Goal: Task Accomplishment & Management: Manage account settings

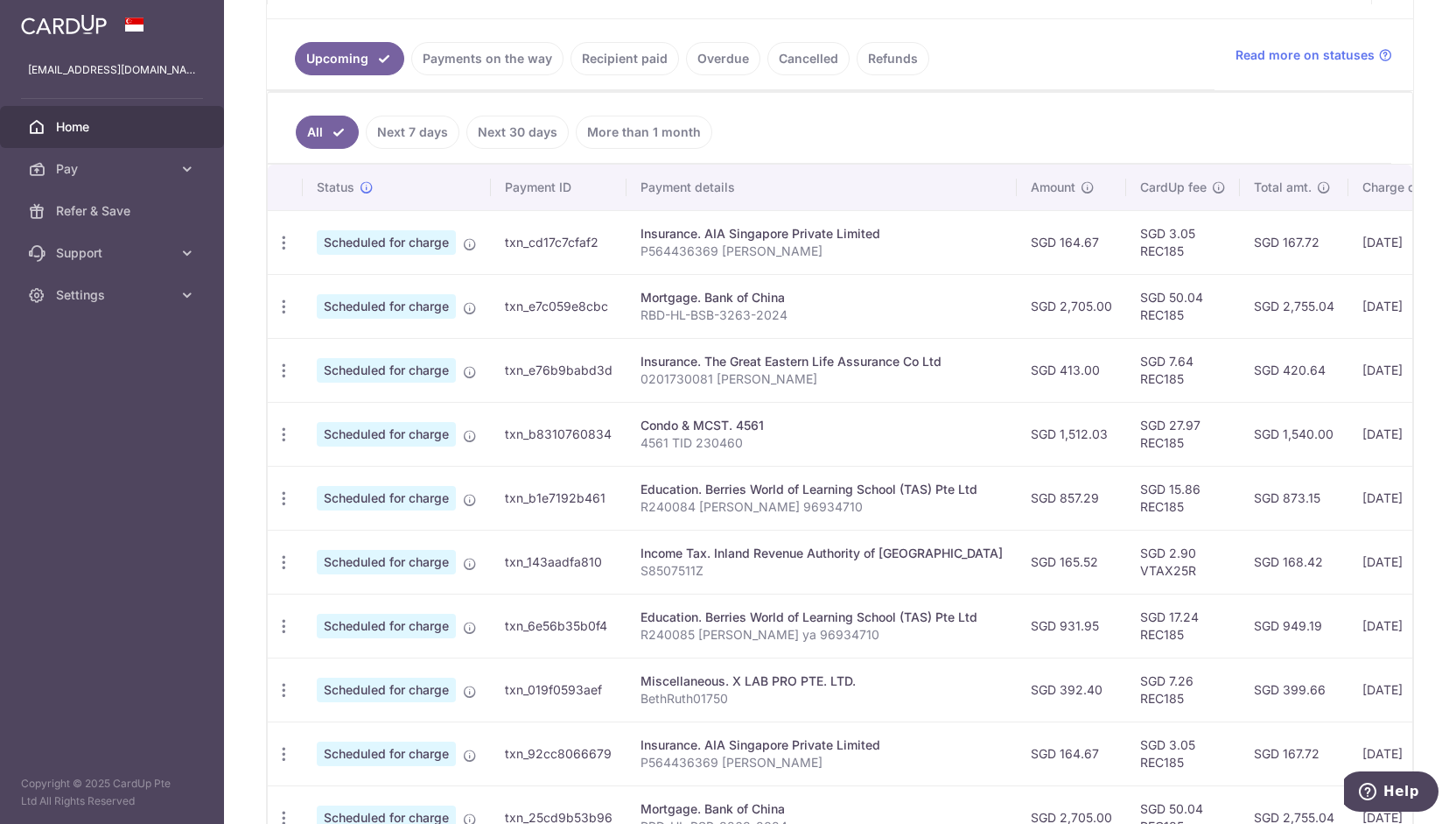
scroll to position [379, 0]
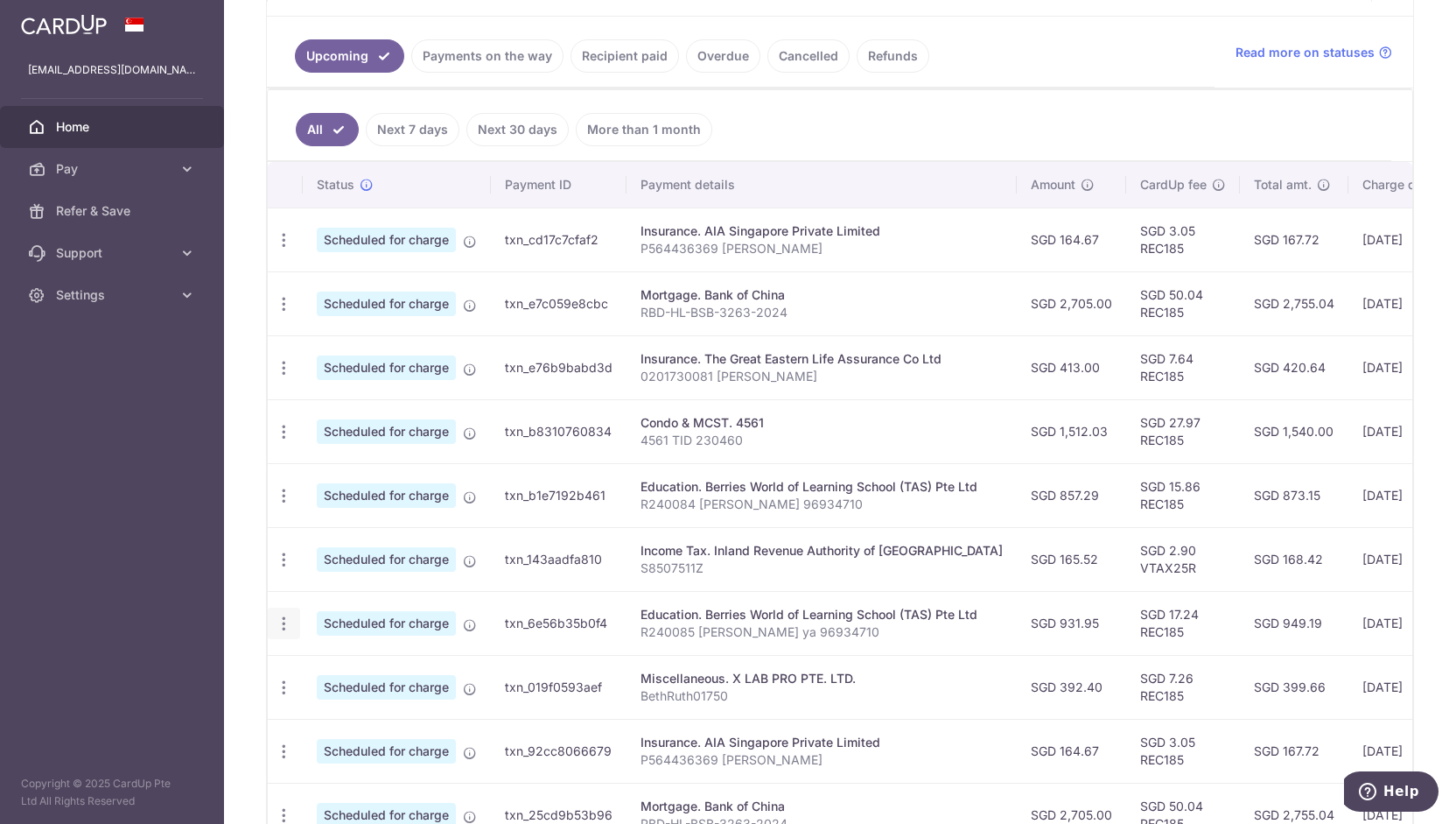
click at [289, 616] on icon "button" at bounding box center [284, 623] width 18 height 18
click at [357, 665] on span "Update payment" at bounding box center [376, 671] width 119 height 21
radio input "true"
type input "931.95"
type input "[DATE]"
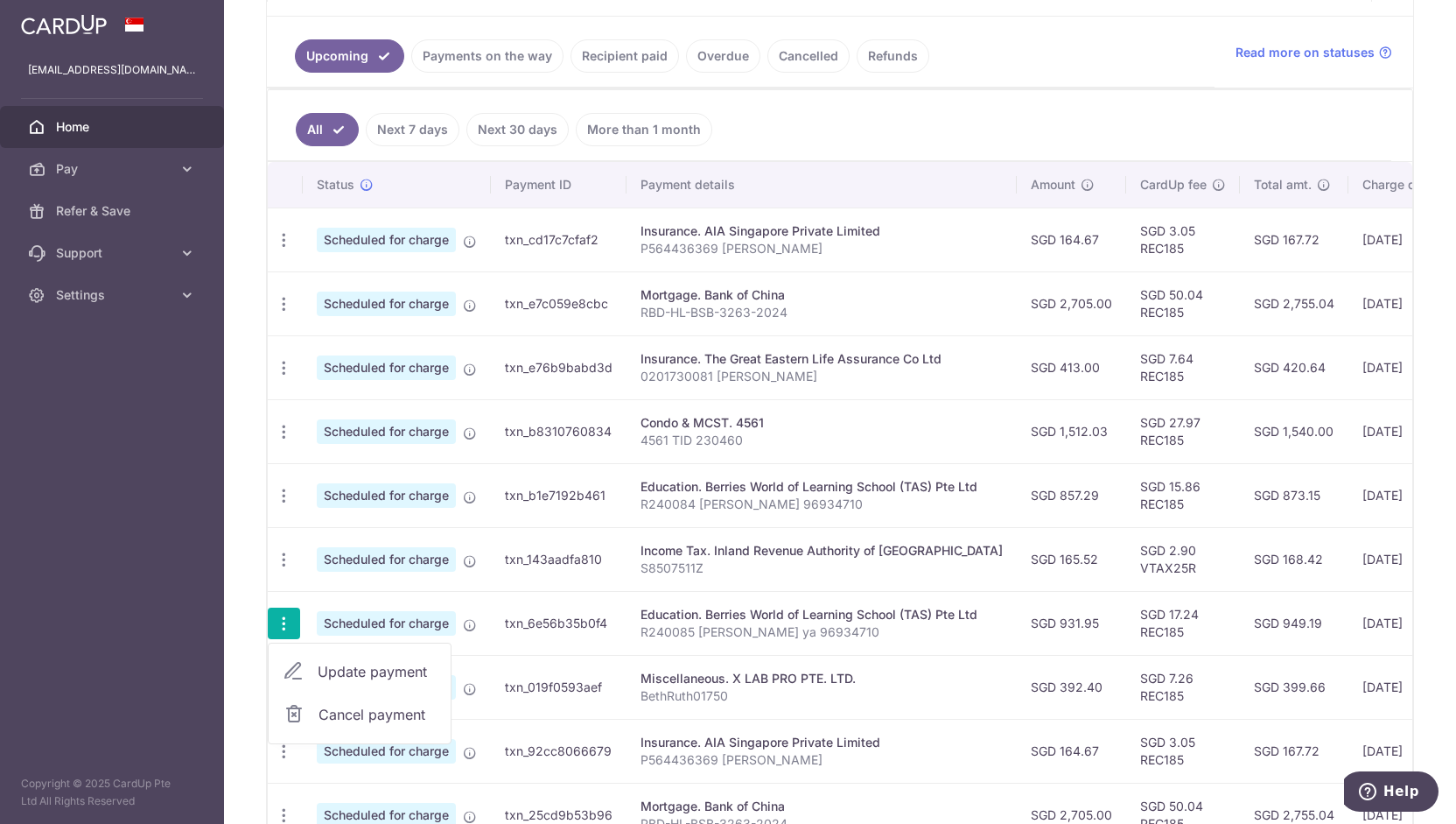
type input "R240085 [PERSON_NAME] ya 96934710"
type input "REC185"
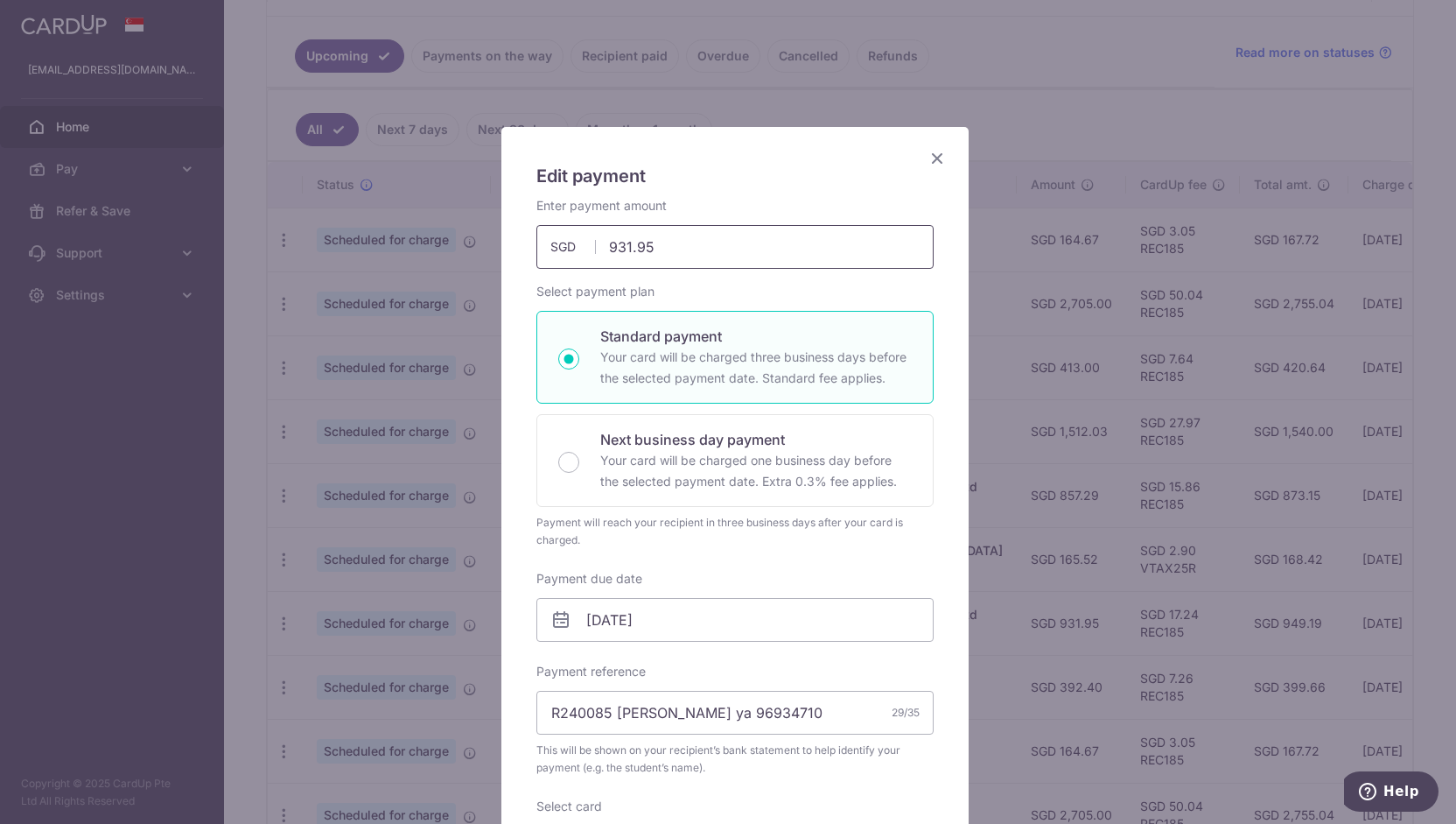
drag, startPoint x: 710, startPoint y: 242, endPoint x: 507, endPoint y: 241, distance: 203.0
click at [507, 241] on div "Edit payment By clicking apply, you will make changes to all payments to Berrie…" at bounding box center [735, 709] width 467 height 1165
type input "1,333.07"
click at [701, 618] on input "[DATE]" at bounding box center [735, 619] width 397 height 44
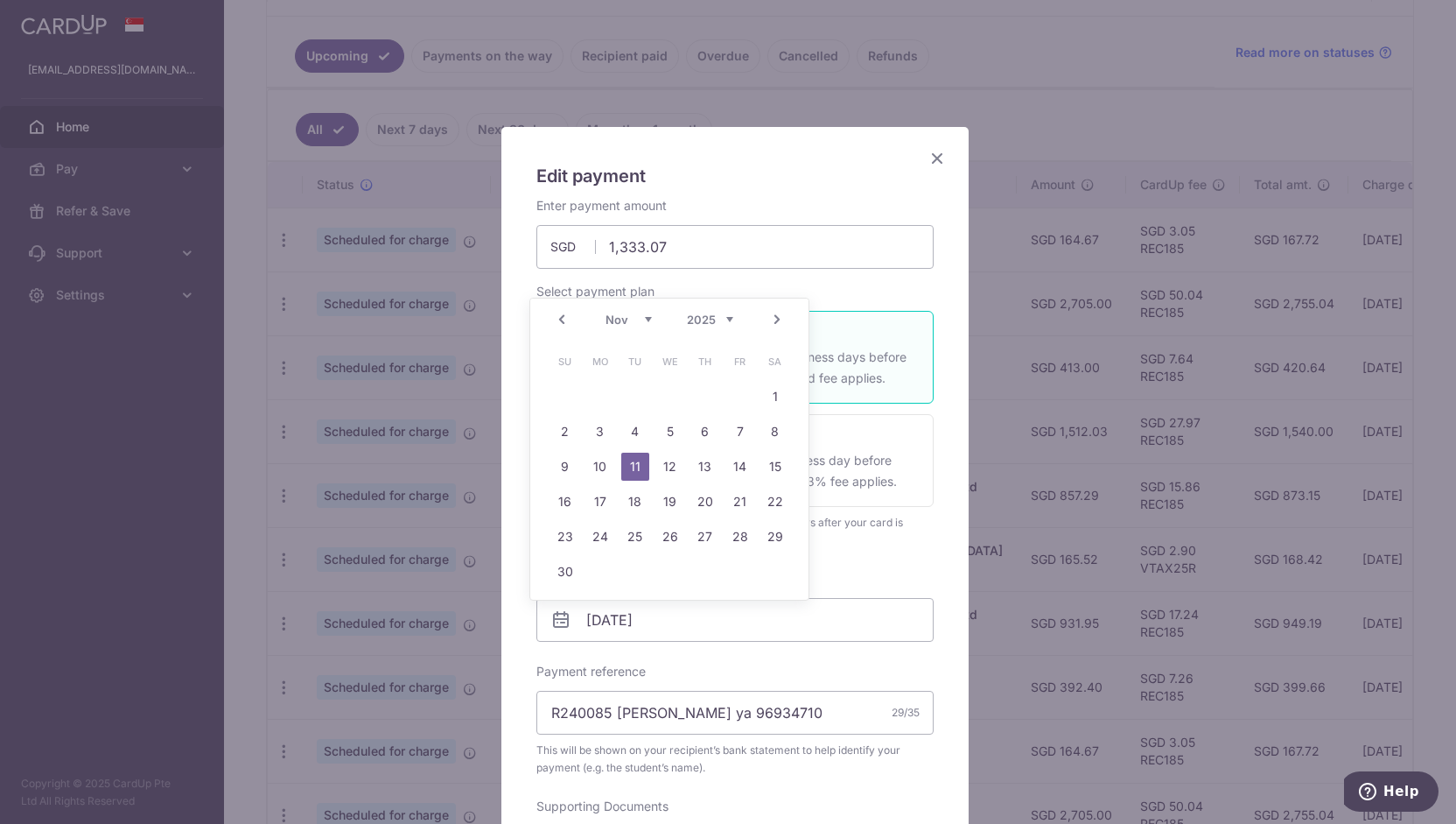
click at [642, 323] on select "Oct Nov Dec" at bounding box center [629, 319] width 47 height 14
click at [851, 550] on div "Enter payment amount 1,333.07 1333.07 SGD To change the payment amount, please …" at bounding box center [735, 659] width 397 height 924
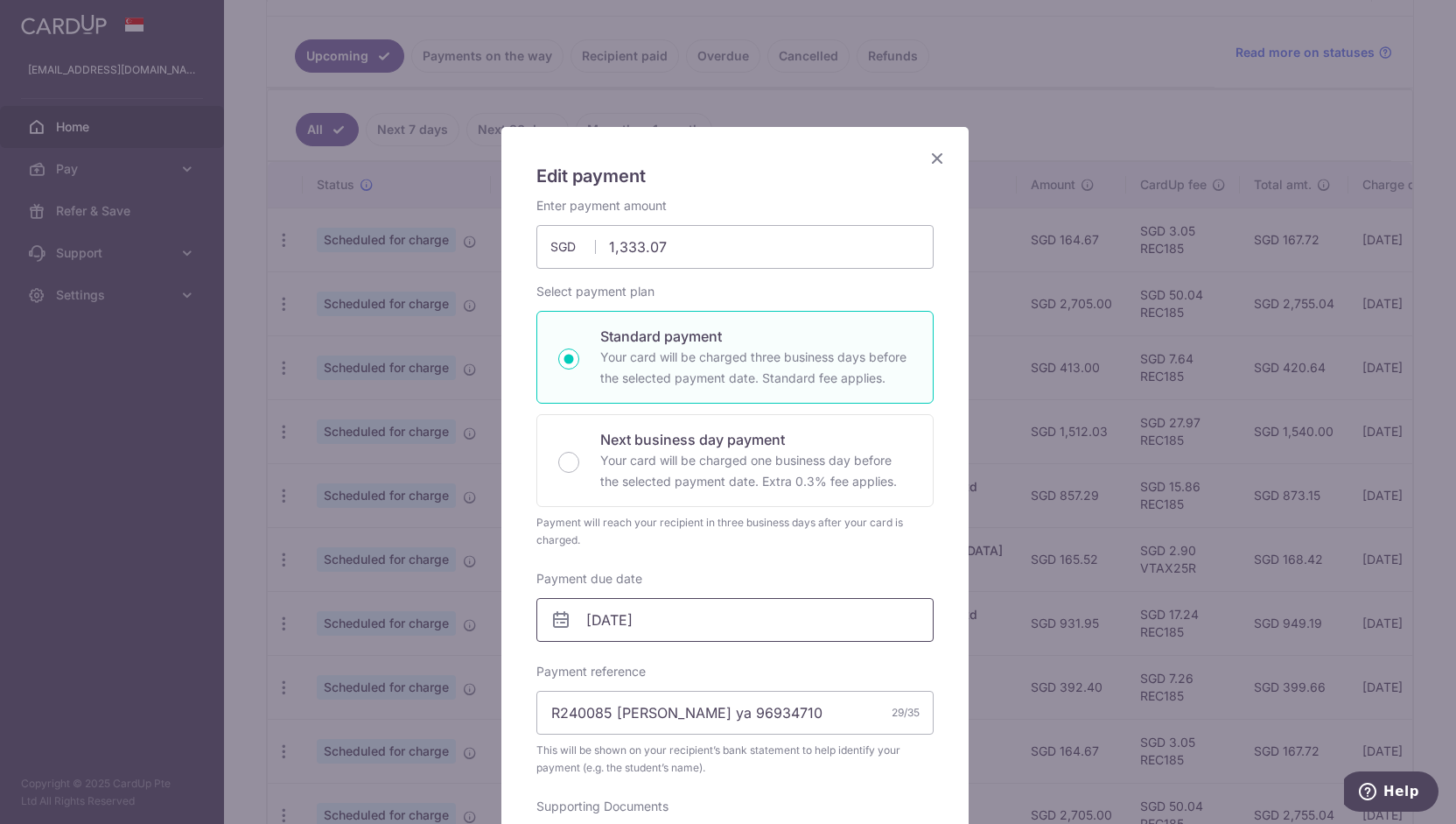
click at [739, 605] on input "[DATE]" at bounding box center [735, 619] width 397 height 44
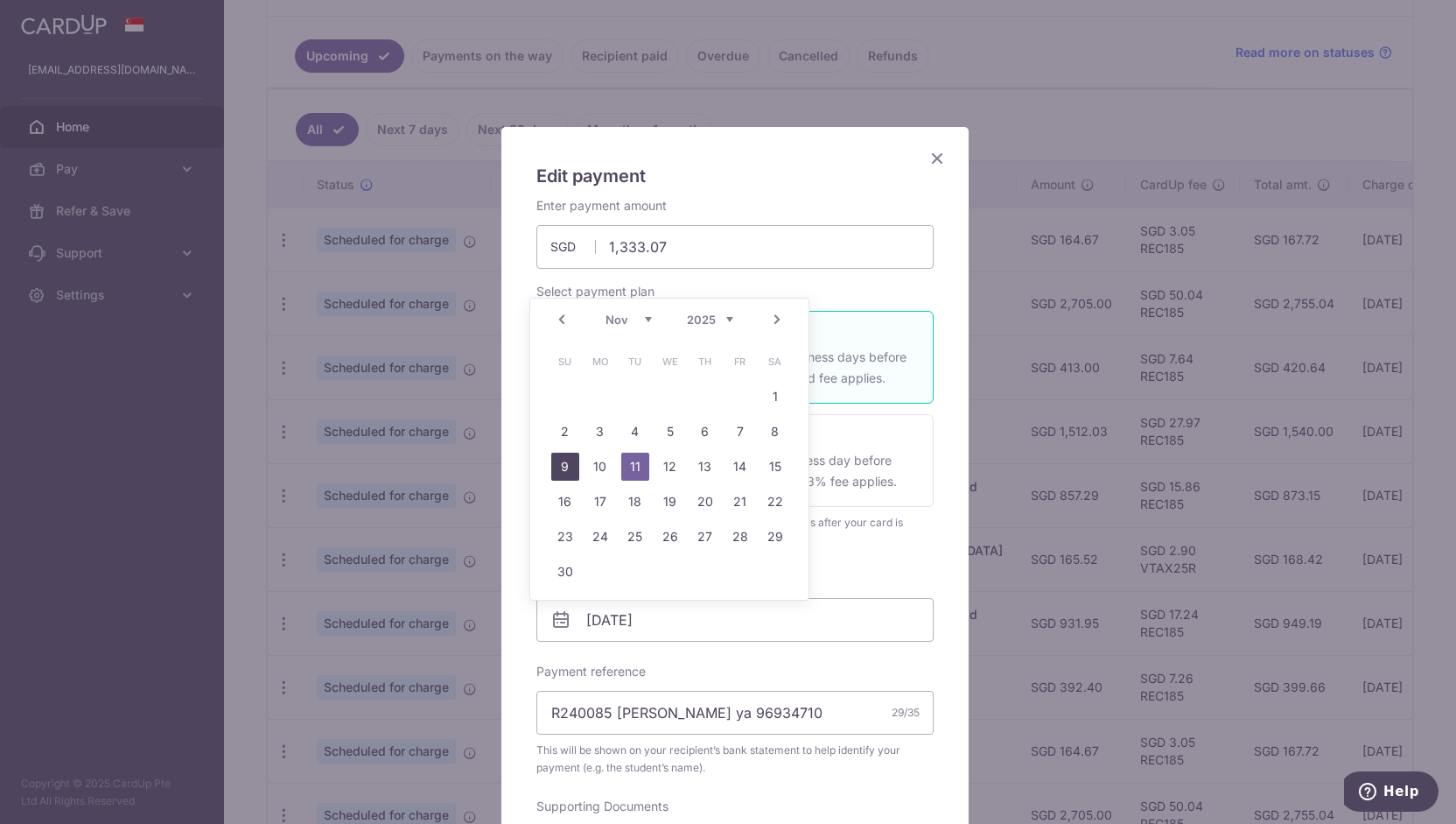
click at [562, 462] on link "9" at bounding box center [565, 466] width 28 height 28
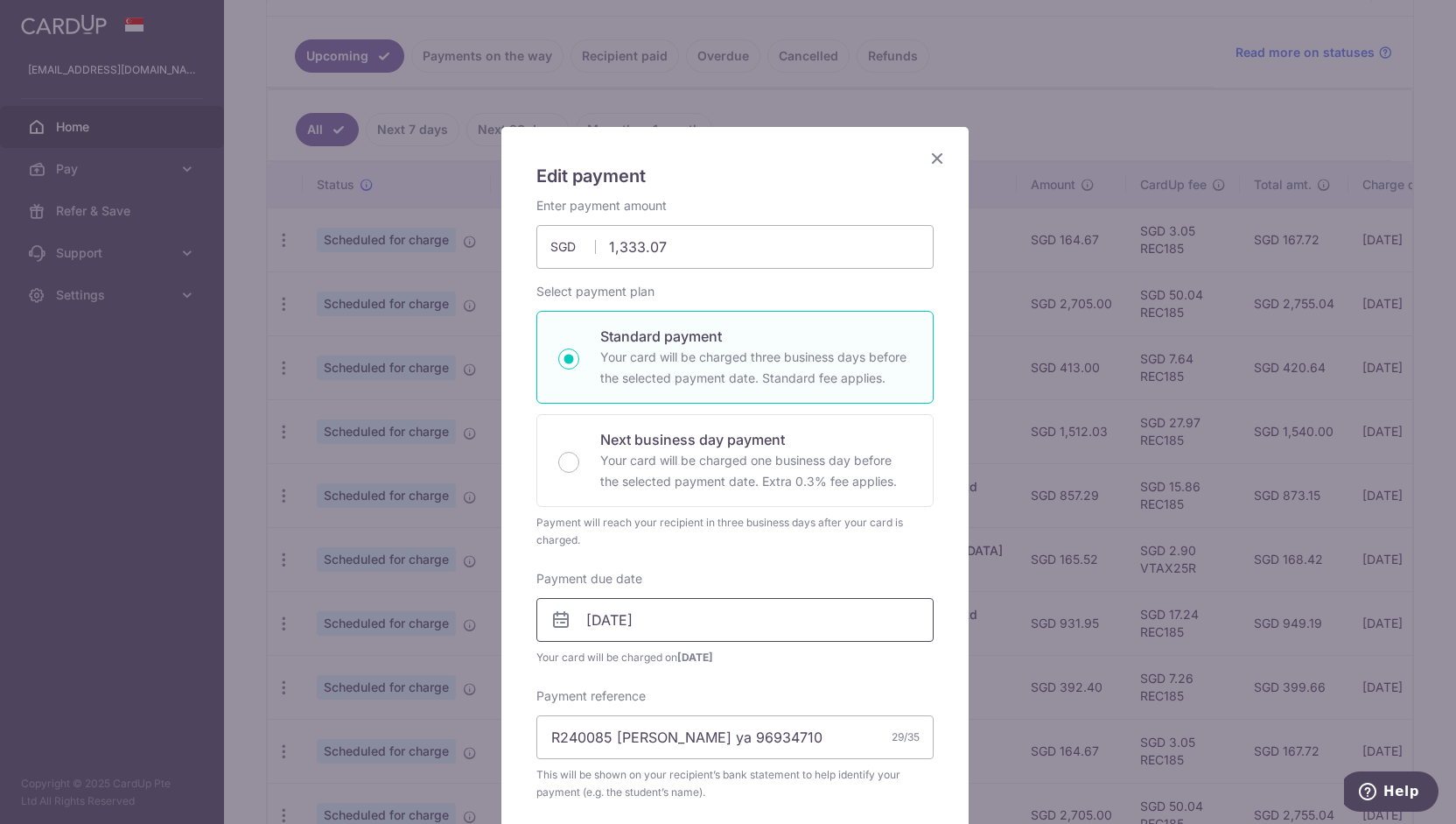
click at [686, 624] on input "09/11/2025" at bounding box center [735, 619] width 397 height 44
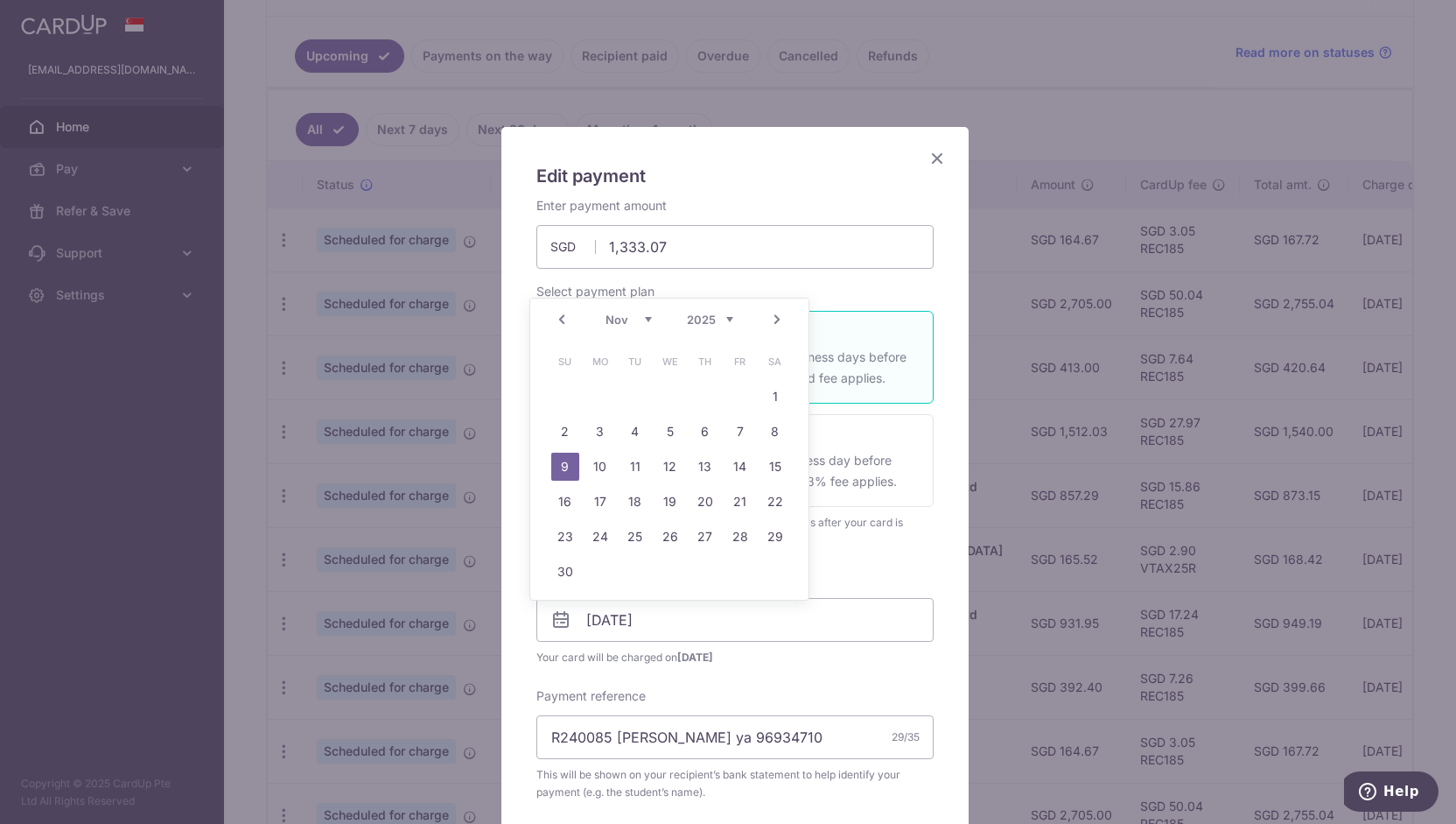
click at [637, 319] on select "Oct Nov Dec" at bounding box center [629, 319] width 47 height 14
click at [711, 435] on link "9" at bounding box center [704, 431] width 28 height 28
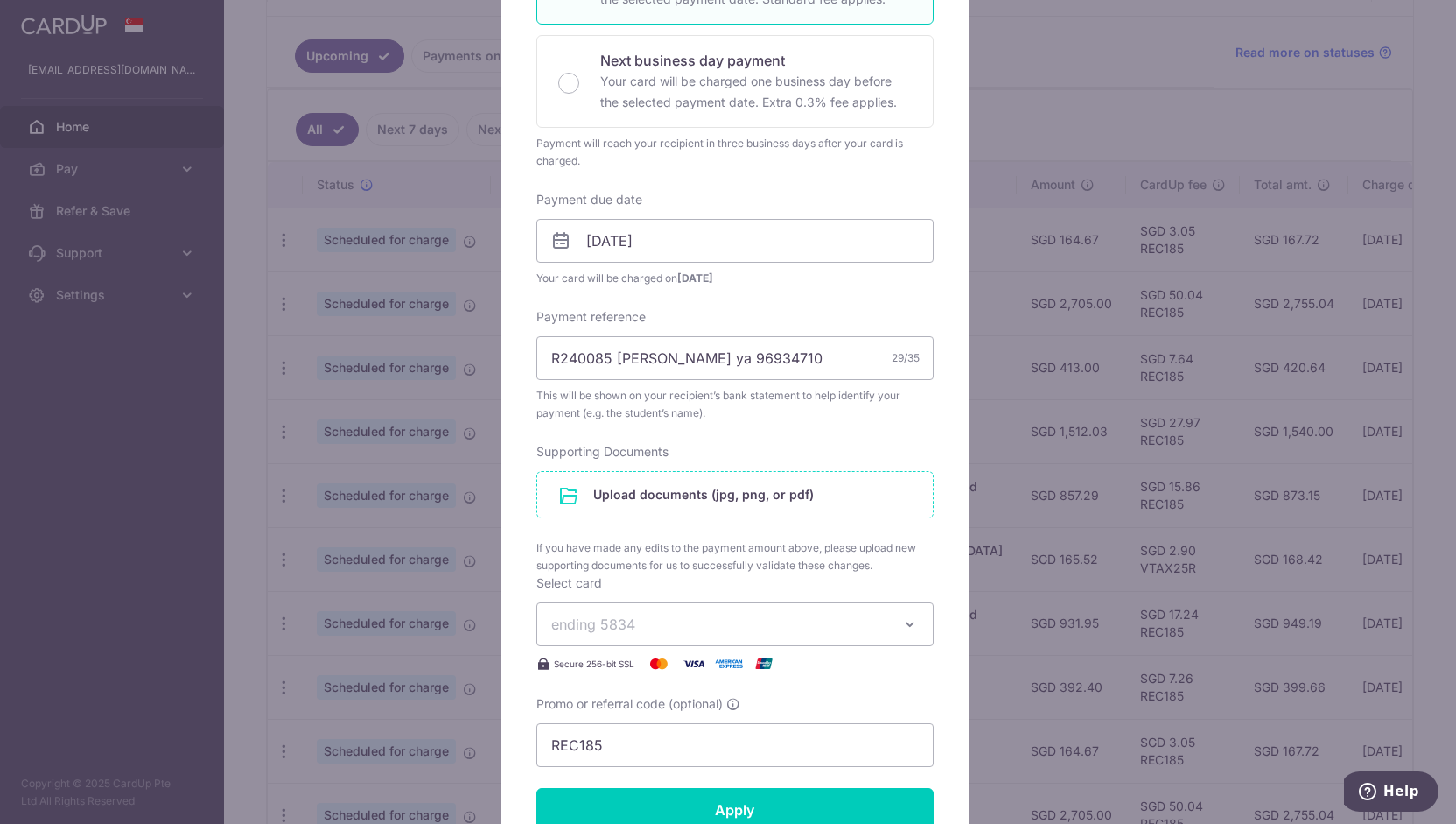
click at [828, 483] on input "file" at bounding box center [735, 495] width 396 height 46
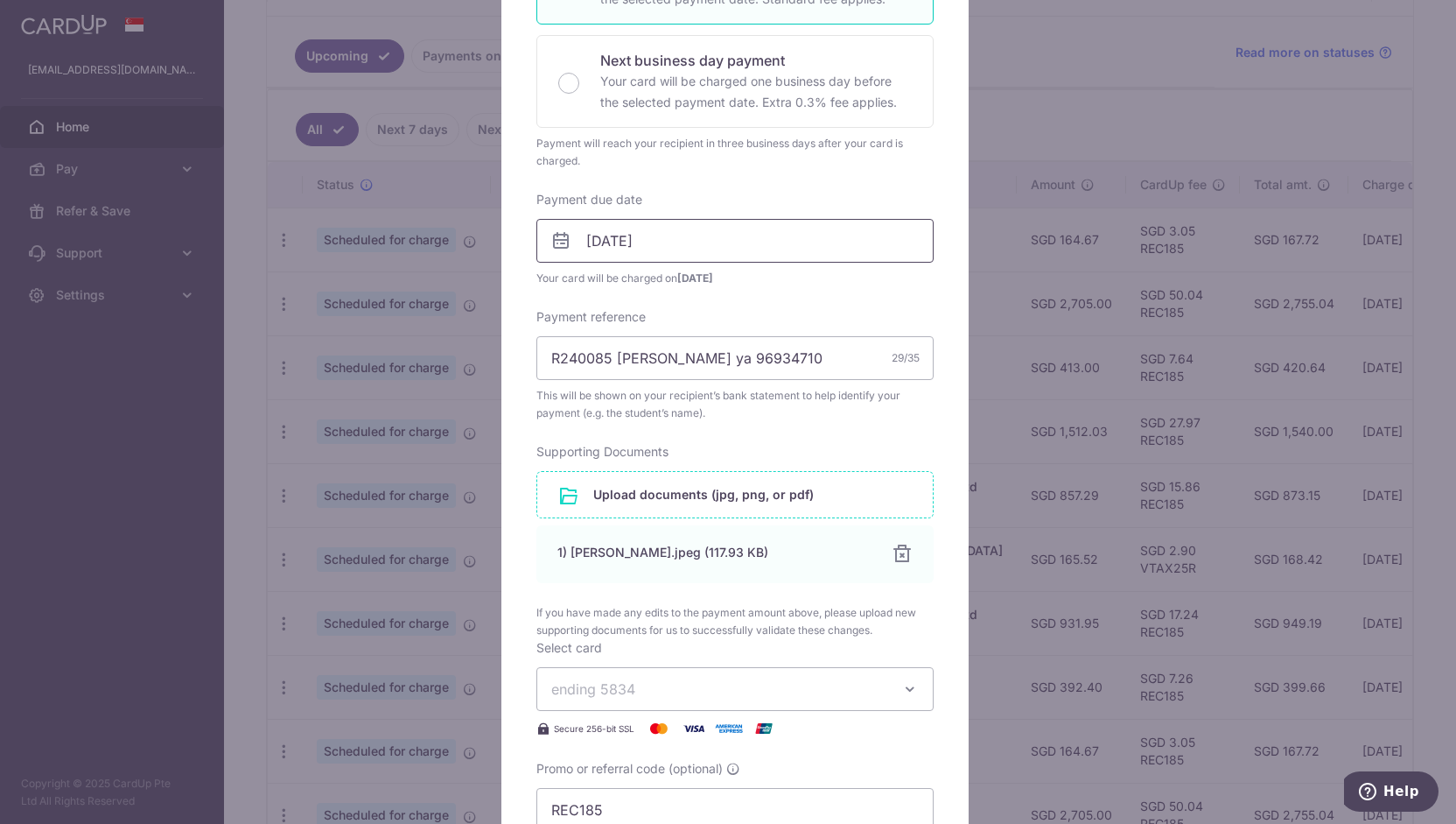
click at [689, 247] on input "09/10/2025" at bounding box center [735, 241] width 397 height 44
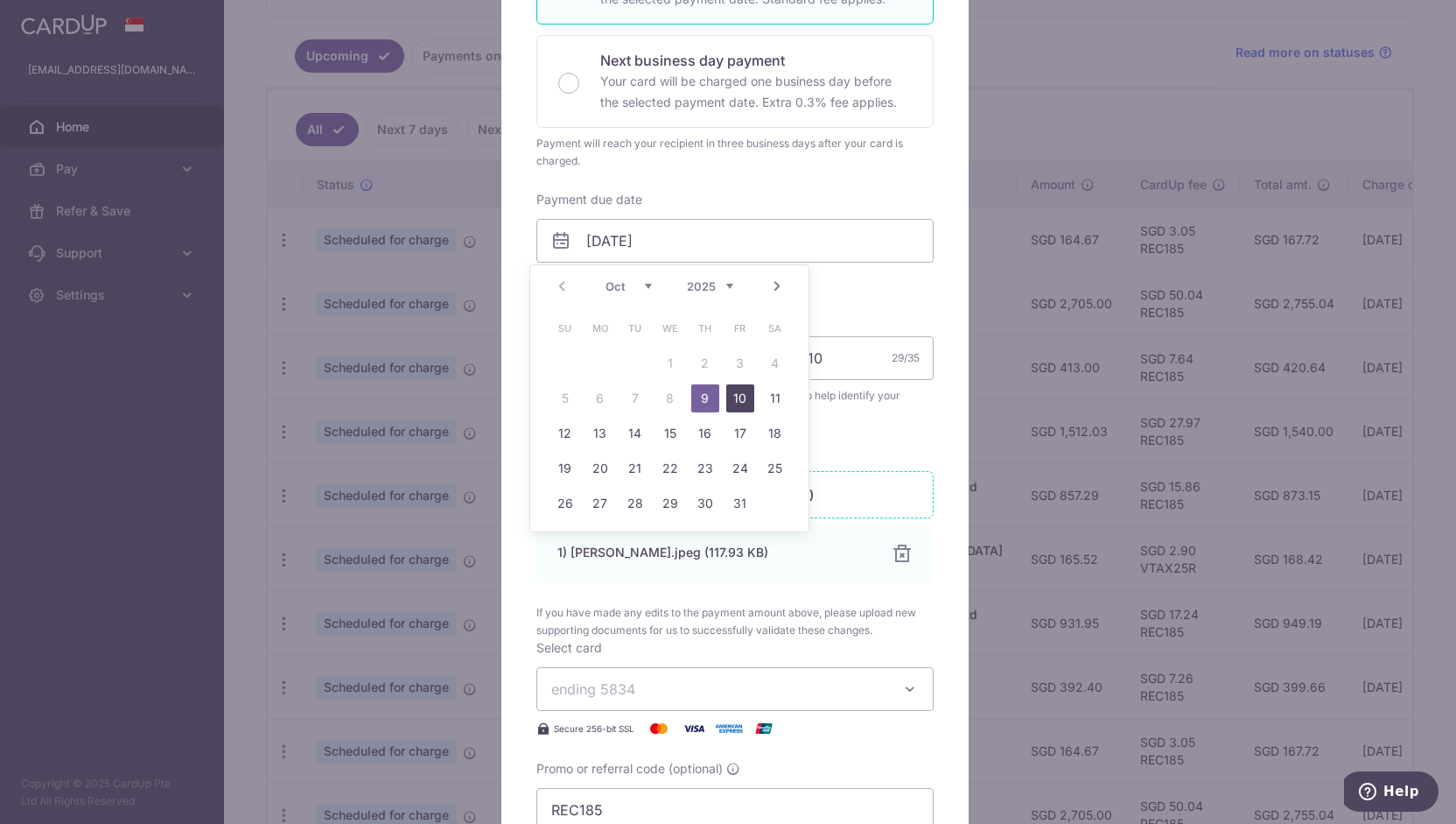
click at [731, 389] on link "10" at bounding box center [739, 398] width 28 height 28
type input "10/10/2025"
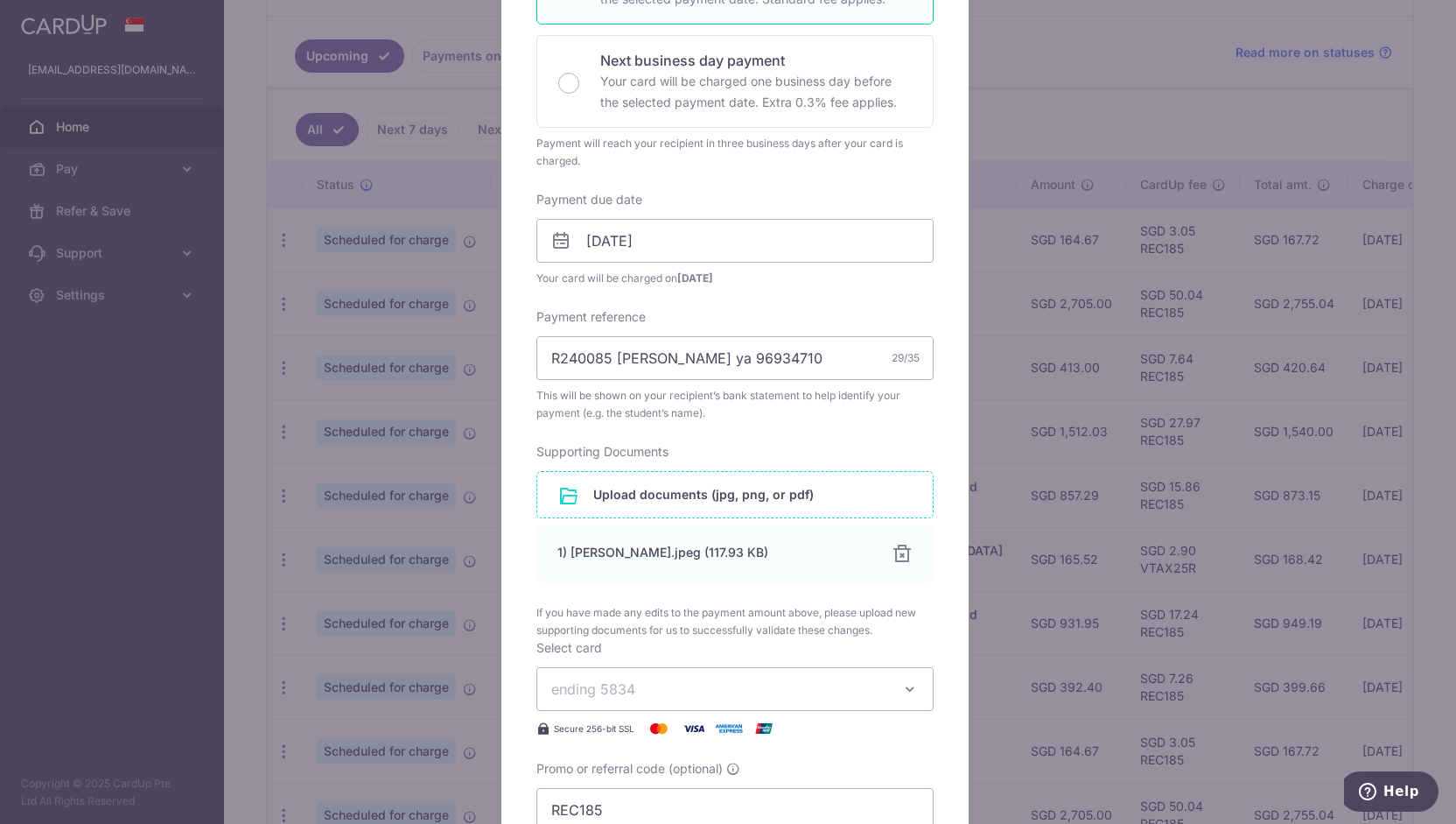
click at [810, 293] on div "Enter payment amount 1,333.07 1333.07 SGD To change the payment amount, please …" at bounding box center [735, 325] width 397 height 1013
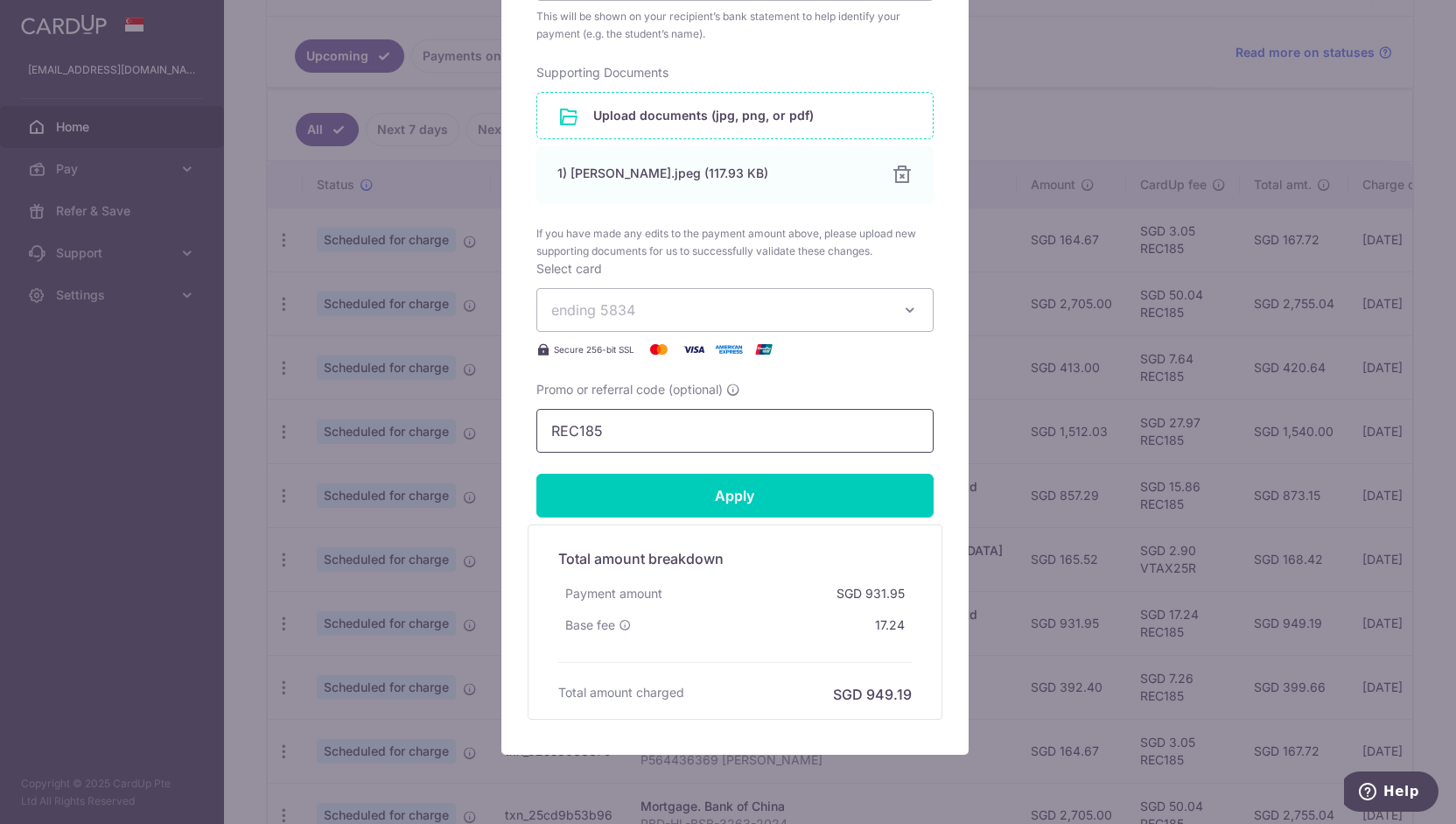
click at [653, 427] on input "REC185" at bounding box center [735, 431] width 397 height 44
type input "REC185"
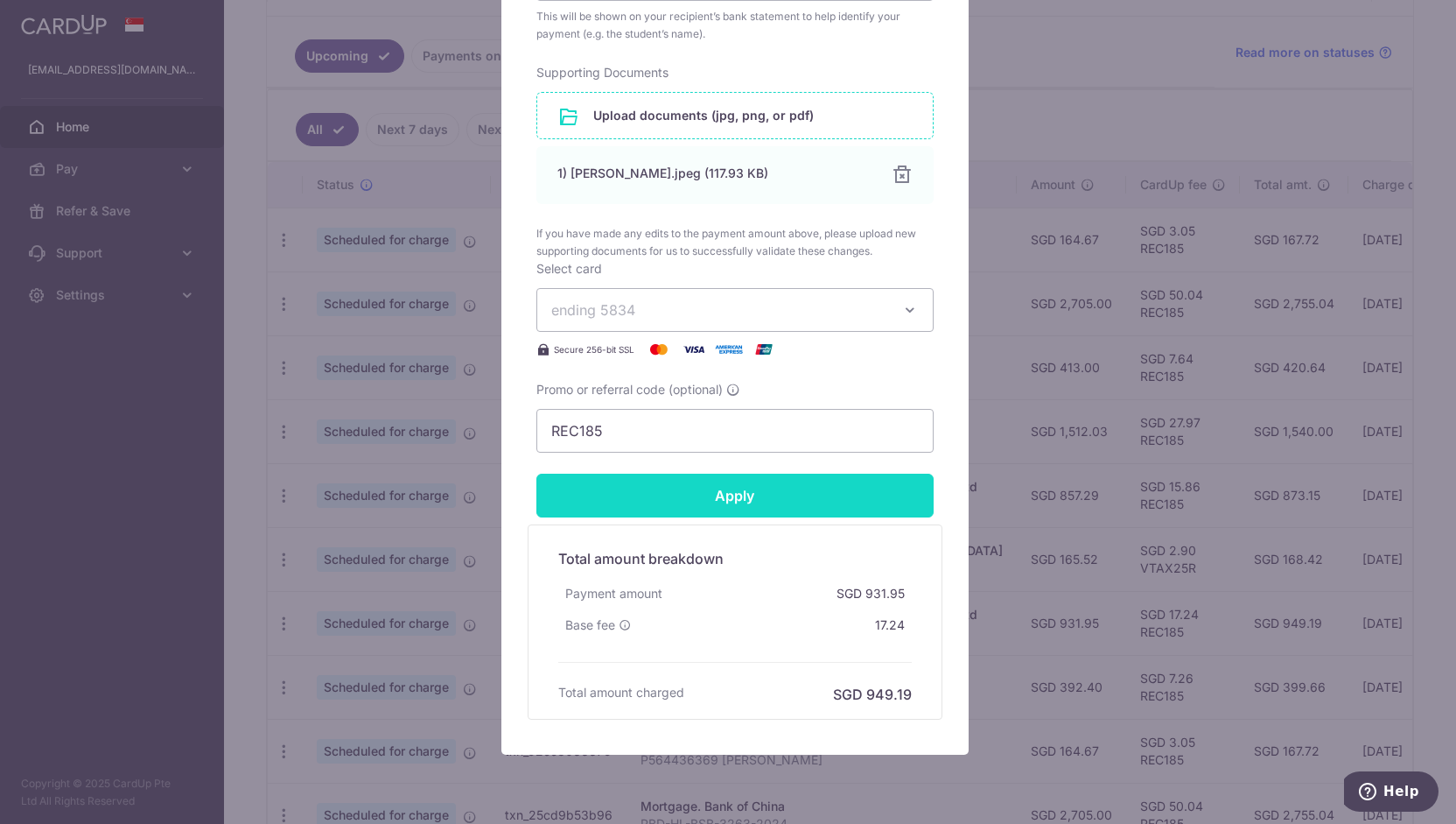
click at [687, 476] on input "Apply" at bounding box center [735, 495] width 397 height 44
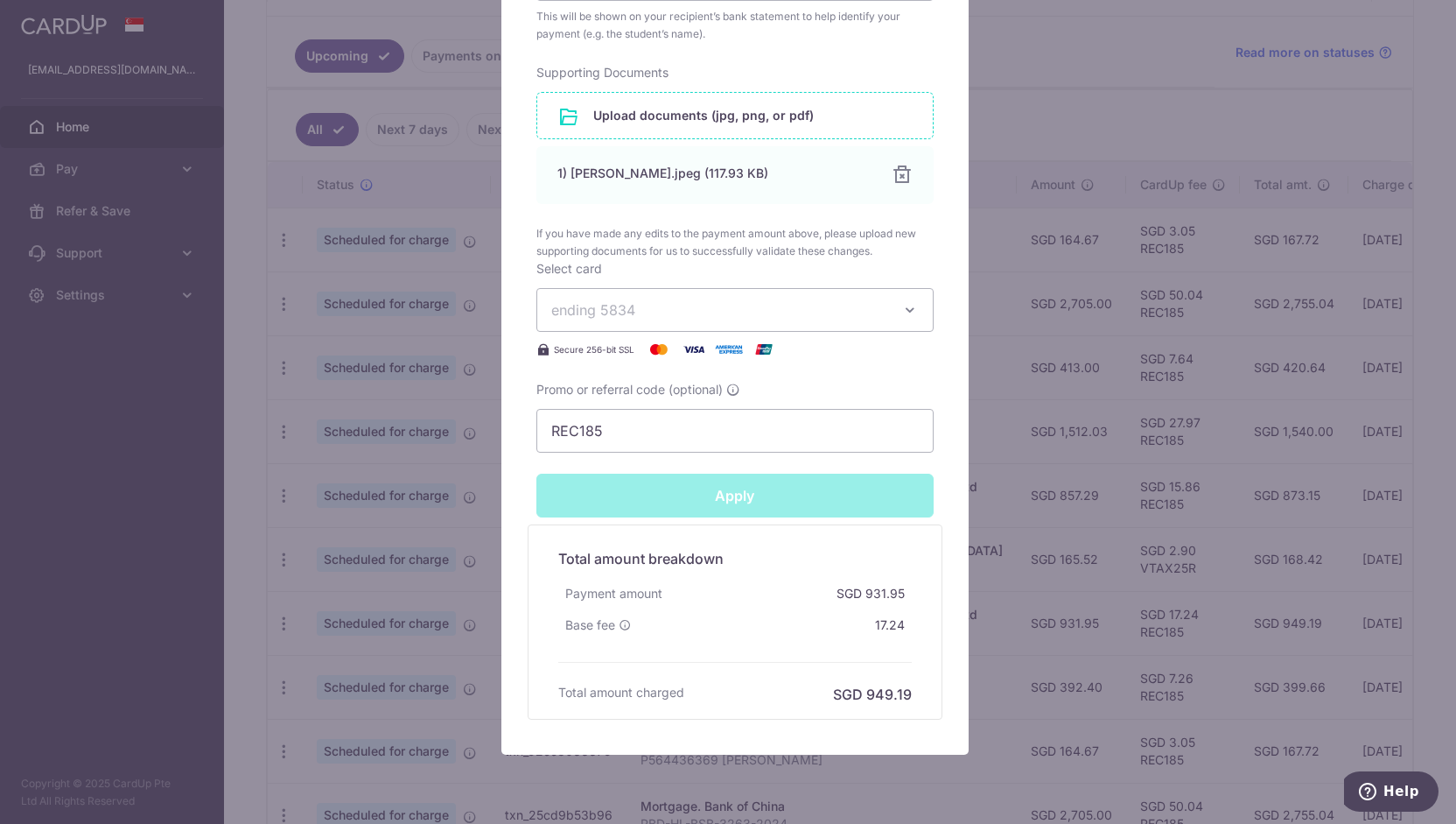
type input "Successfully Applied"
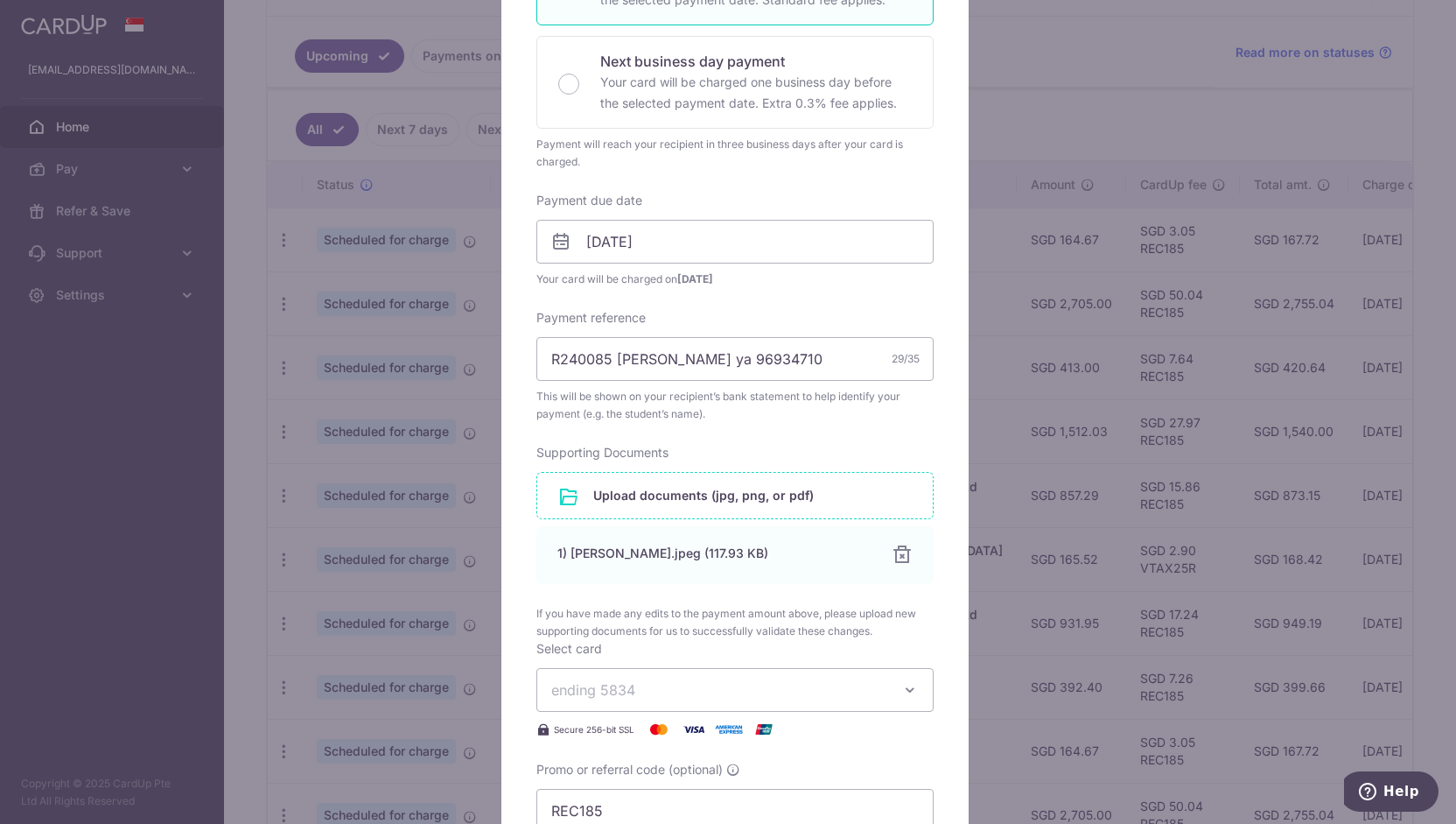
scroll to position [60, 0]
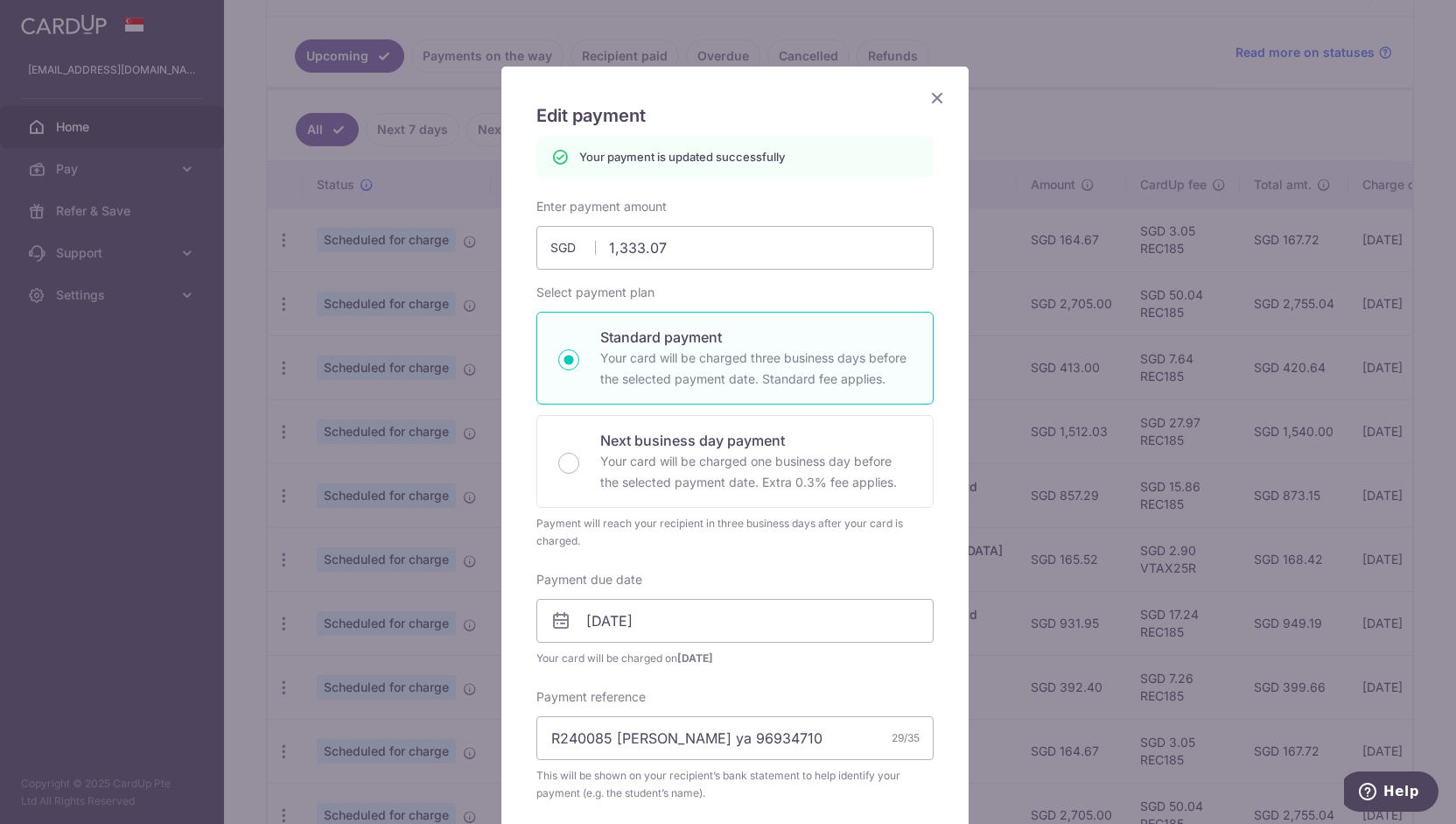
click at [931, 98] on icon "Close" at bounding box center [937, 98] width 21 height 22
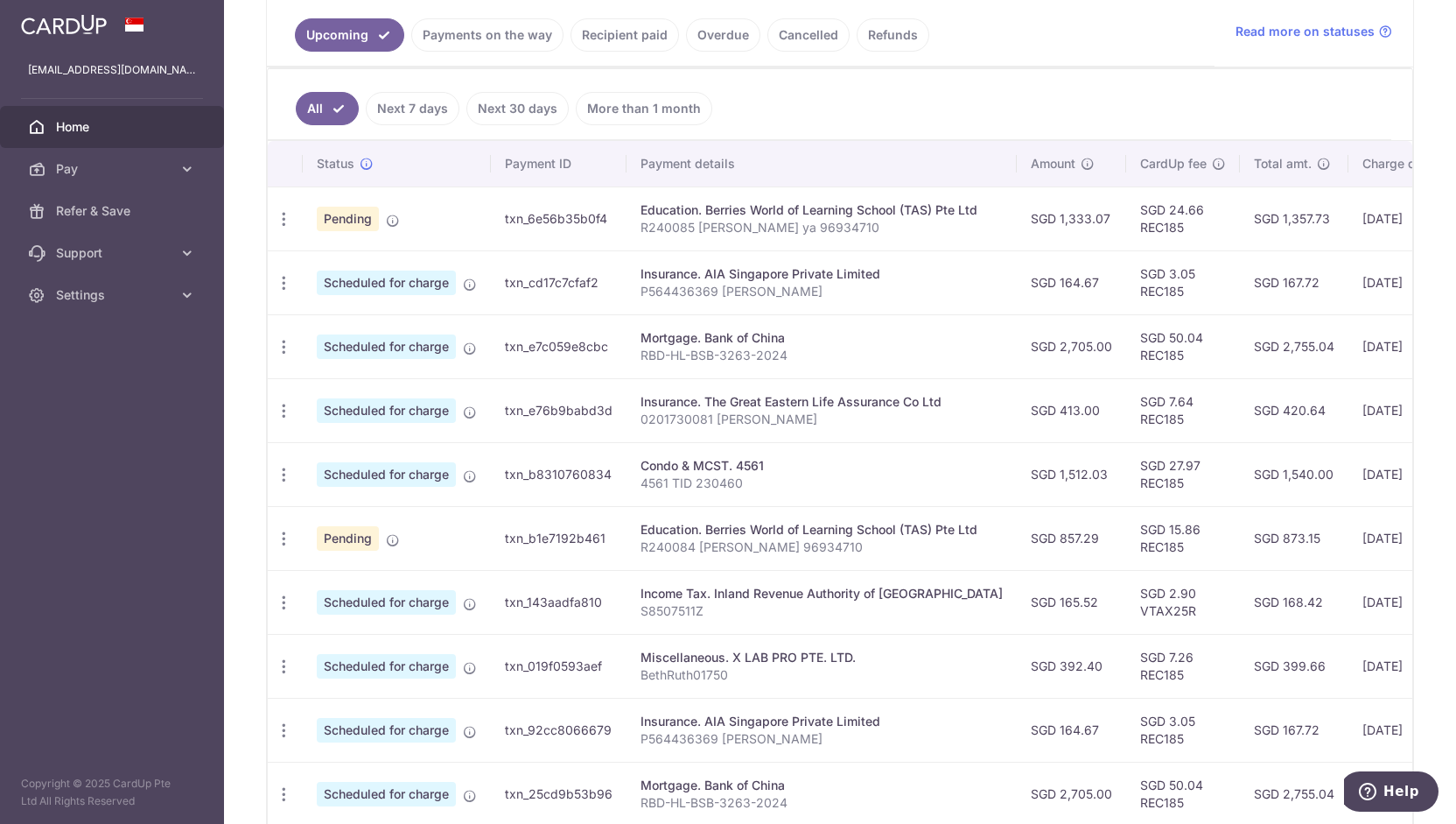
scroll to position [400, 0]
click at [279, 534] on icon "button" at bounding box center [284, 538] width 18 height 18
click at [402, 582] on span "Update payment" at bounding box center [376, 586] width 119 height 21
radio input "true"
type input "857.29"
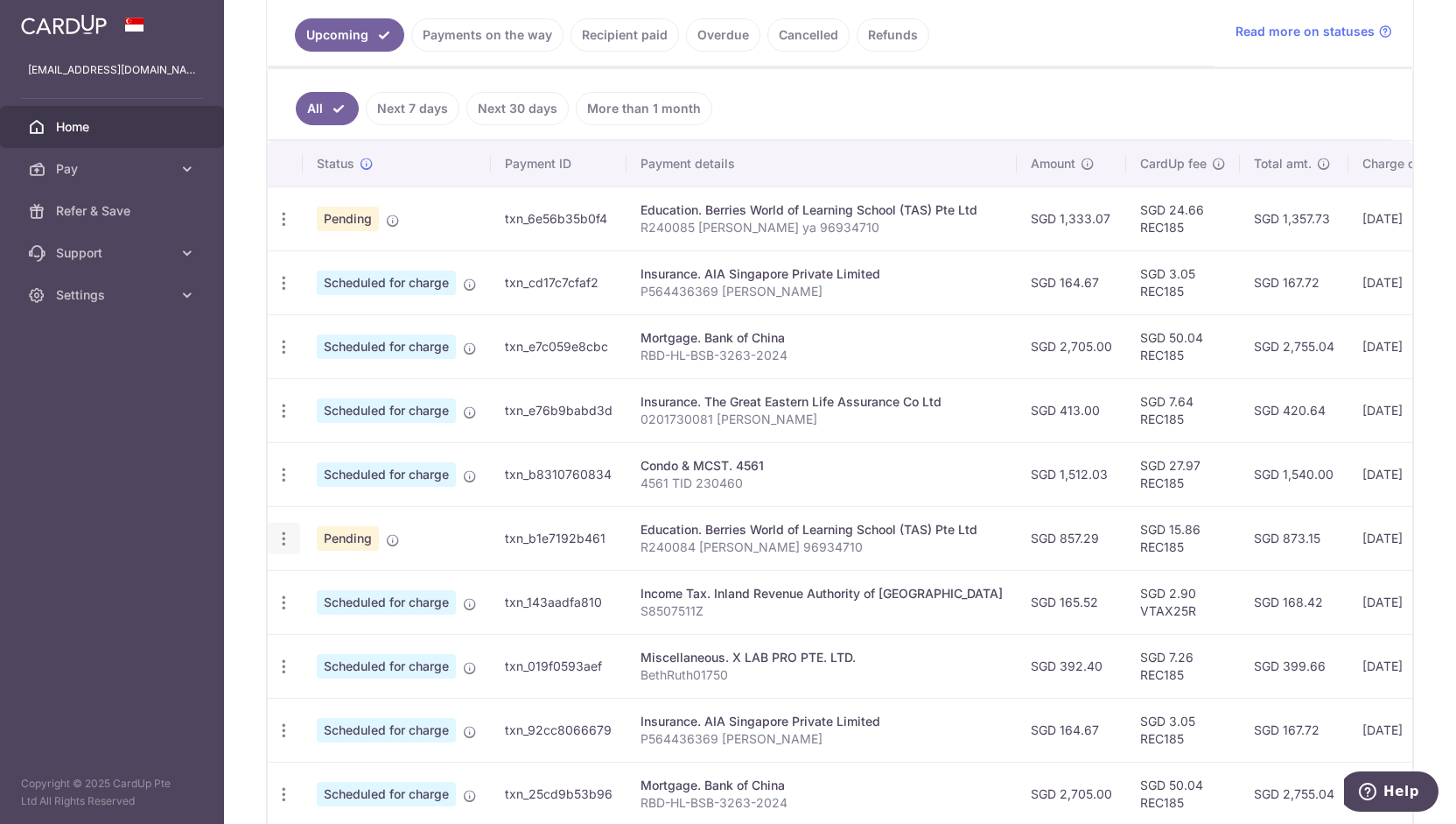
type input "[DATE]"
type input "R240084 [PERSON_NAME] 96934710"
type input "REC185"
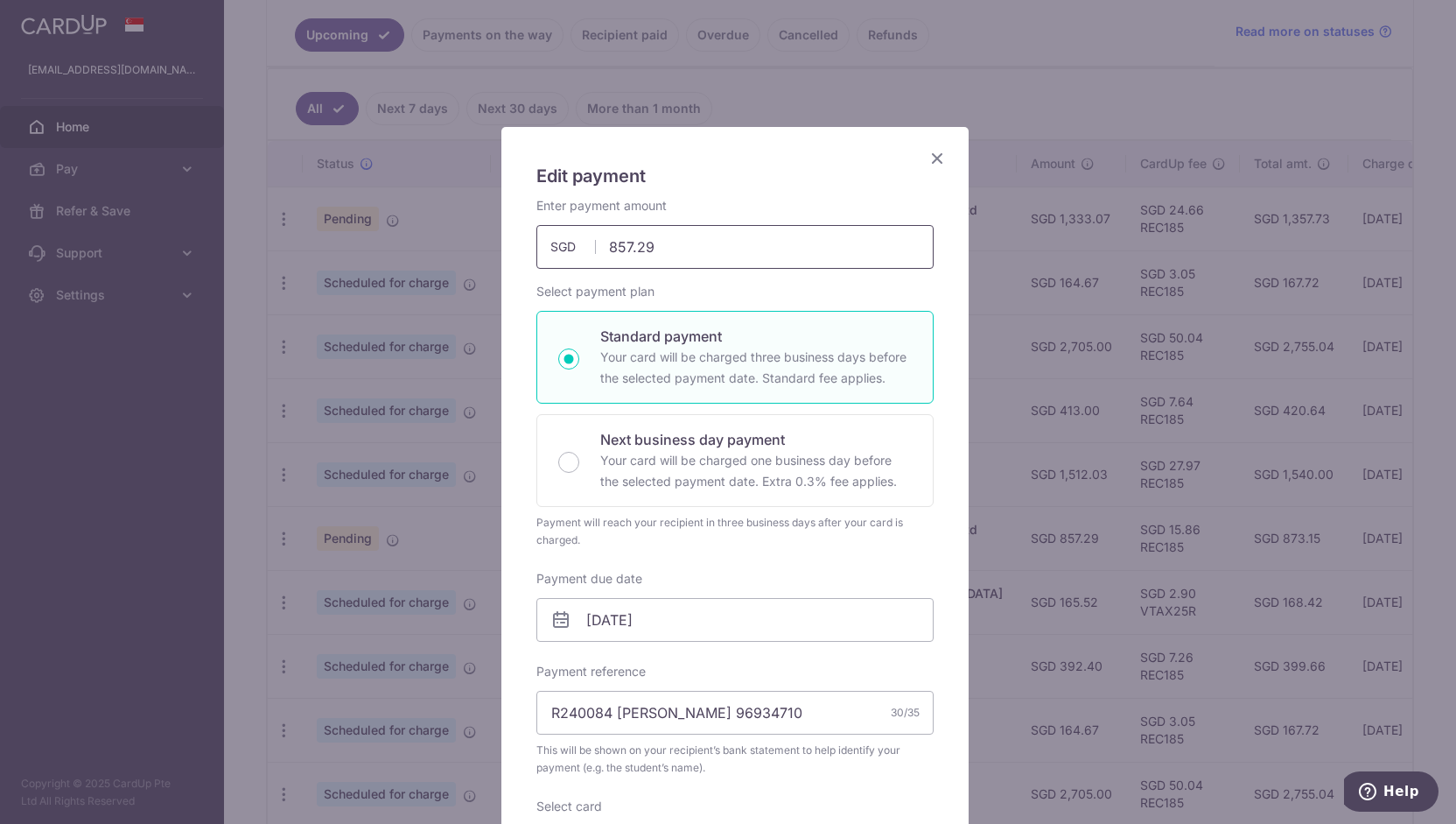
drag, startPoint x: 672, startPoint y: 246, endPoint x: 470, endPoint y: 245, distance: 202.0
click at [482, 245] on div "Edit payment By clicking apply, you will make changes to all payments to Berrie…" at bounding box center [728, 412] width 1456 height 824
type input "994.08"
click at [657, 608] on input "[DATE]" at bounding box center [735, 619] width 397 height 44
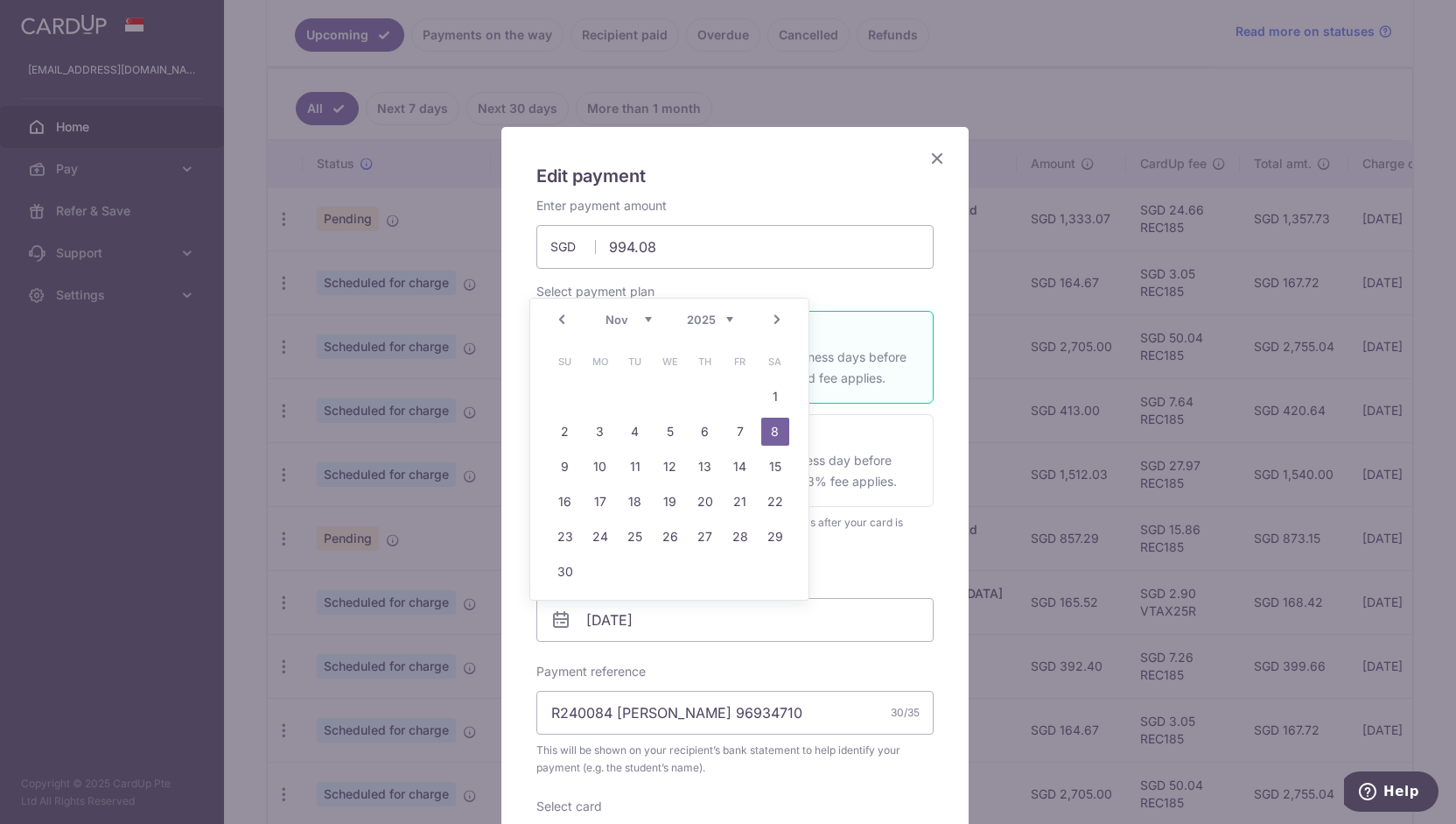
click at [651, 306] on div "Prev Next Oct Nov Dec 2025 2026 2027 2028 2029 2030 2031 2032 2033 2034 2035" at bounding box center [669, 319] width 278 height 42
click at [649, 313] on select "Oct Nov Dec" at bounding box center [629, 319] width 47 height 14
click at [738, 426] on link "10" at bounding box center [739, 431] width 28 height 28
type input "[DATE]"
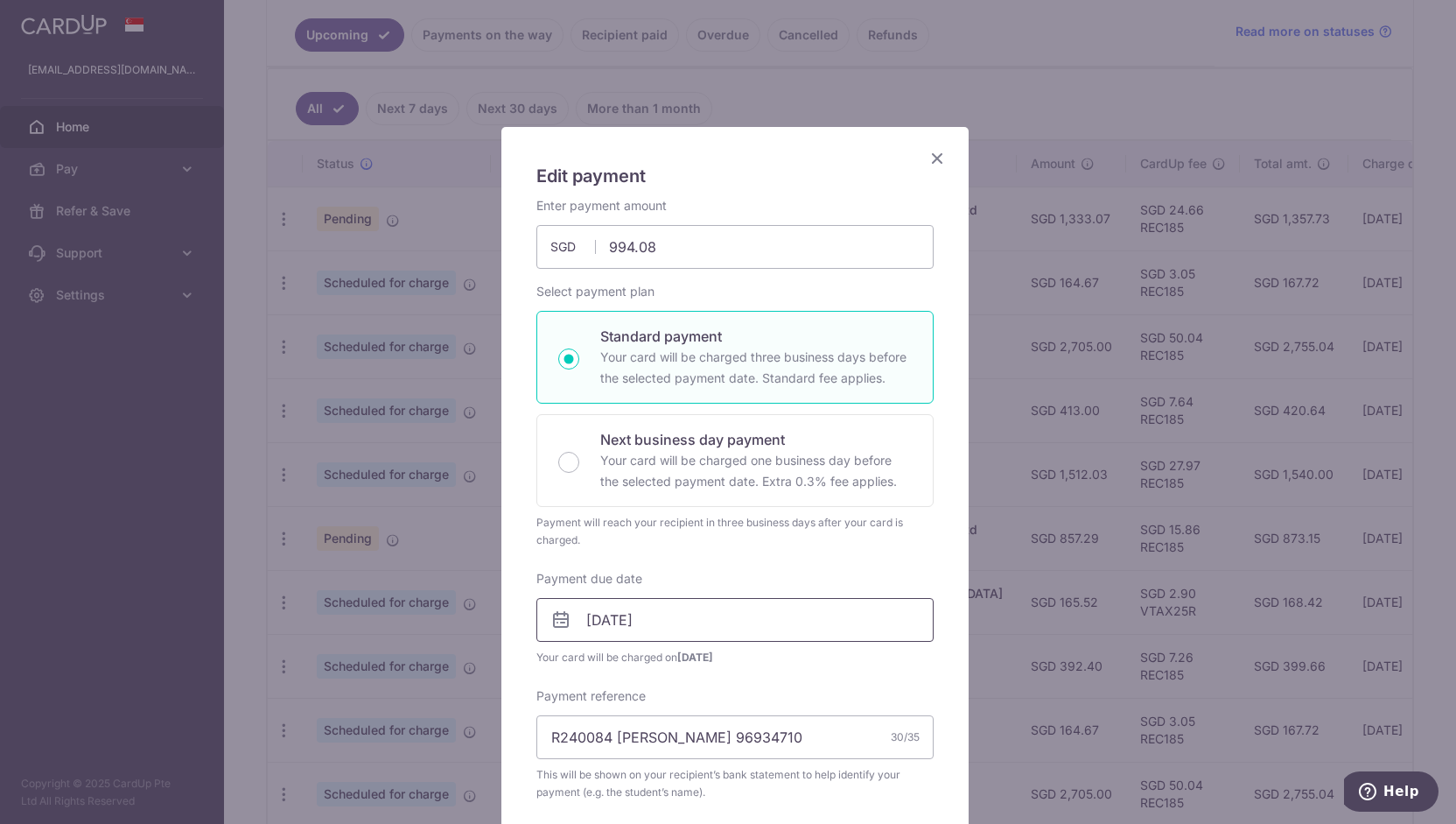
scroll to position [379, 0]
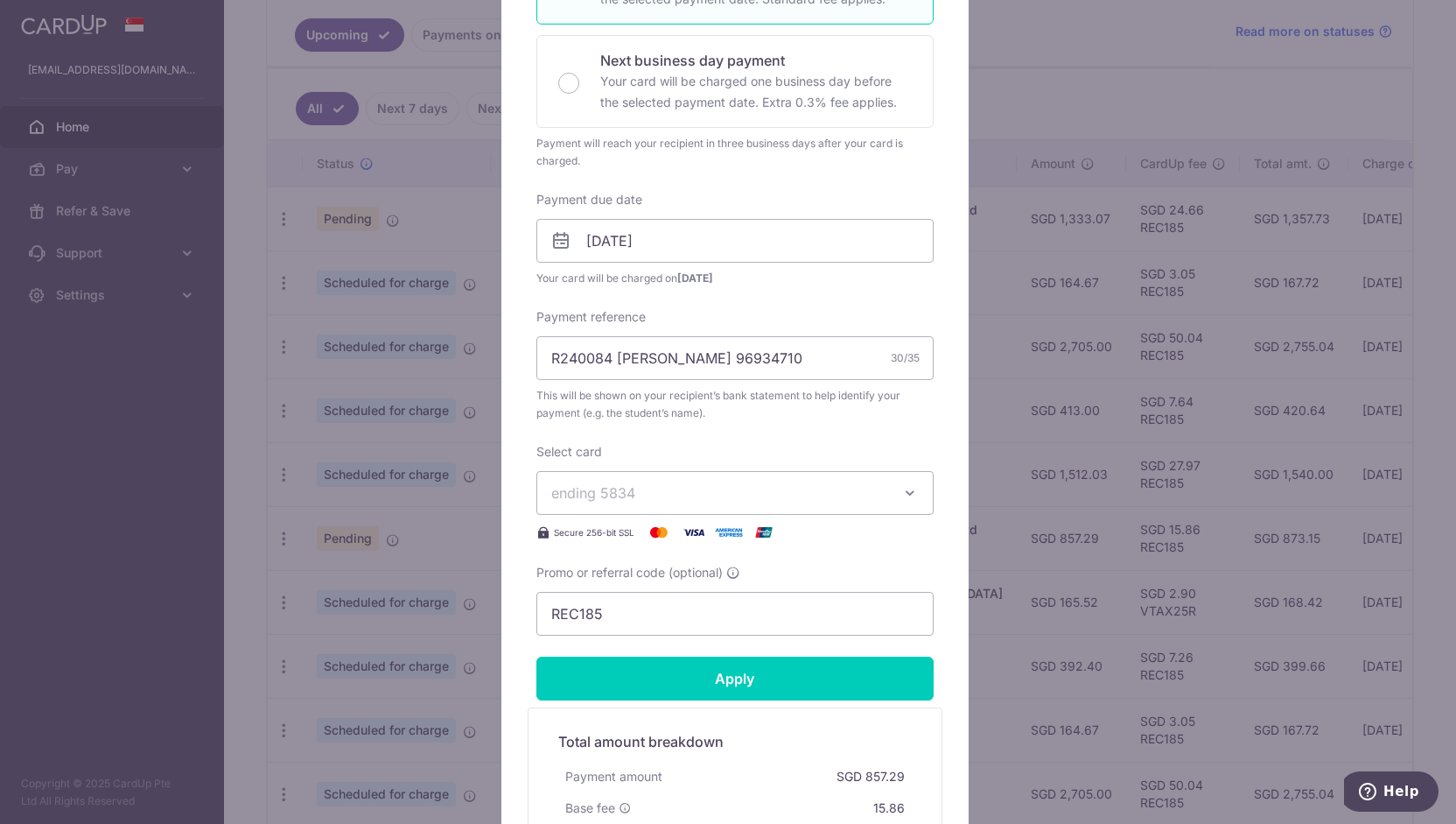
click at [642, 489] on span "ending 5834" at bounding box center [719, 493] width 336 height 21
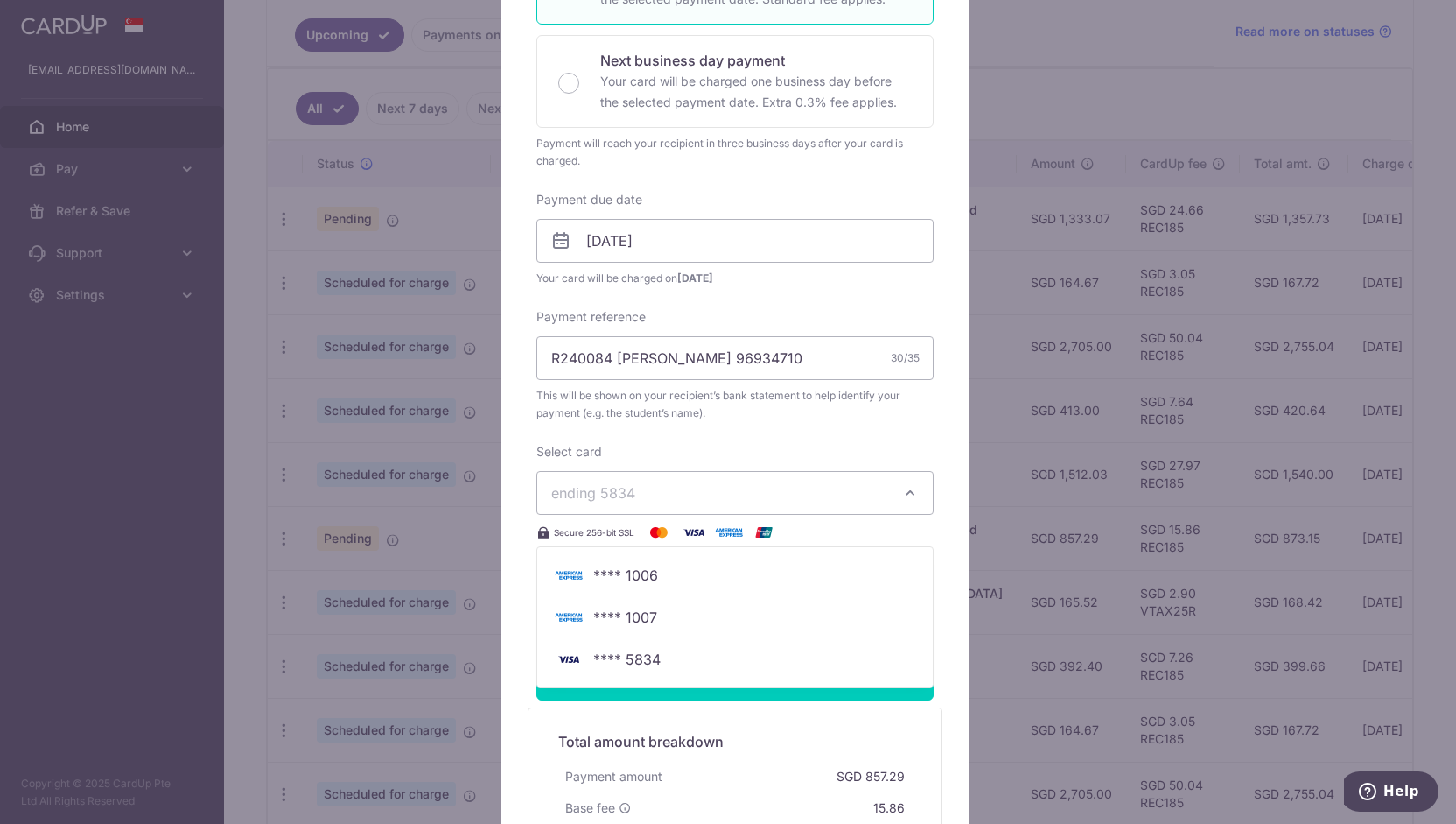
click at [676, 483] on span "ending 5834" at bounding box center [719, 493] width 336 height 21
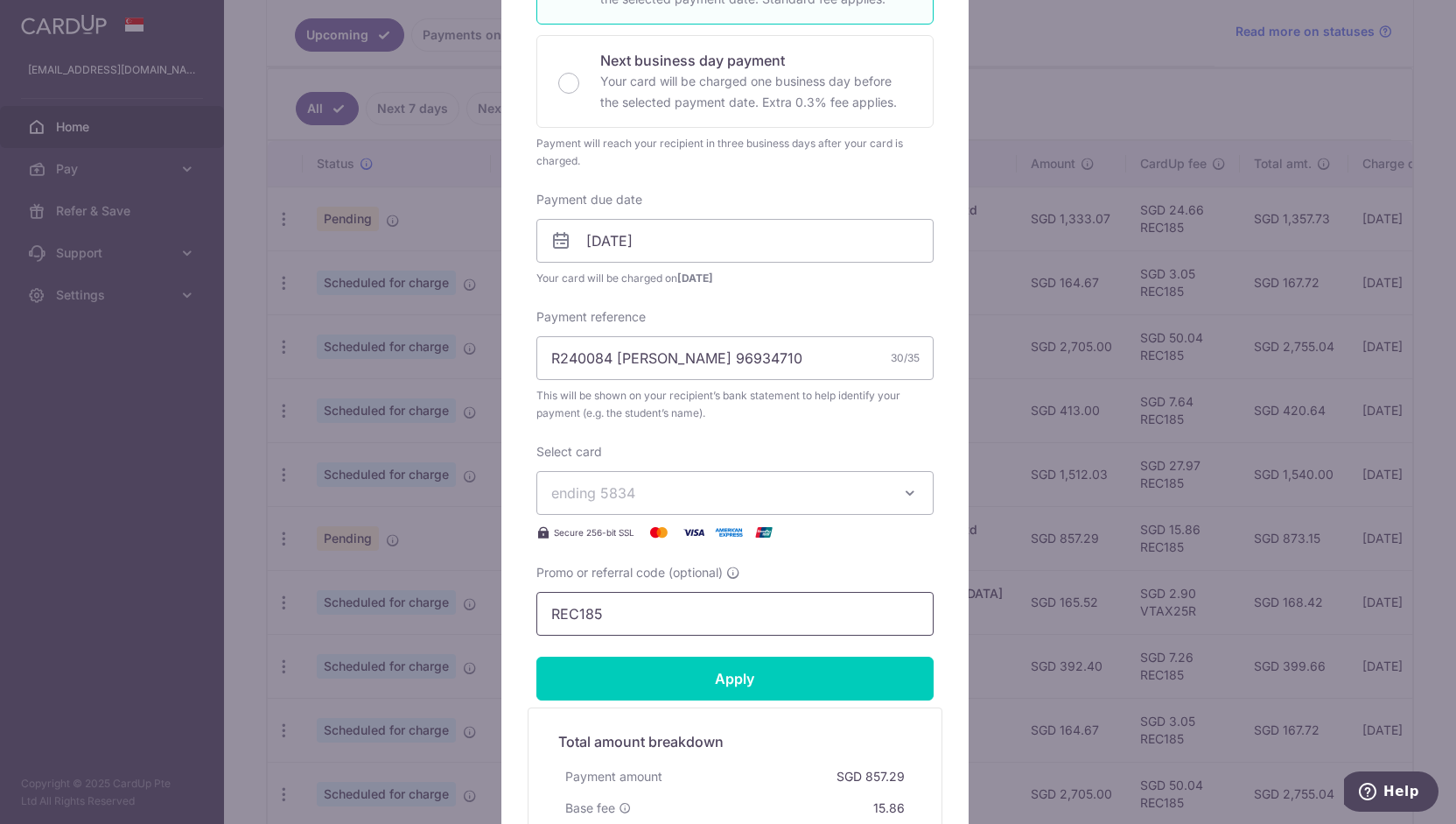
click at [651, 598] on input "REC185" at bounding box center [735, 614] width 397 height 44
type input "REC185"
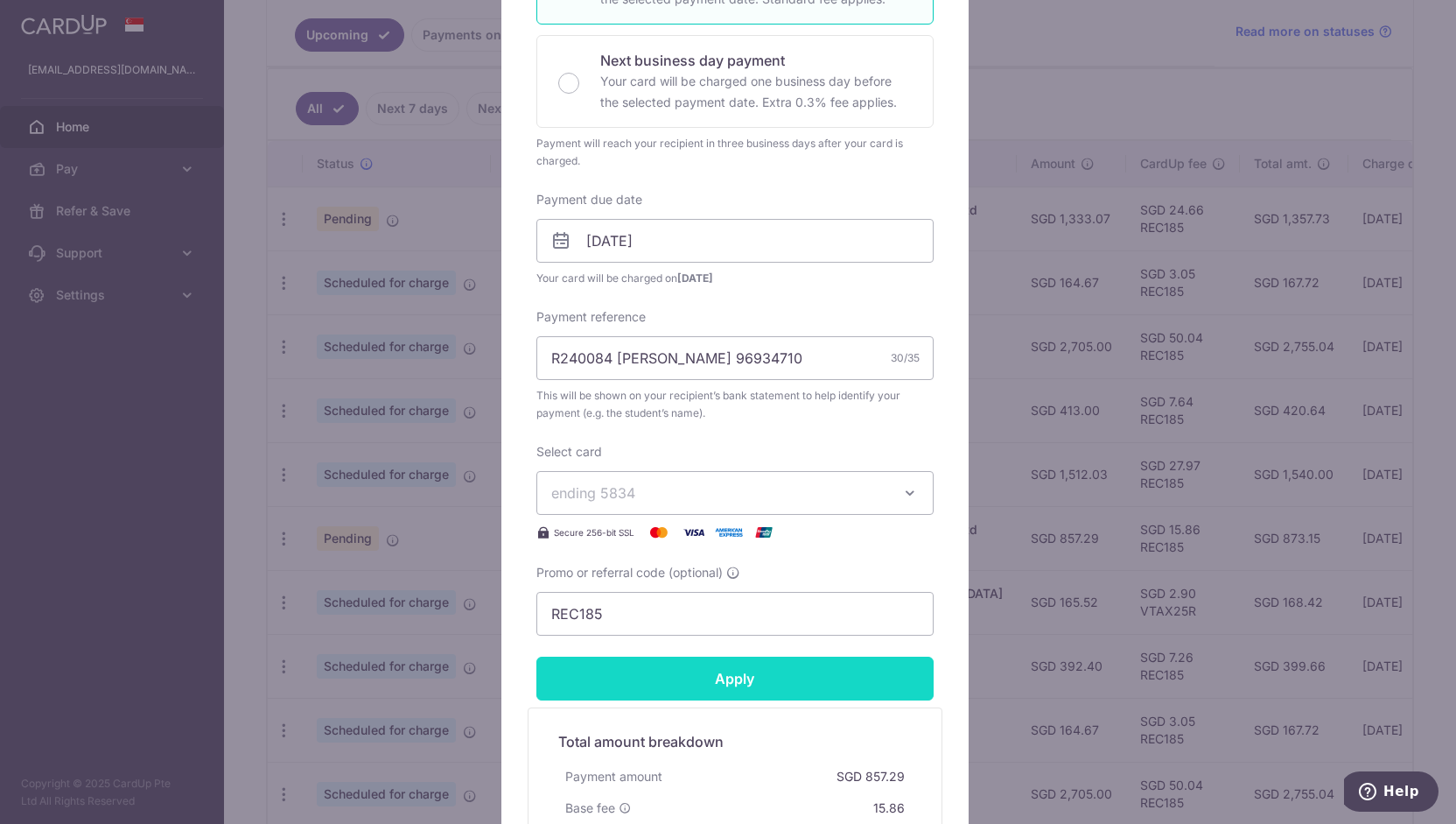
click at [768, 679] on input "Apply" at bounding box center [735, 679] width 397 height 44
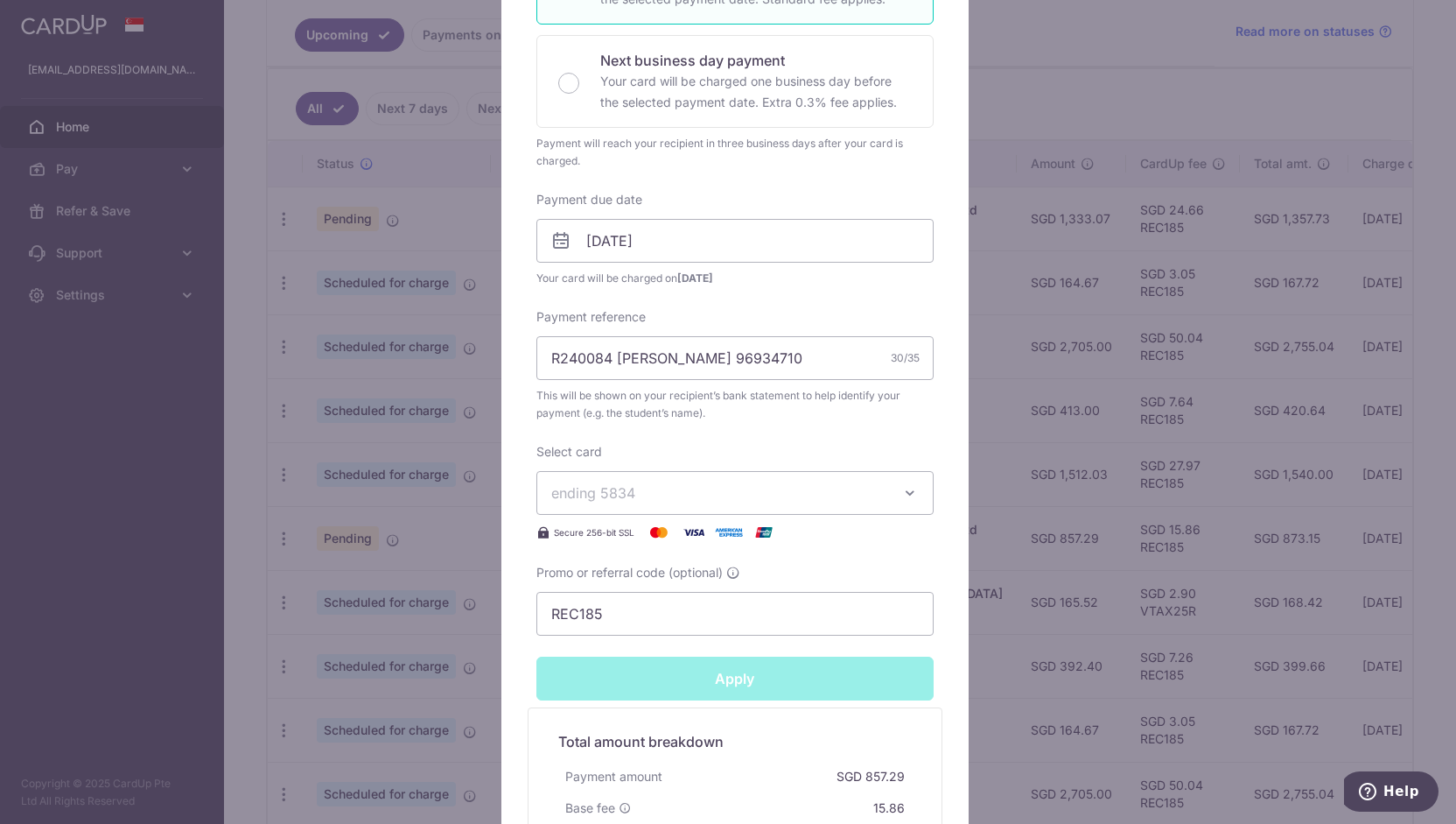
type input "Successfully Applied"
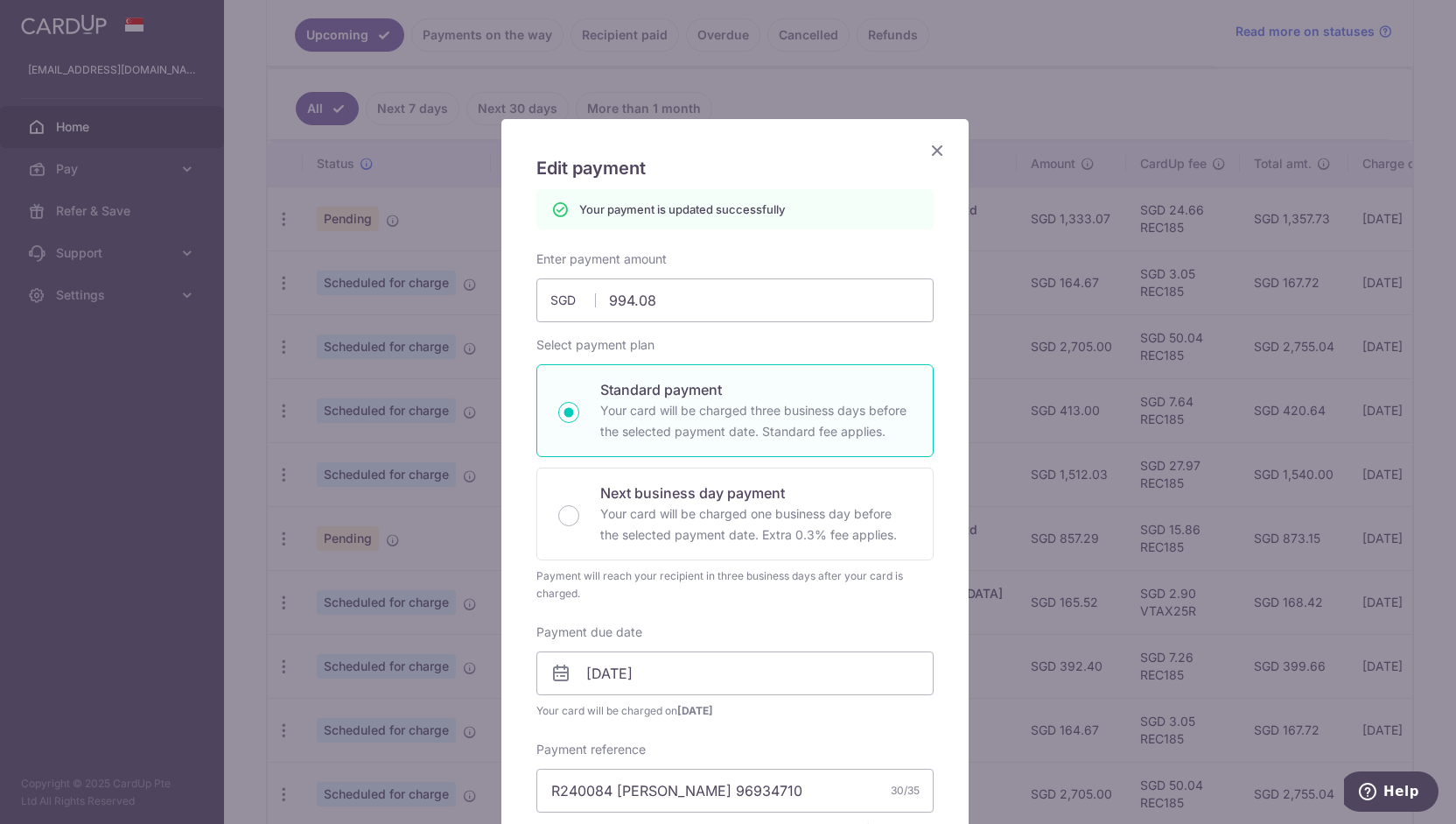
scroll to position [0, 0]
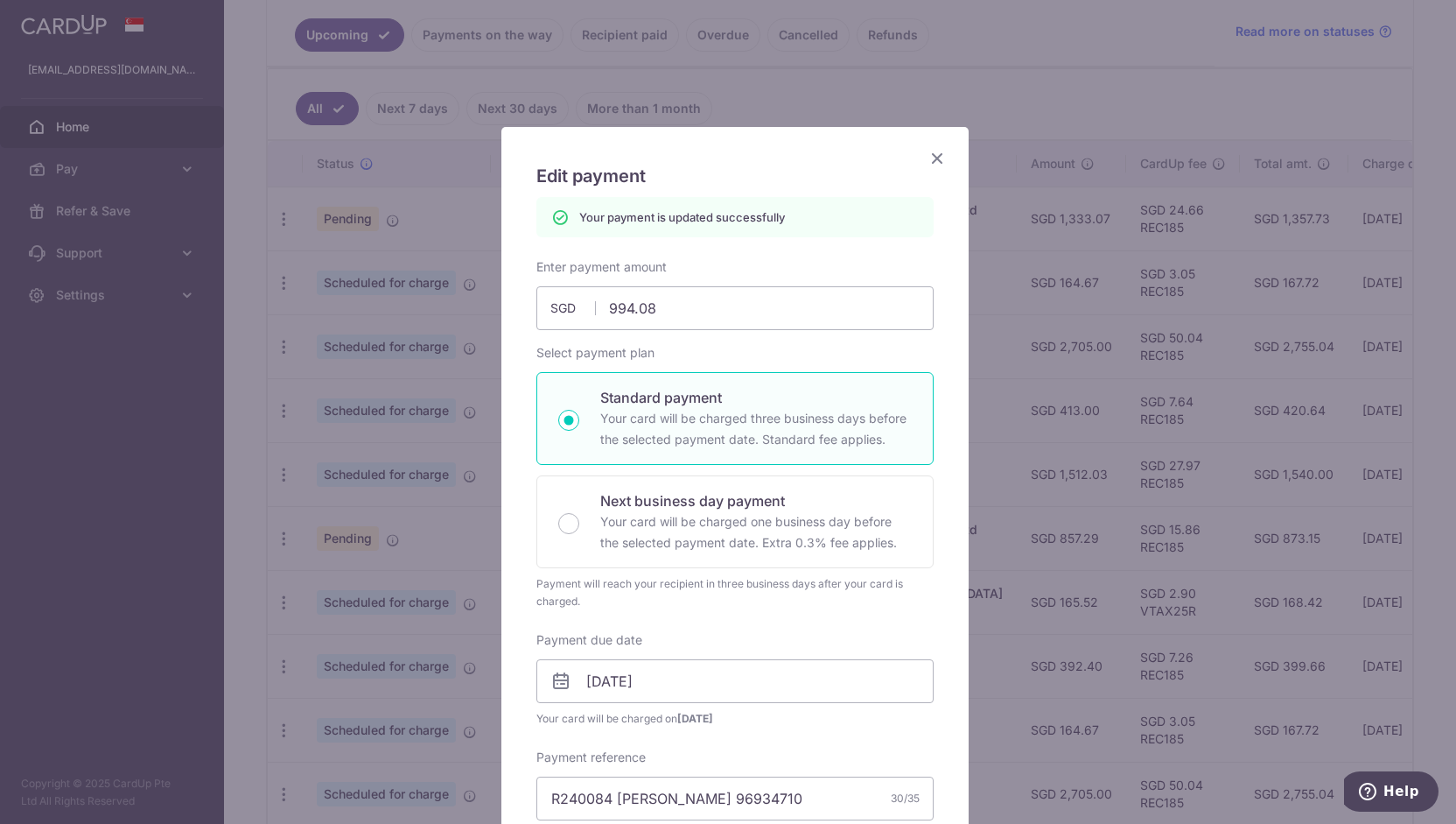
click at [927, 158] on icon "Close" at bounding box center [937, 158] width 21 height 22
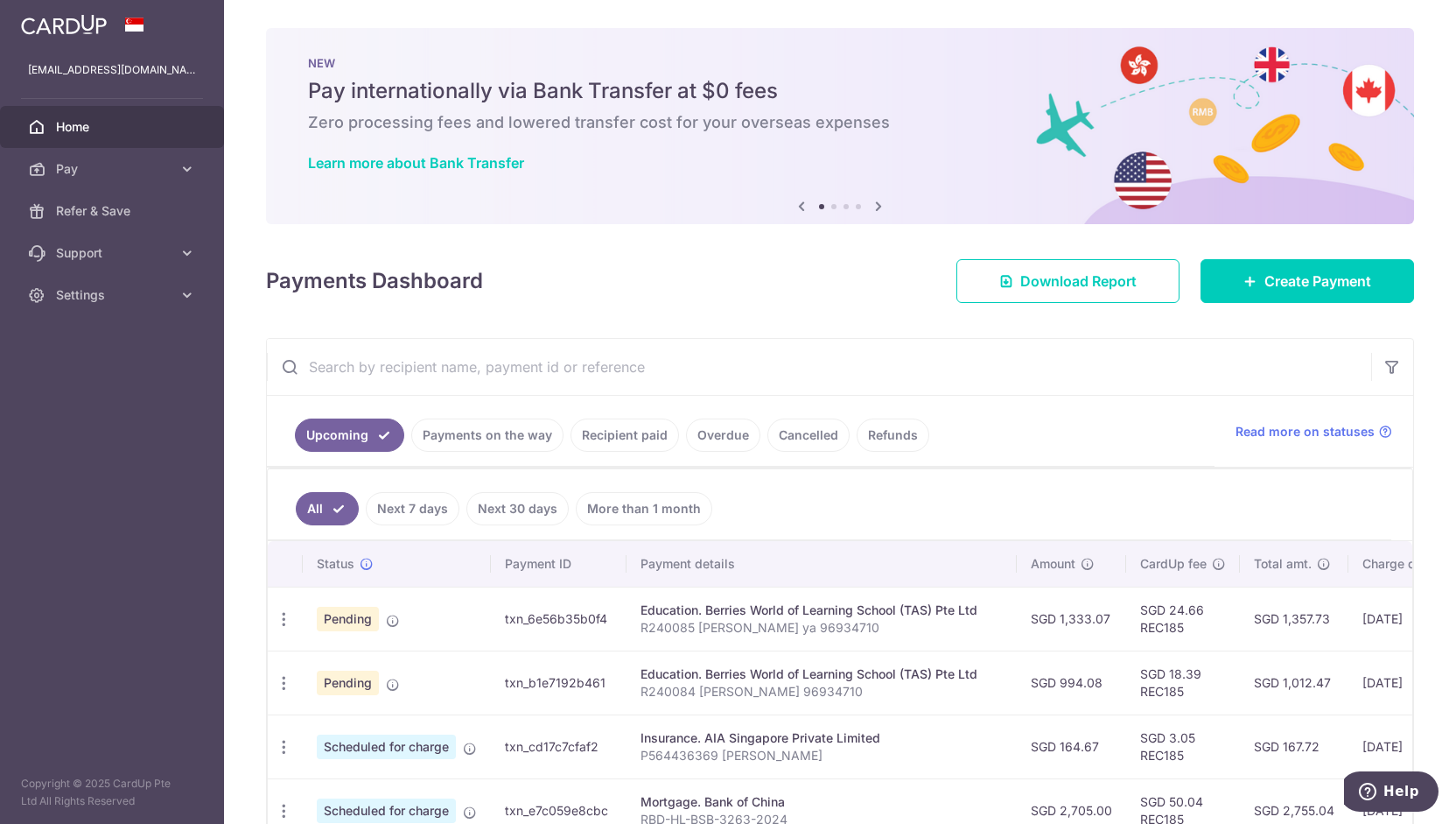
scroll to position [379, 0]
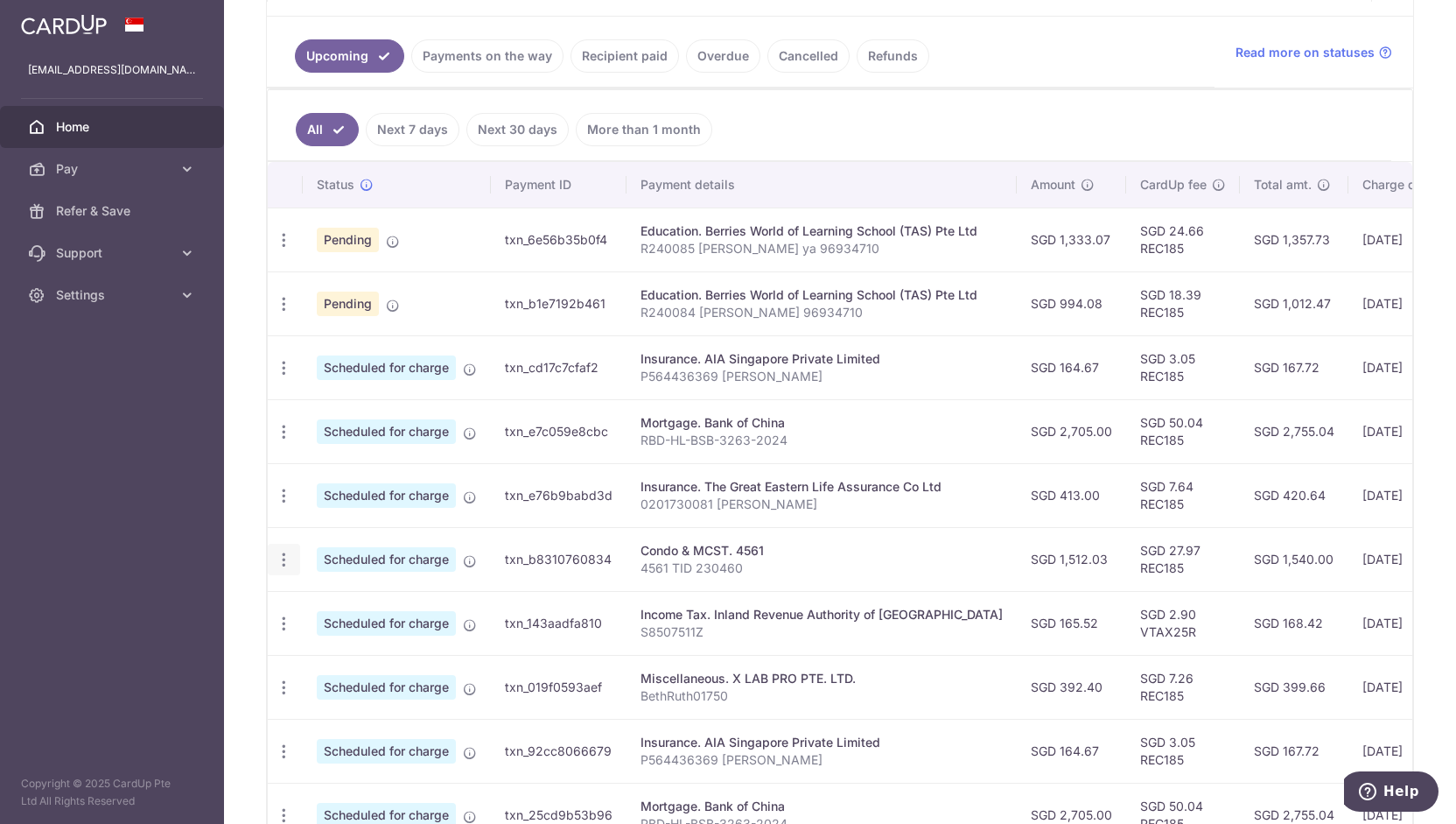
click at [285, 554] on icon "button" at bounding box center [284, 559] width 18 height 18
click at [347, 597] on span "Update payment" at bounding box center [376, 607] width 119 height 21
radio input "true"
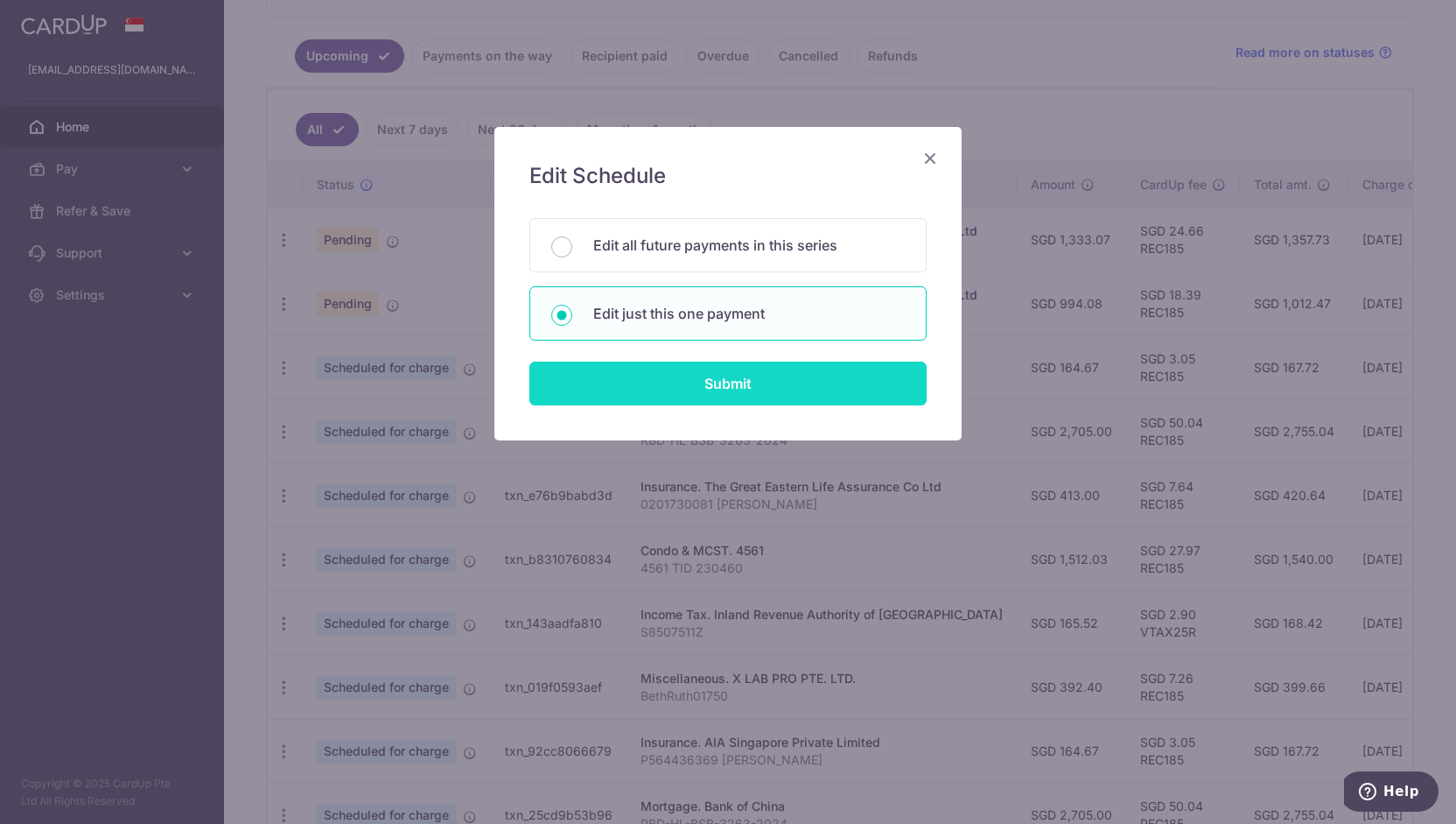
click at [717, 379] on input "Submit" at bounding box center [728, 383] width 397 height 44
radio input "true"
type input "1,512.03"
type input "[DATE]"
type input "4561 TID 230460"
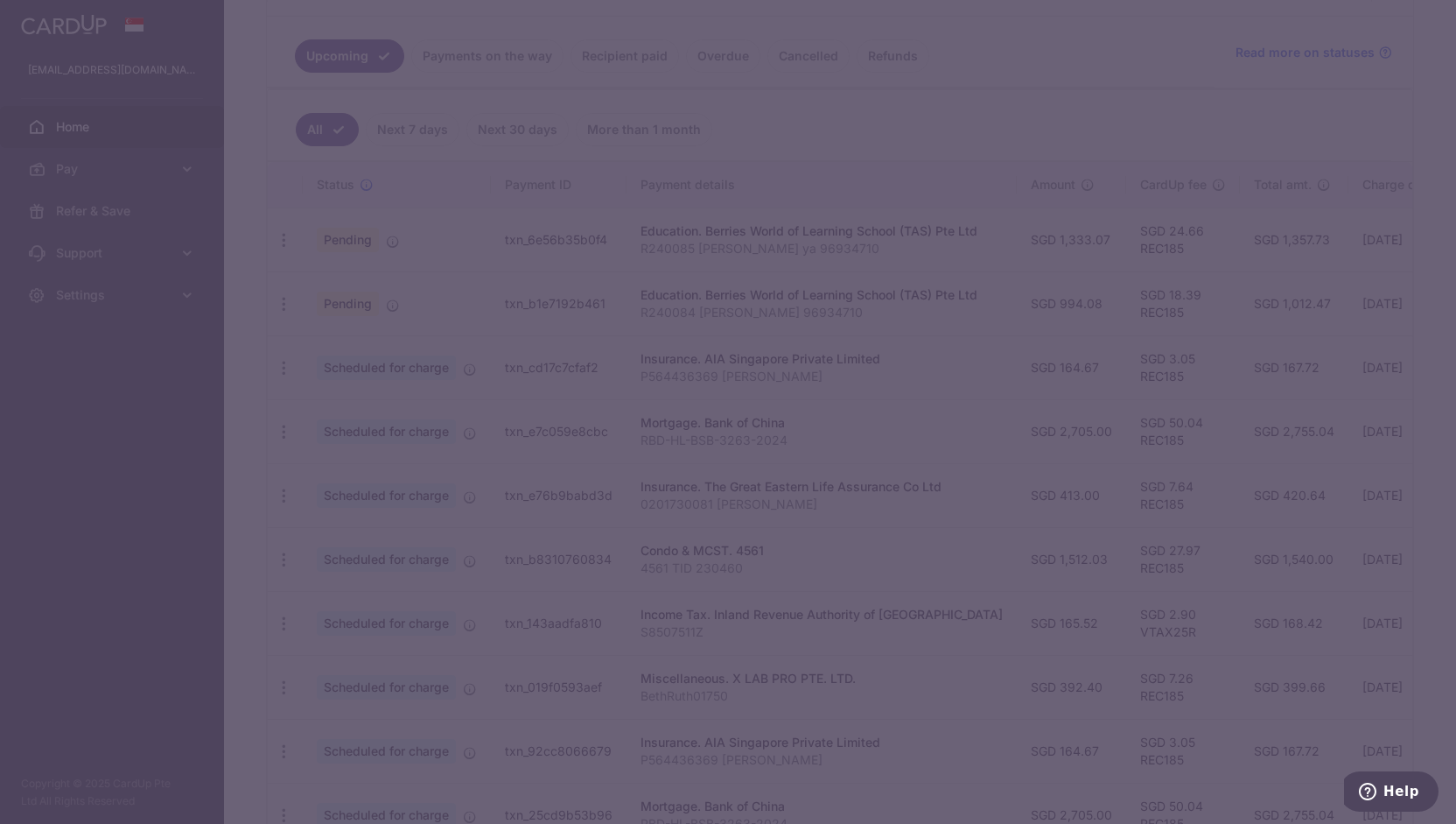
type input "REC185"
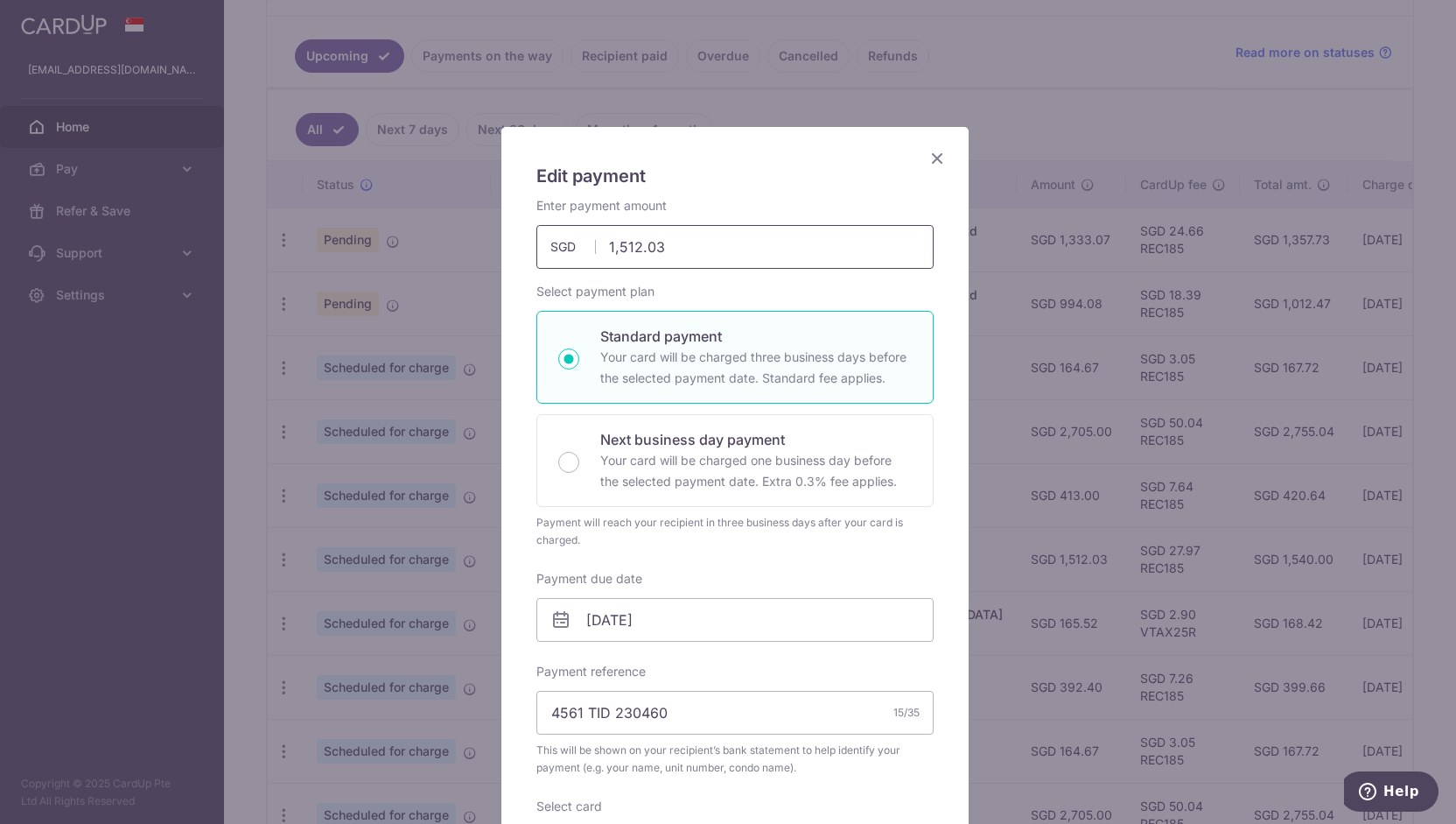
click at [714, 247] on input "1,512.03" at bounding box center [735, 247] width 397 height 44
click at [929, 159] on icon "Close" at bounding box center [937, 158] width 21 height 22
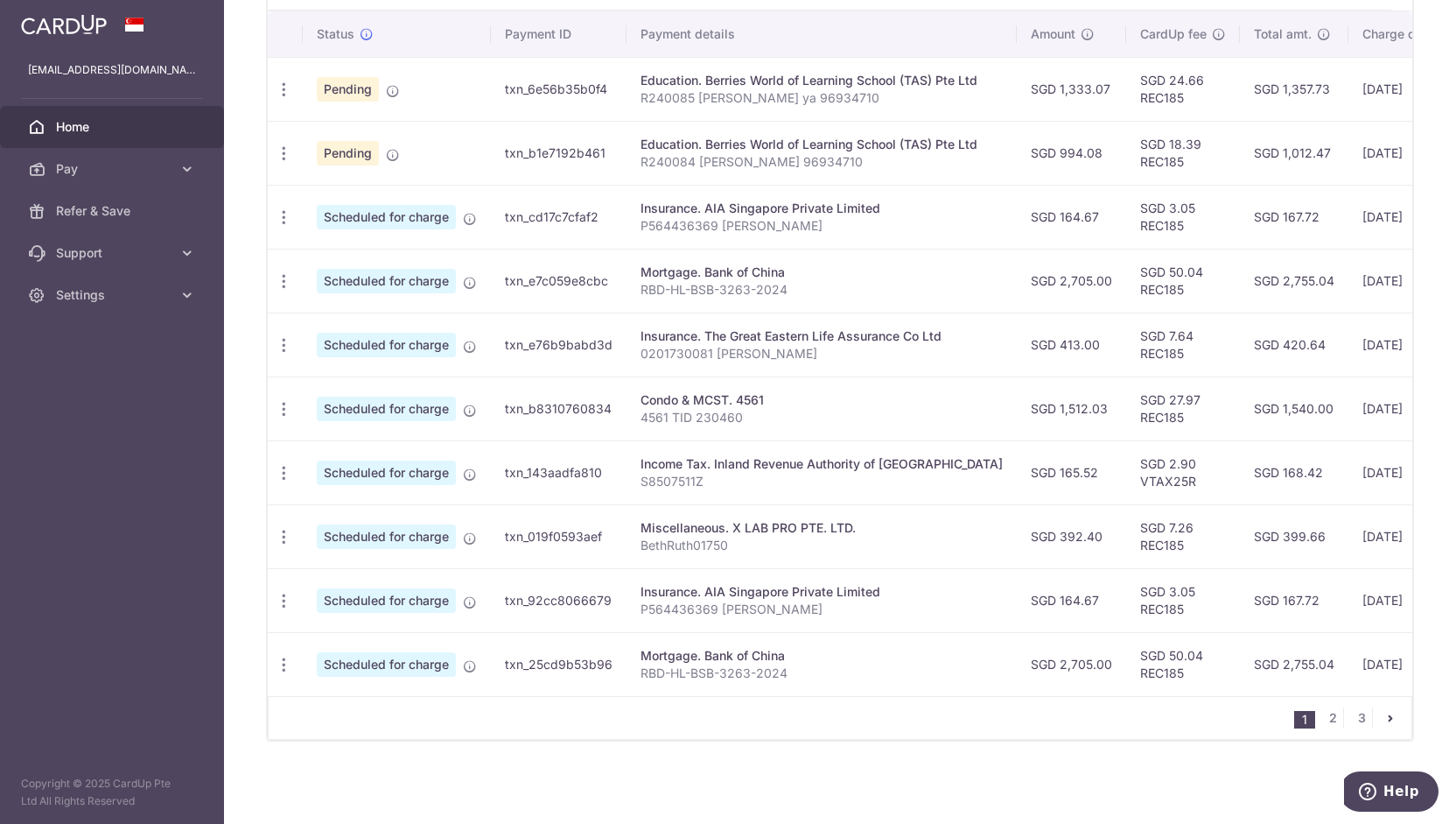
scroll to position [150, 0]
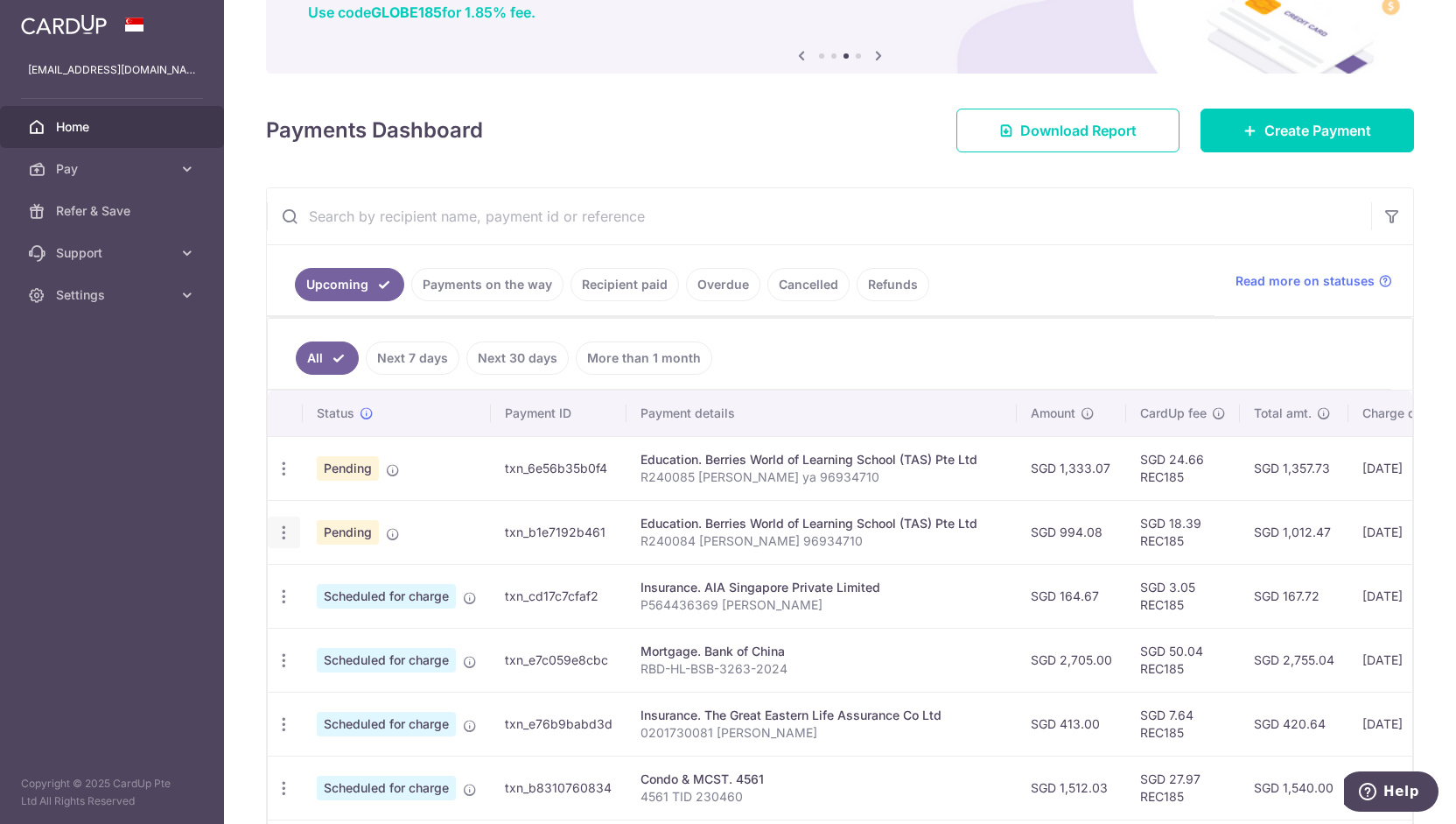
click at [277, 528] on icon "button" at bounding box center [284, 532] width 18 height 18
click at [379, 570] on span "Update payment" at bounding box center [376, 580] width 119 height 21
type input "994.08"
radio input "true"
type input "10/10/2025"
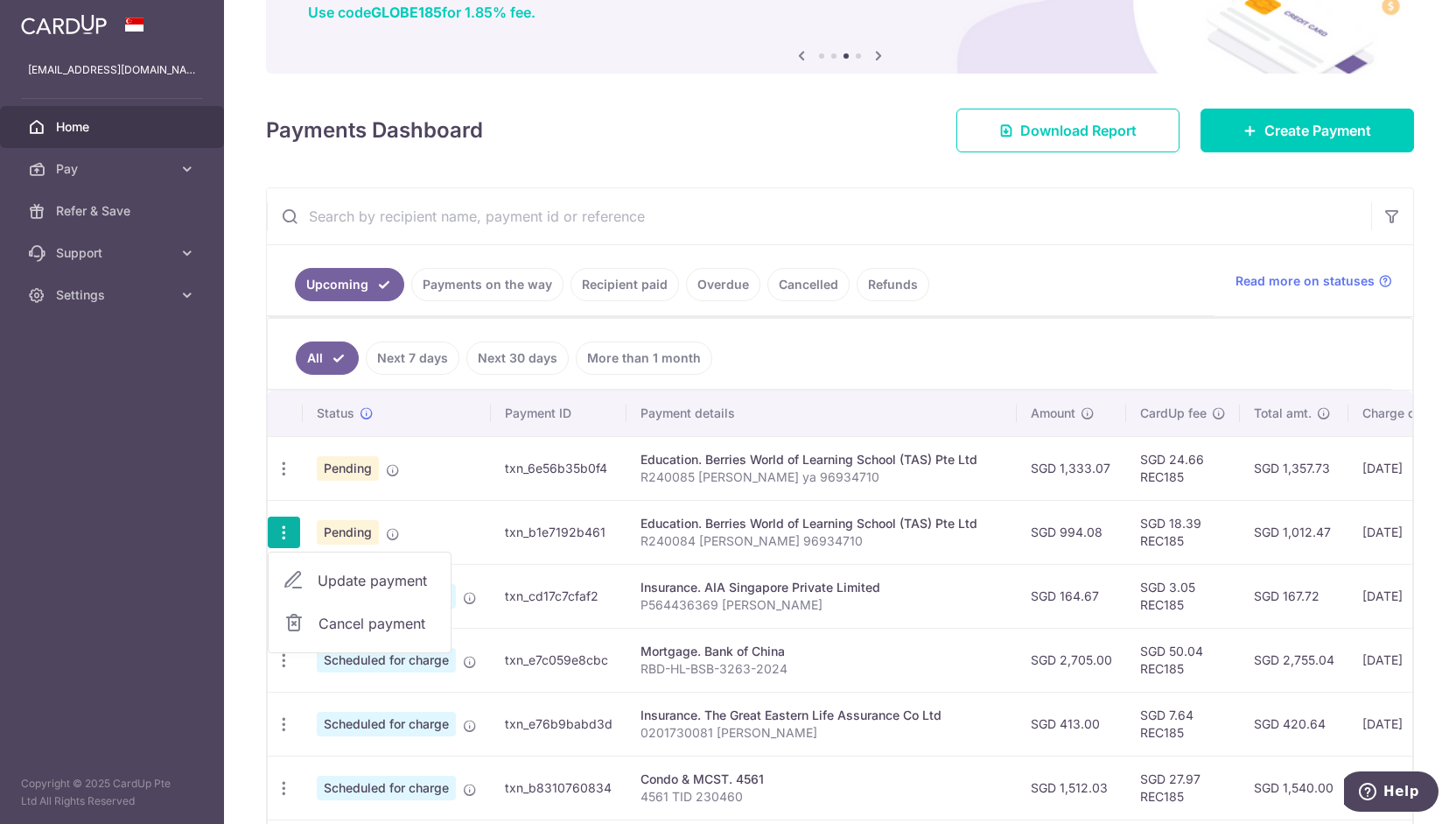
type input "R240084 [PERSON_NAME] 96934710"
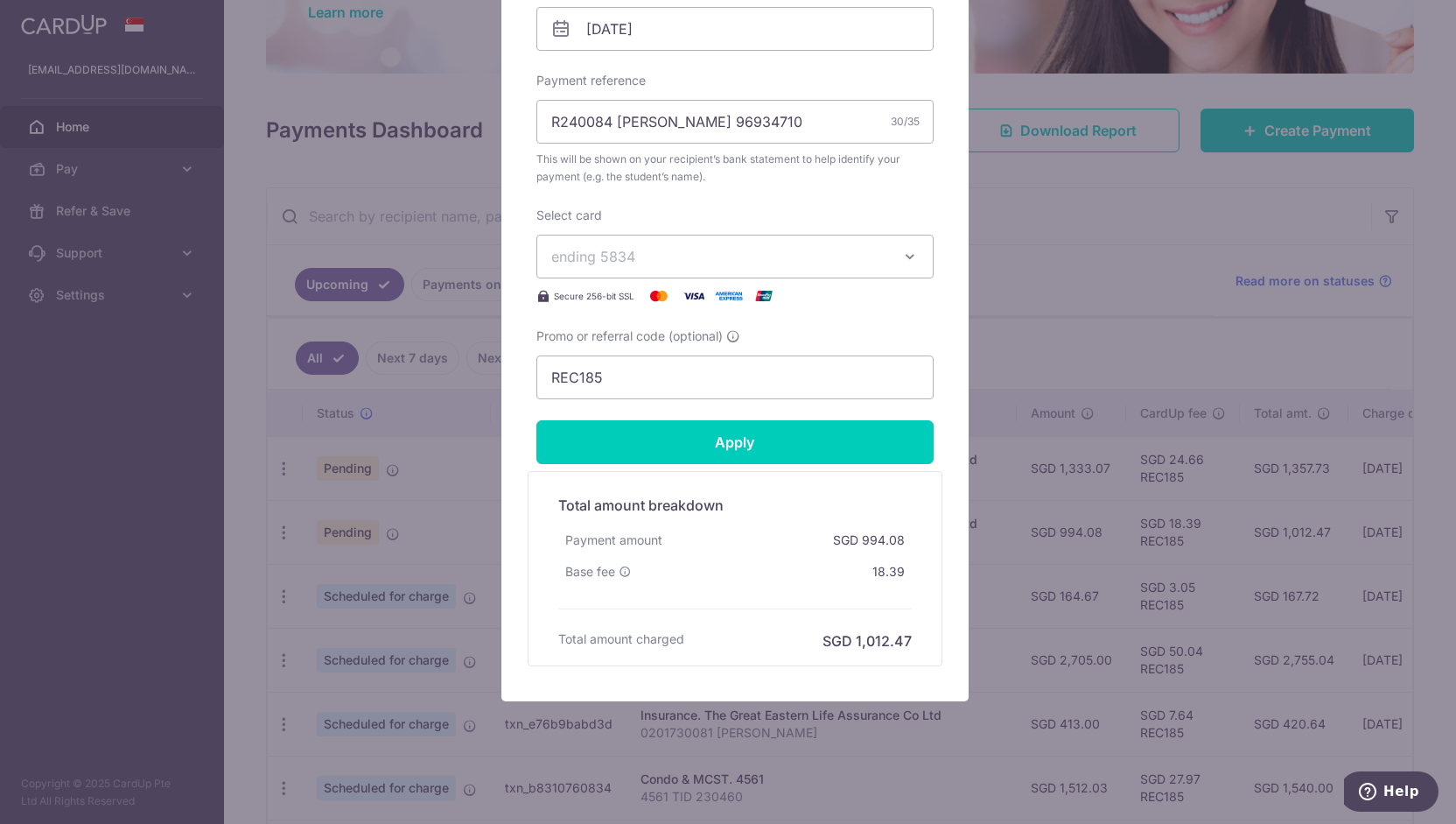
scroll to position [212, 0]
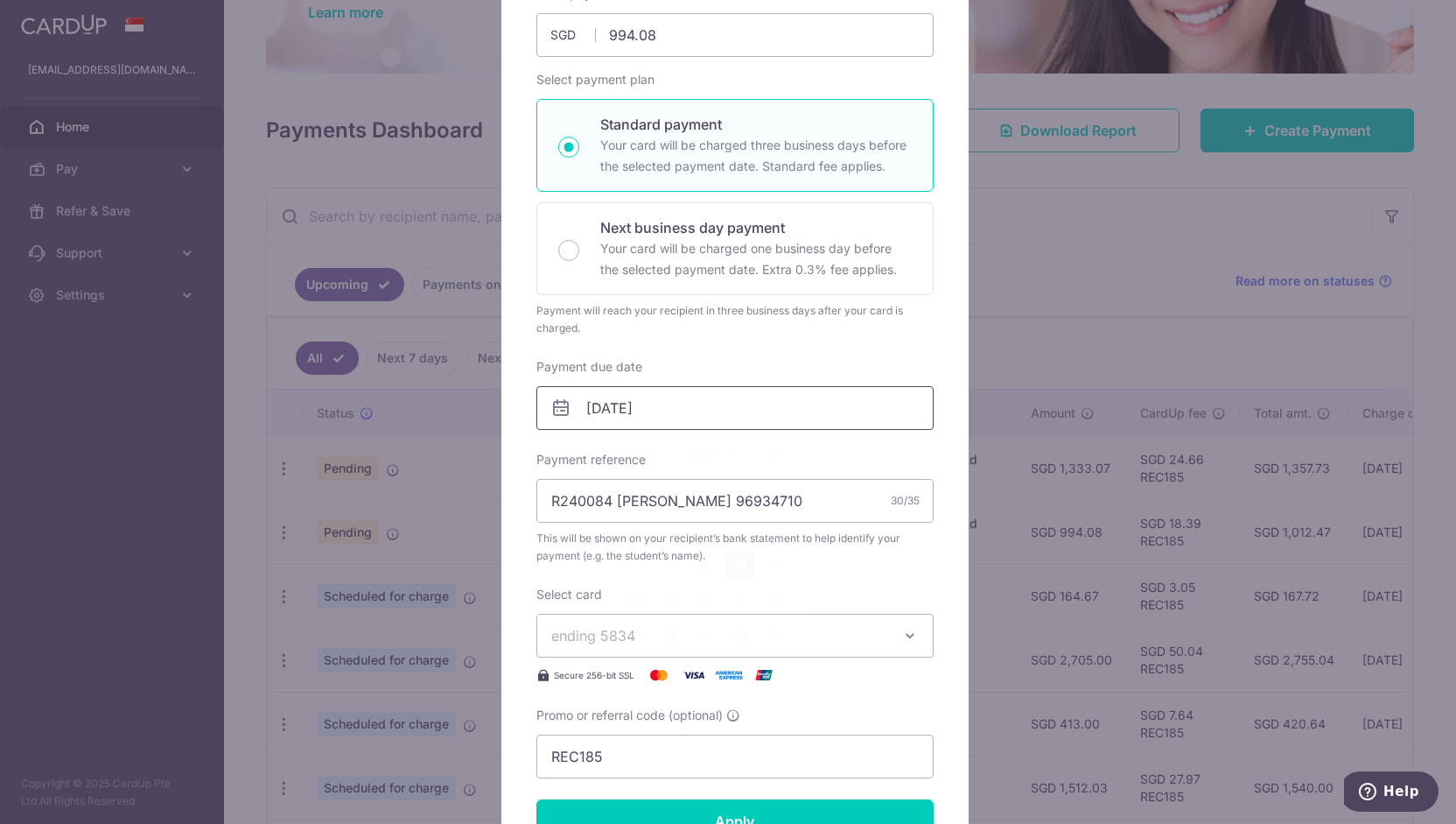
click at [708, 411] on input "10/10/2025" at bounding box center [735, 408] width 397 height 44
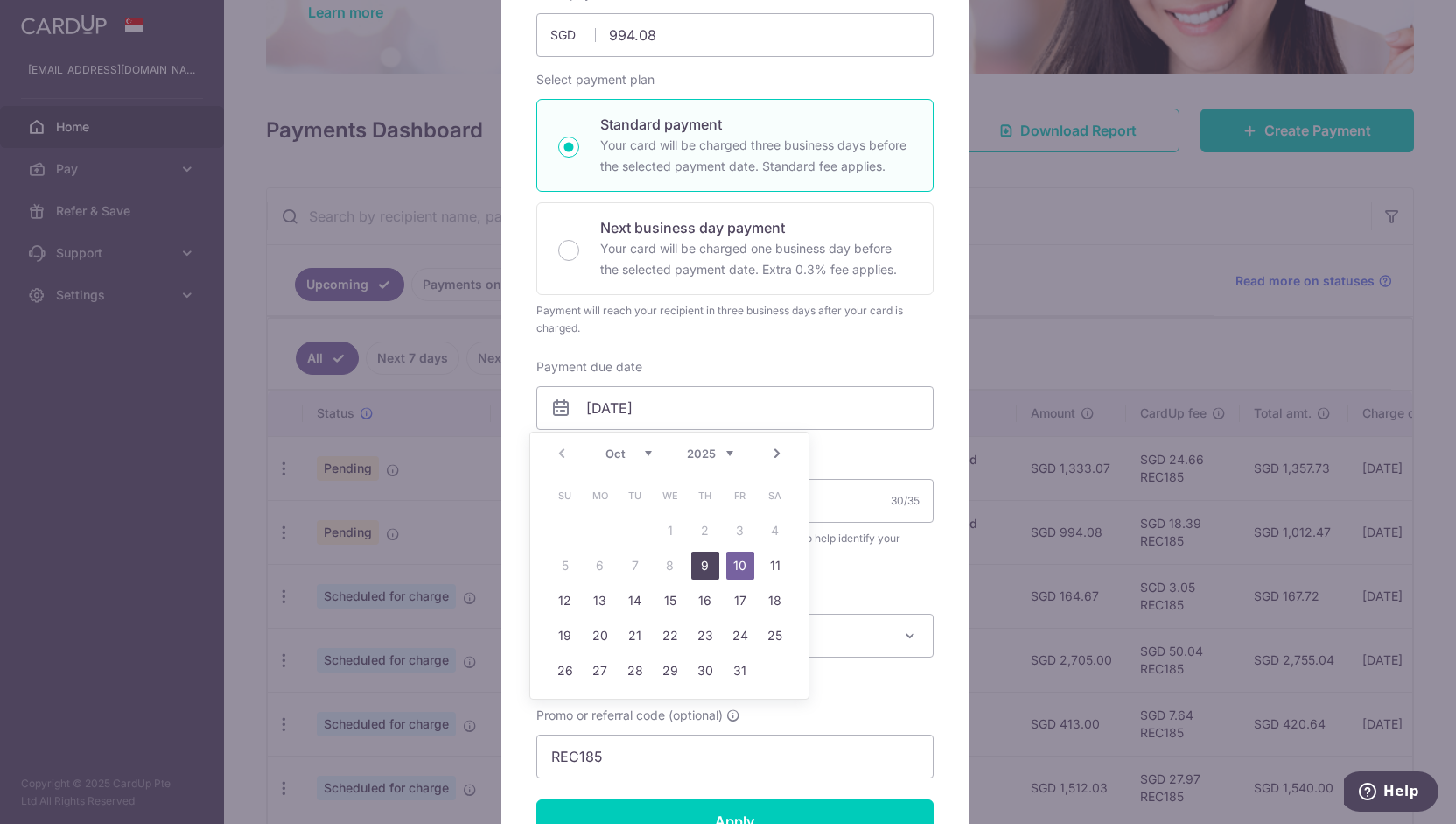
click at [707, 563] on link "9" at bounding box center [704, 565] width 28 height 28
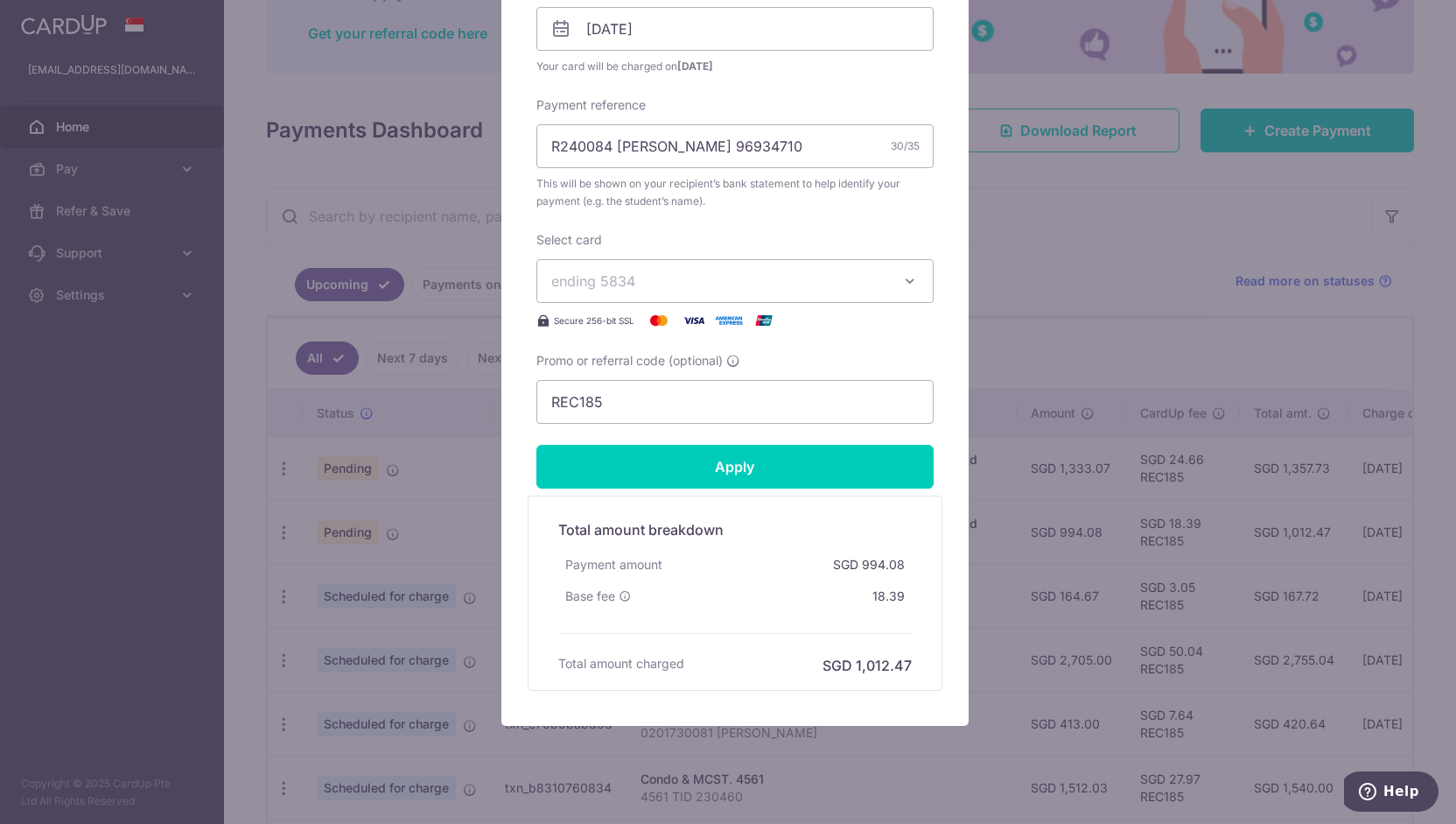
scroll to position [0, 0]
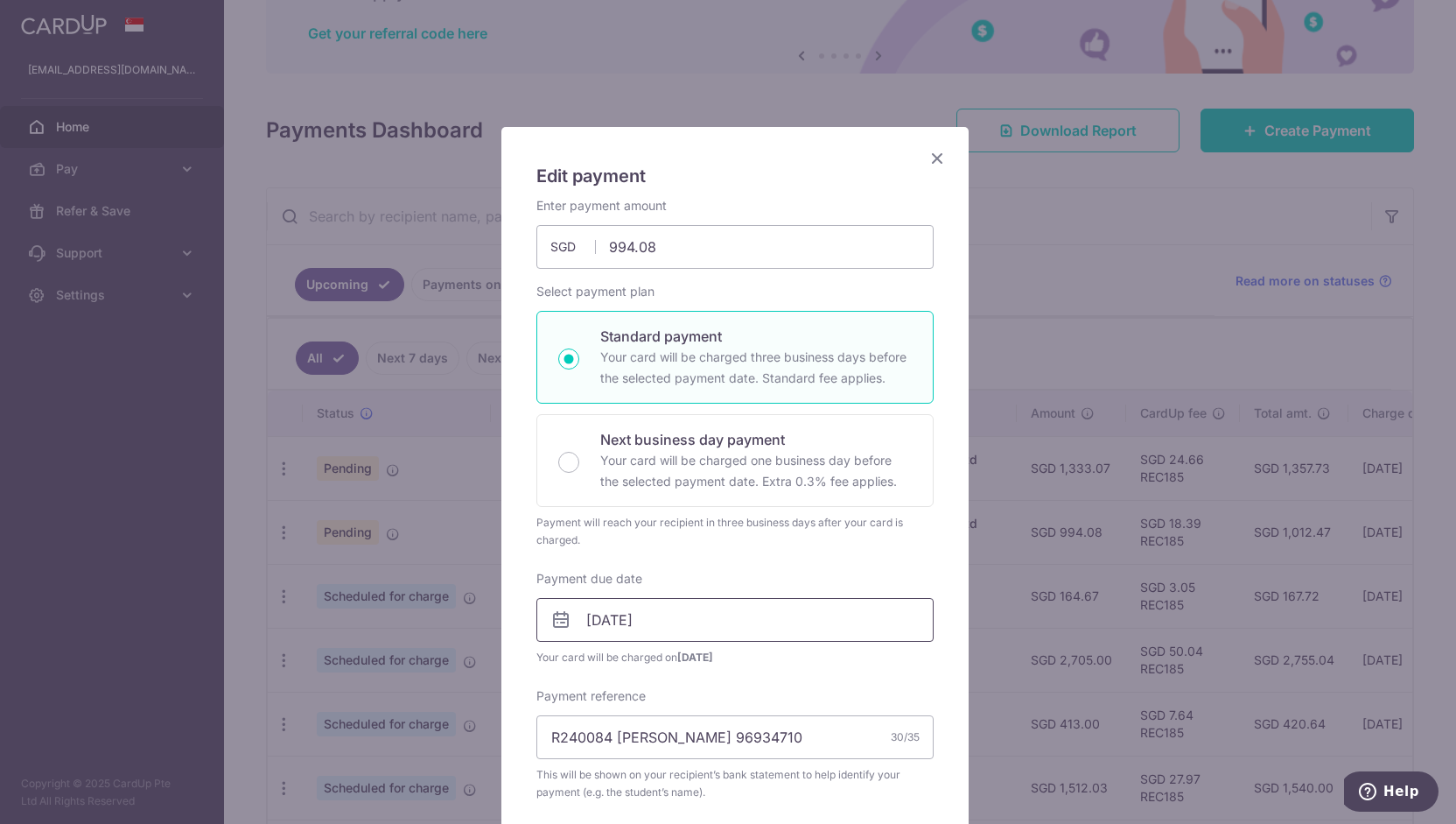
click at [693, 629] on input "09/10/2025" at bounding box center [735, 619] width 397 height 44
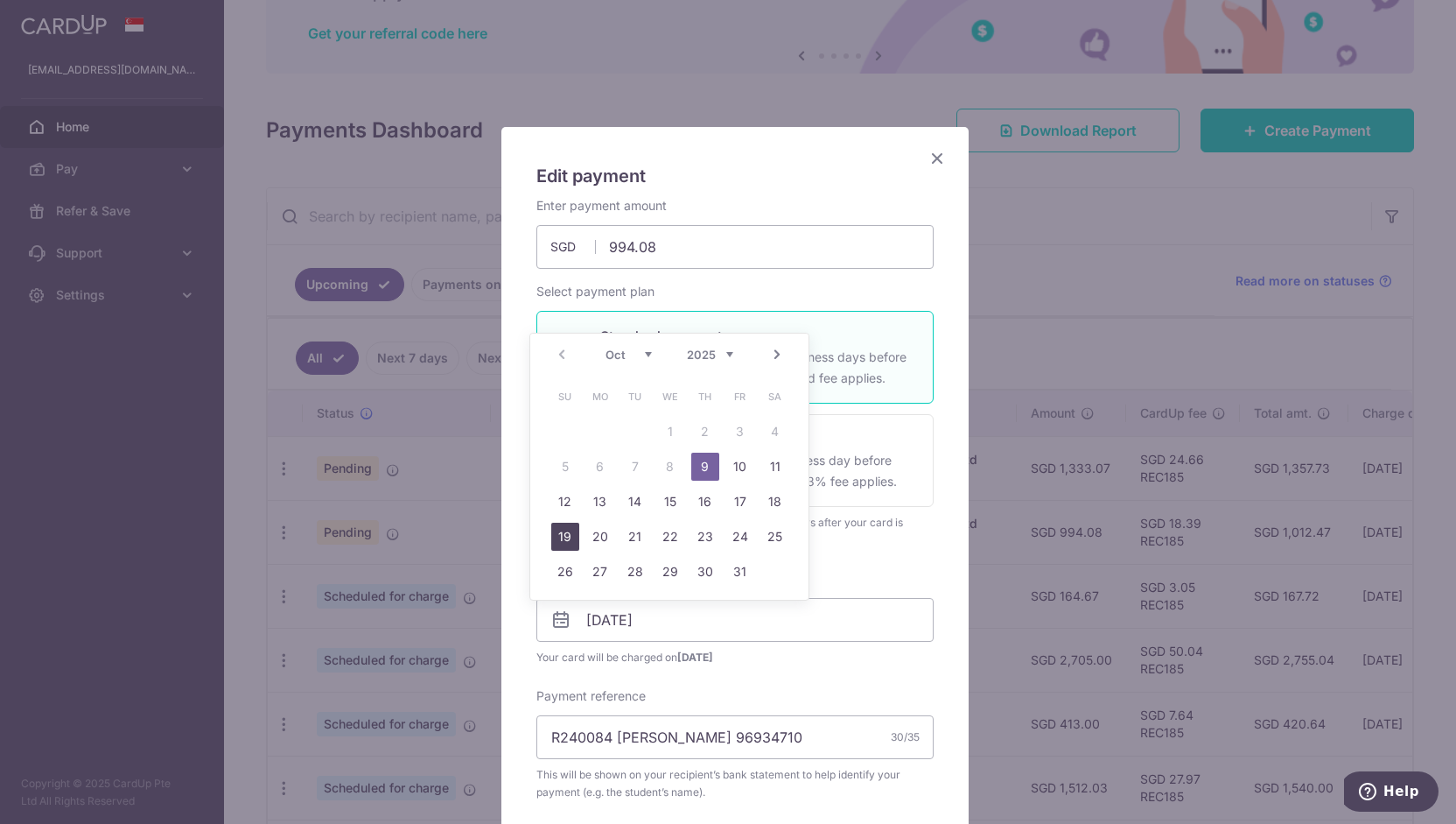
click at [556, 530] on link "19" at bounding box center [565, 536] width 28 height 28
type input "[DATE]"
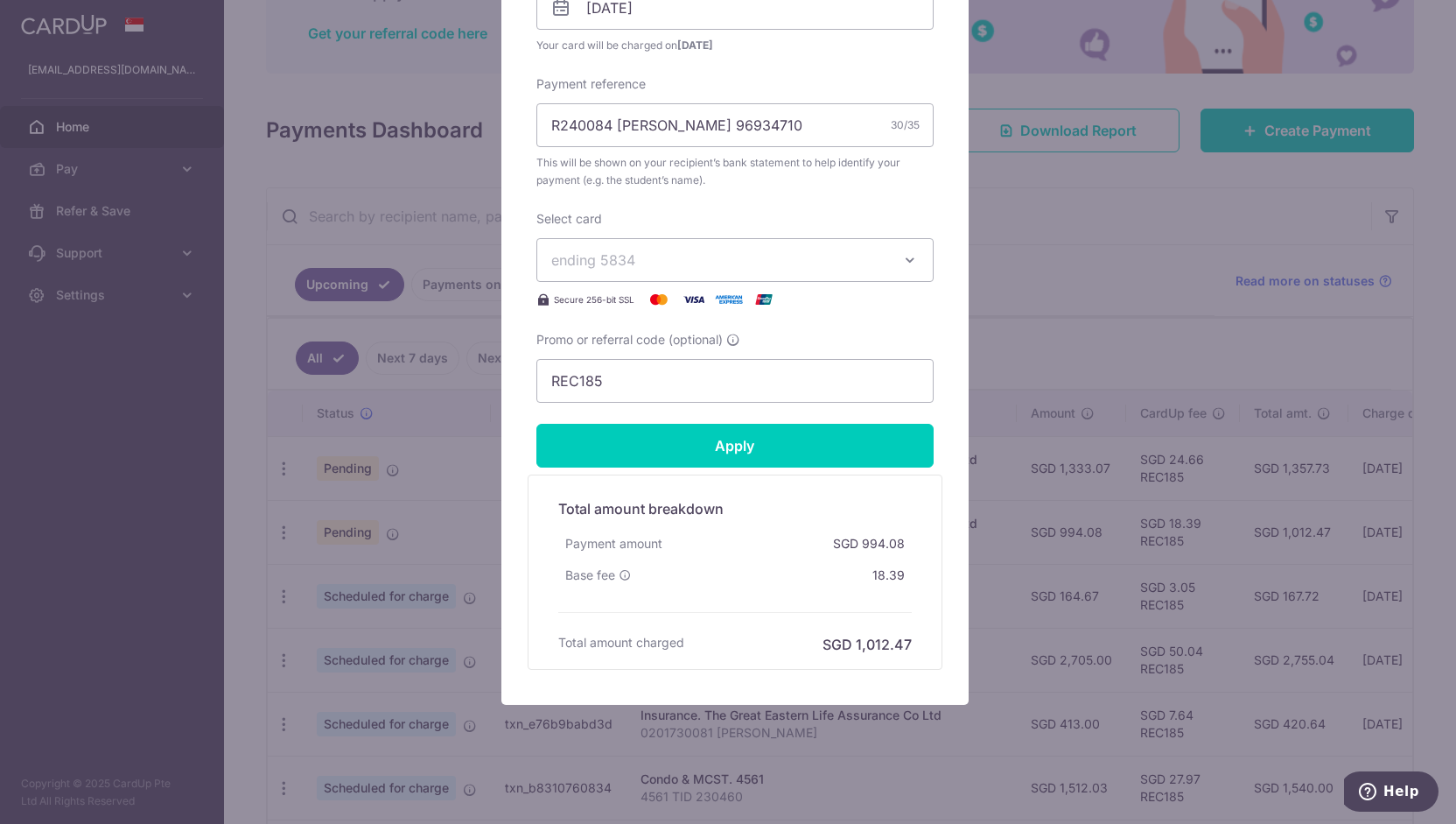
scroll to position [616, 0]
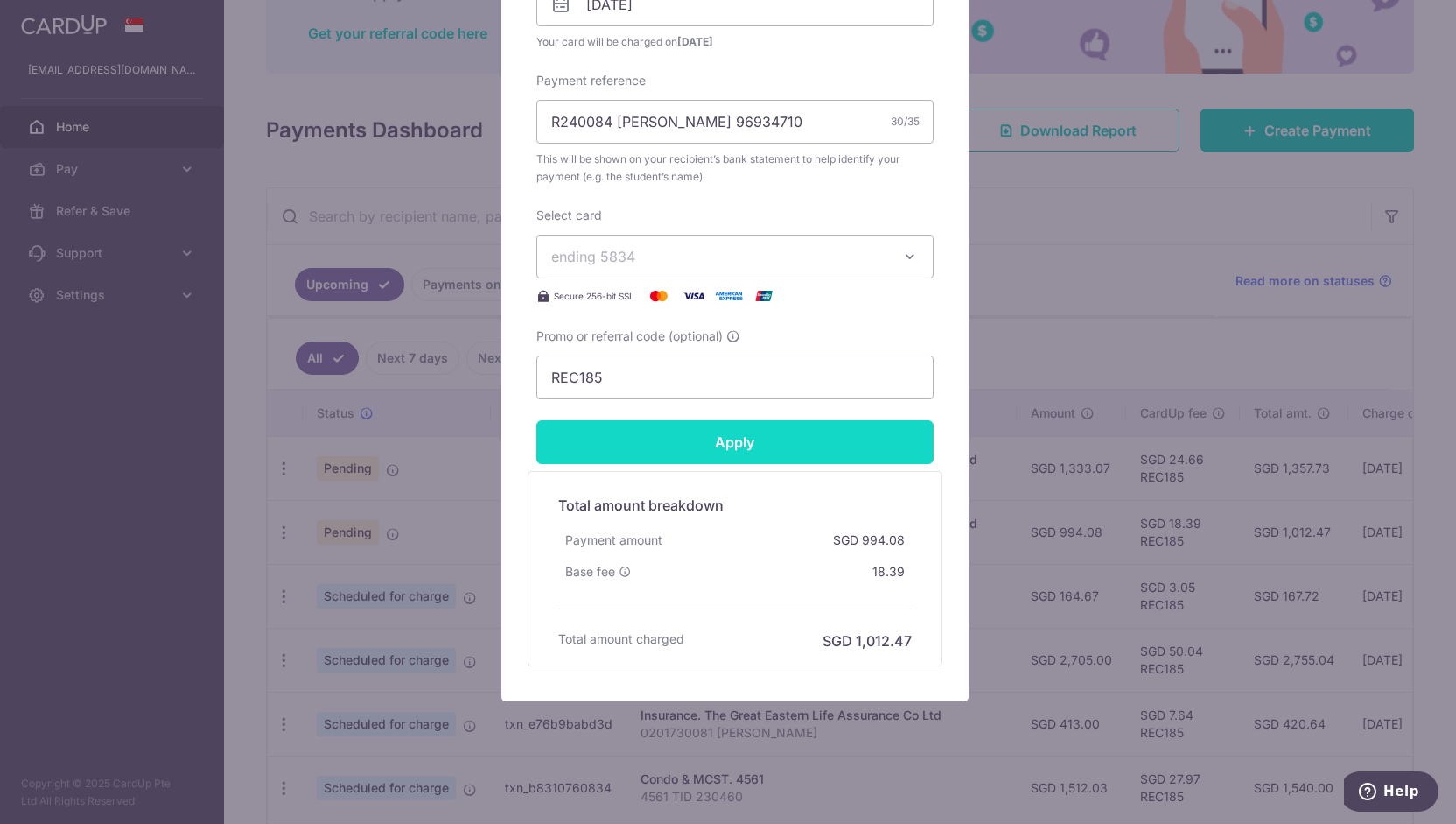
click at [757, 445] on input "Apply" at bounding box center [735, 443] width 397 height 44
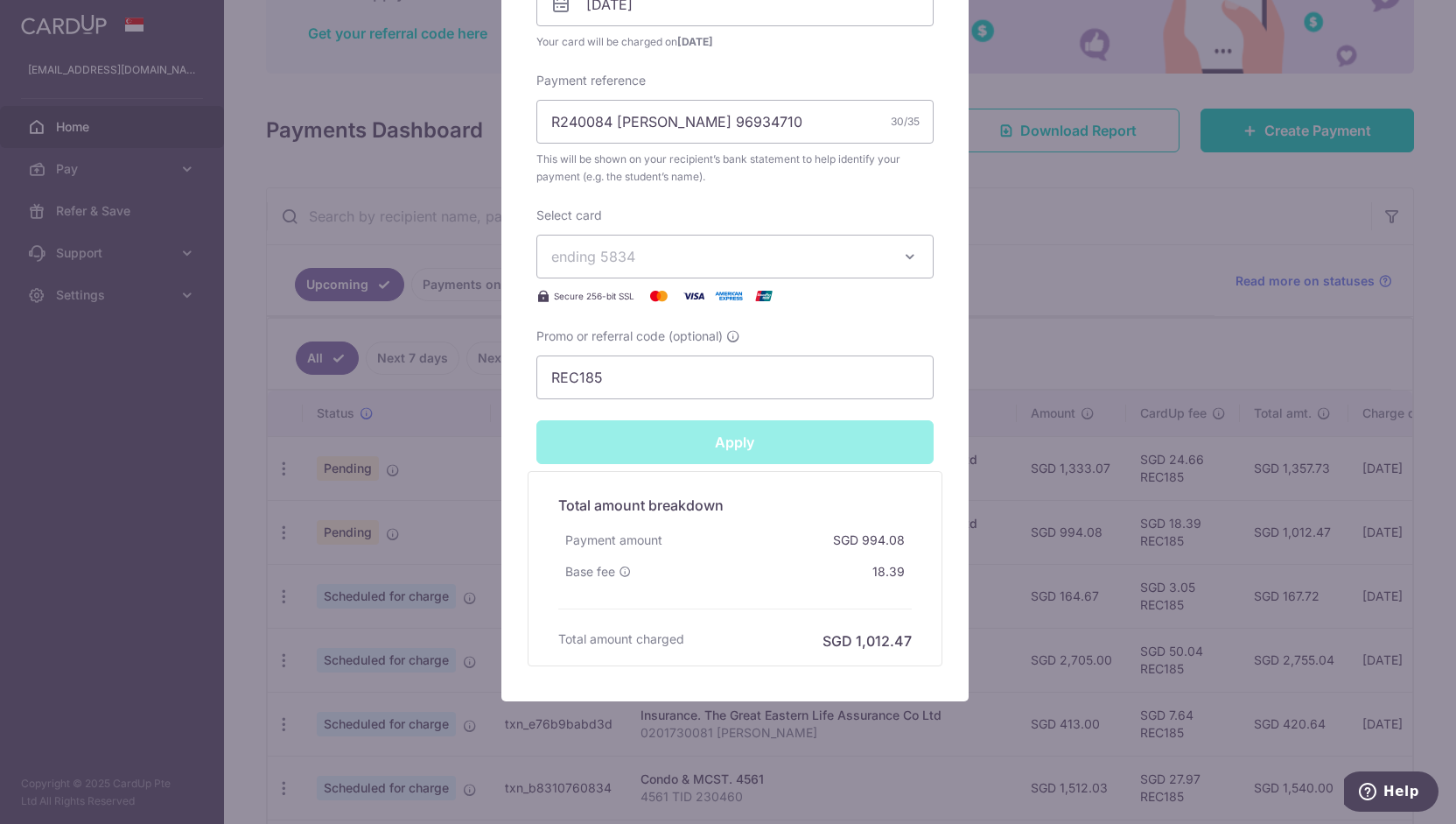
type input "Successfully Applied"
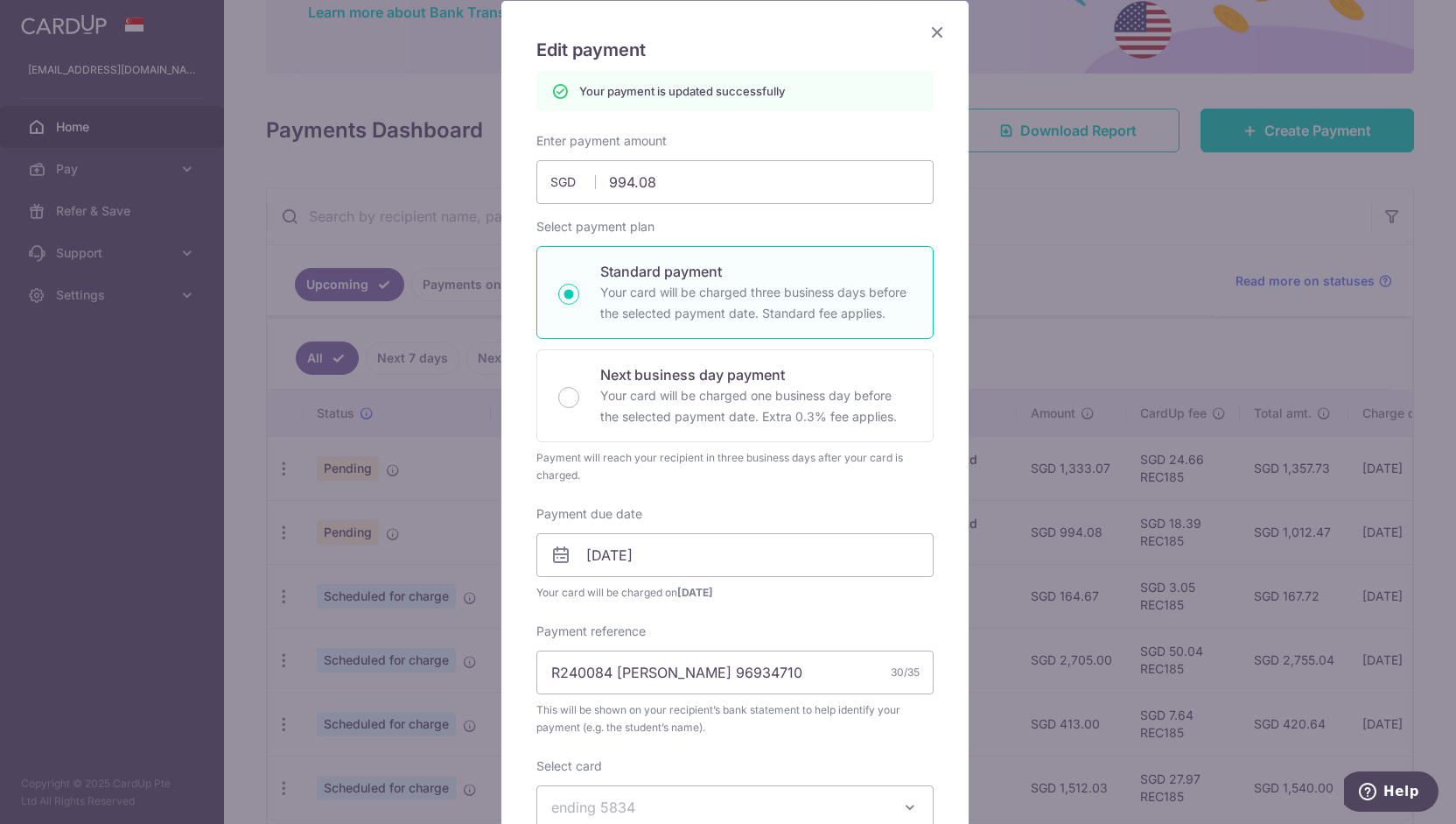
scroll to position [0, 0]
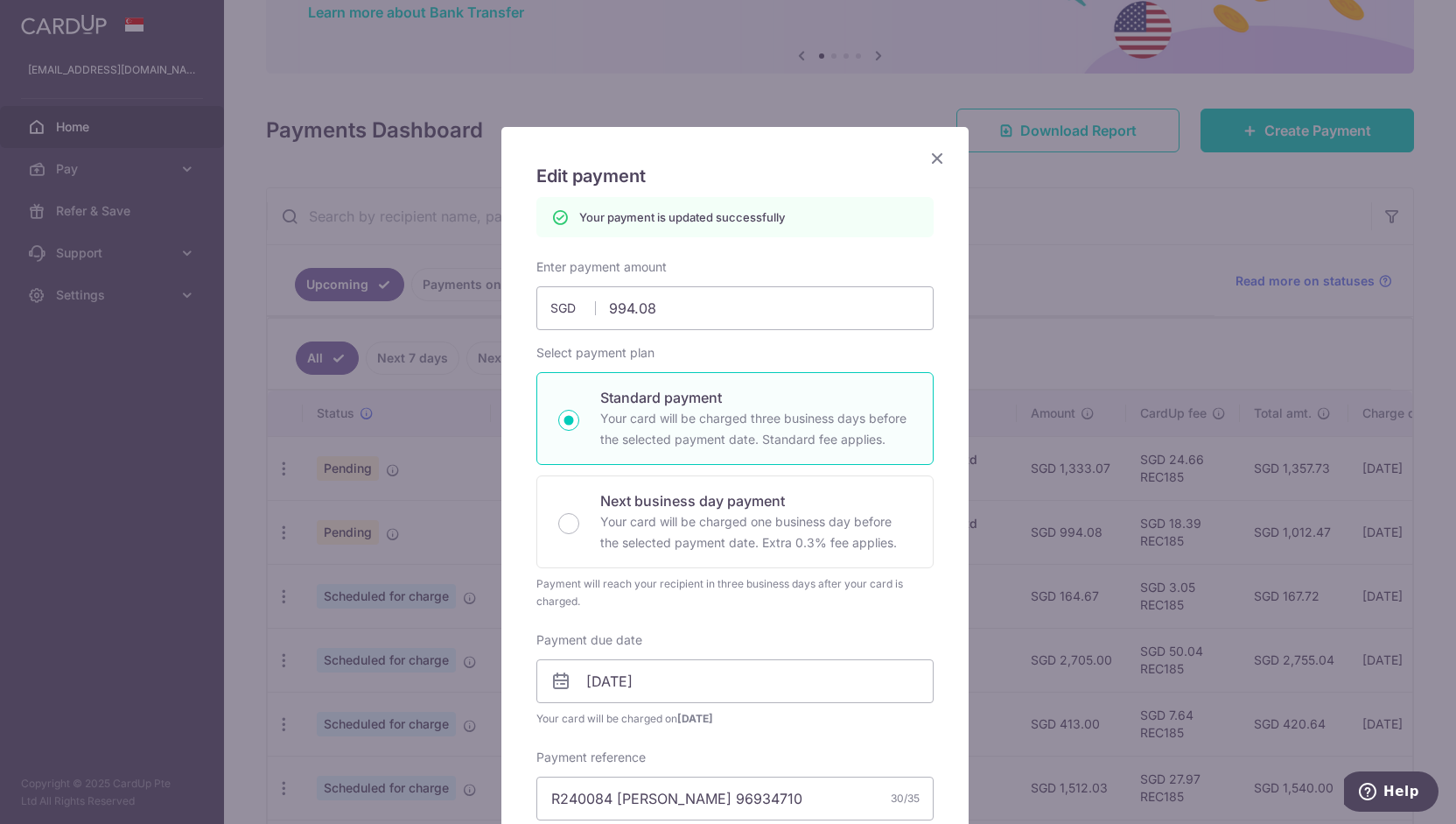
click at [934, 157] on icon "Close" at bounding box center [937, 158] width 21 height 22
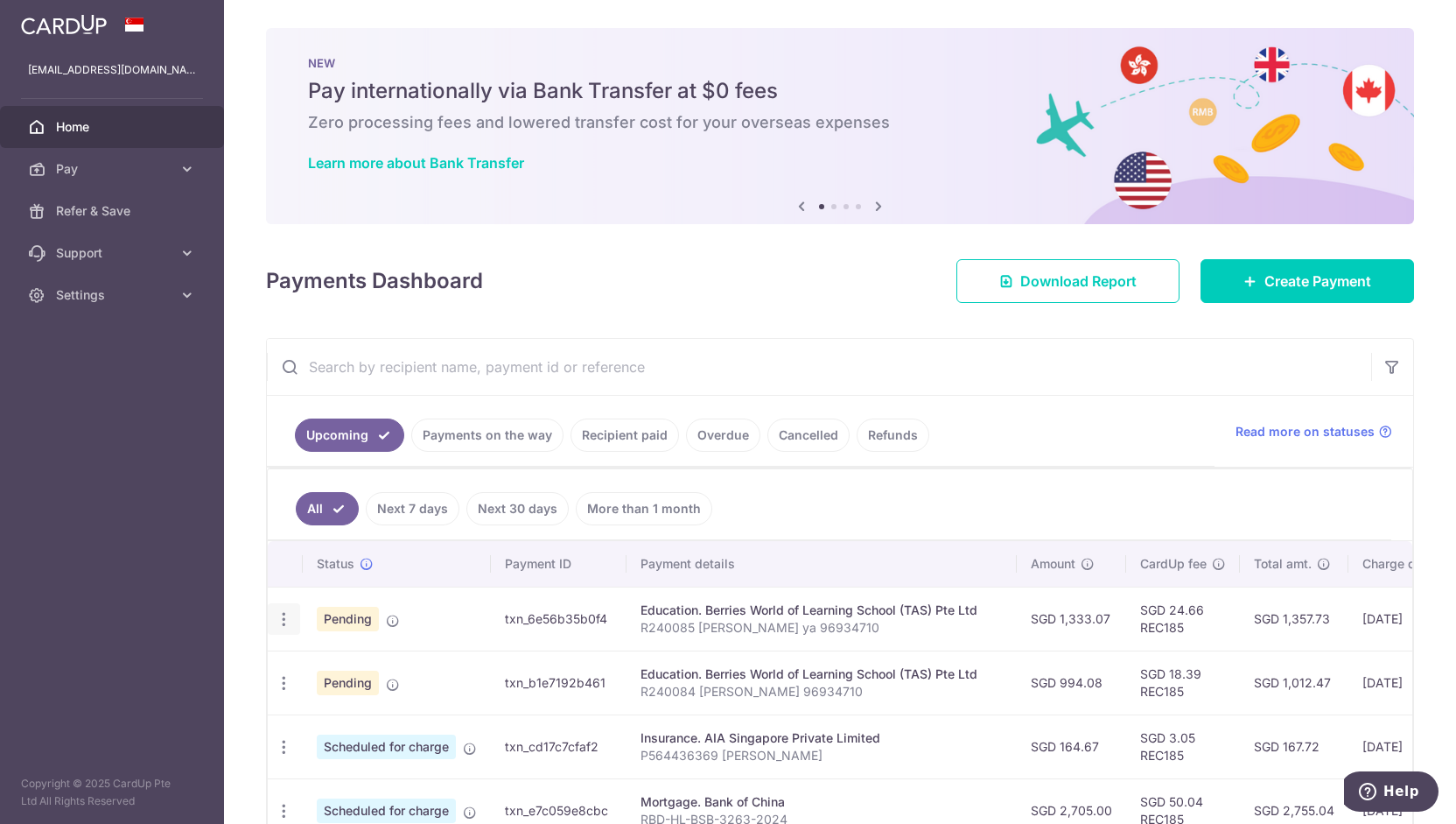
click at [282, 610] on icon "button" at bounding box center [284, 618] width 18 height 18
click at [389, 664] on span "Update payment" at bounding box center [376, 667] width 119 height 21
radio input "true"
type input "1,333.07"
type input "[DATE]"
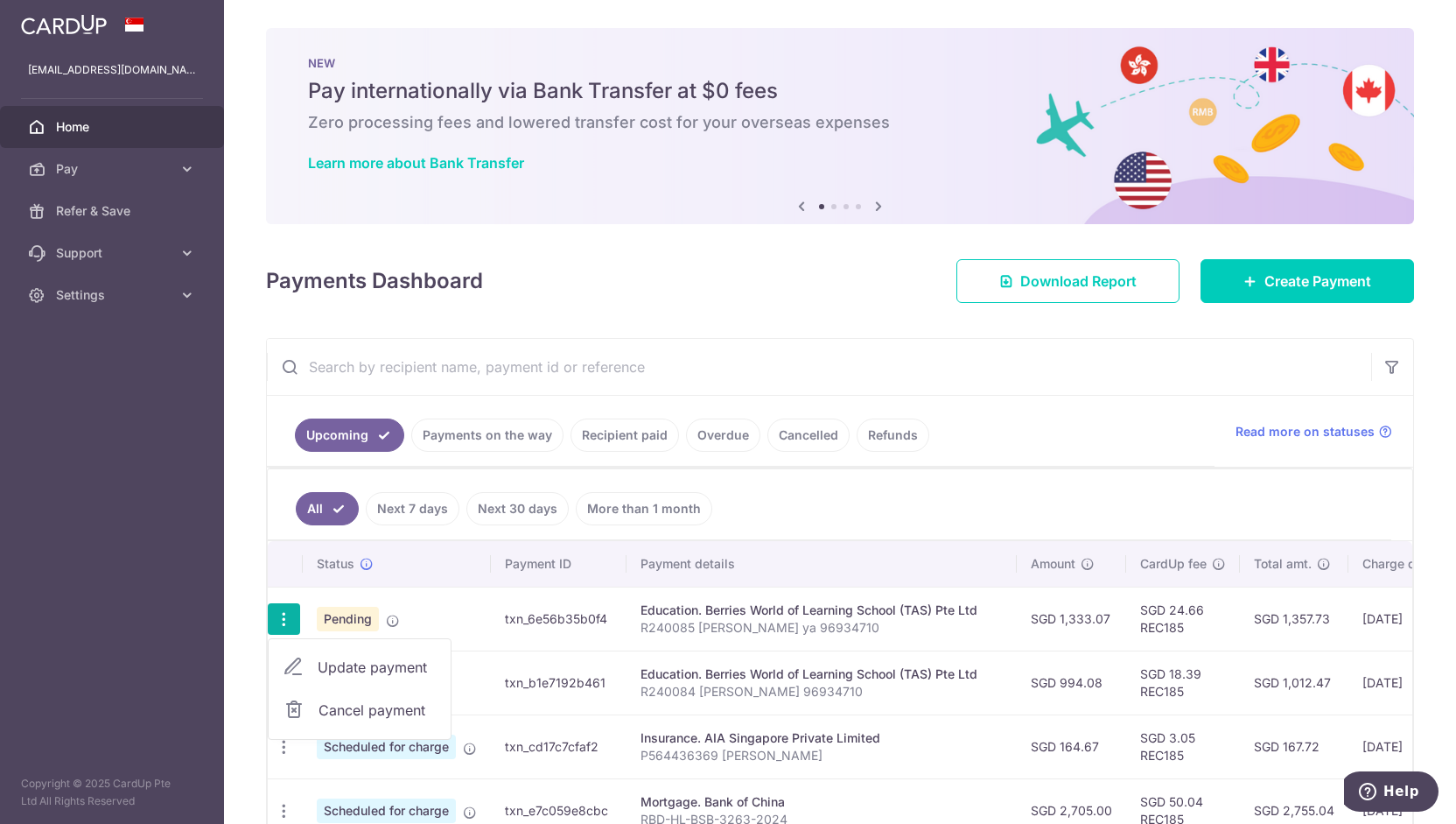
type input "R240085 [PERSON_NAME] ya 96934710"
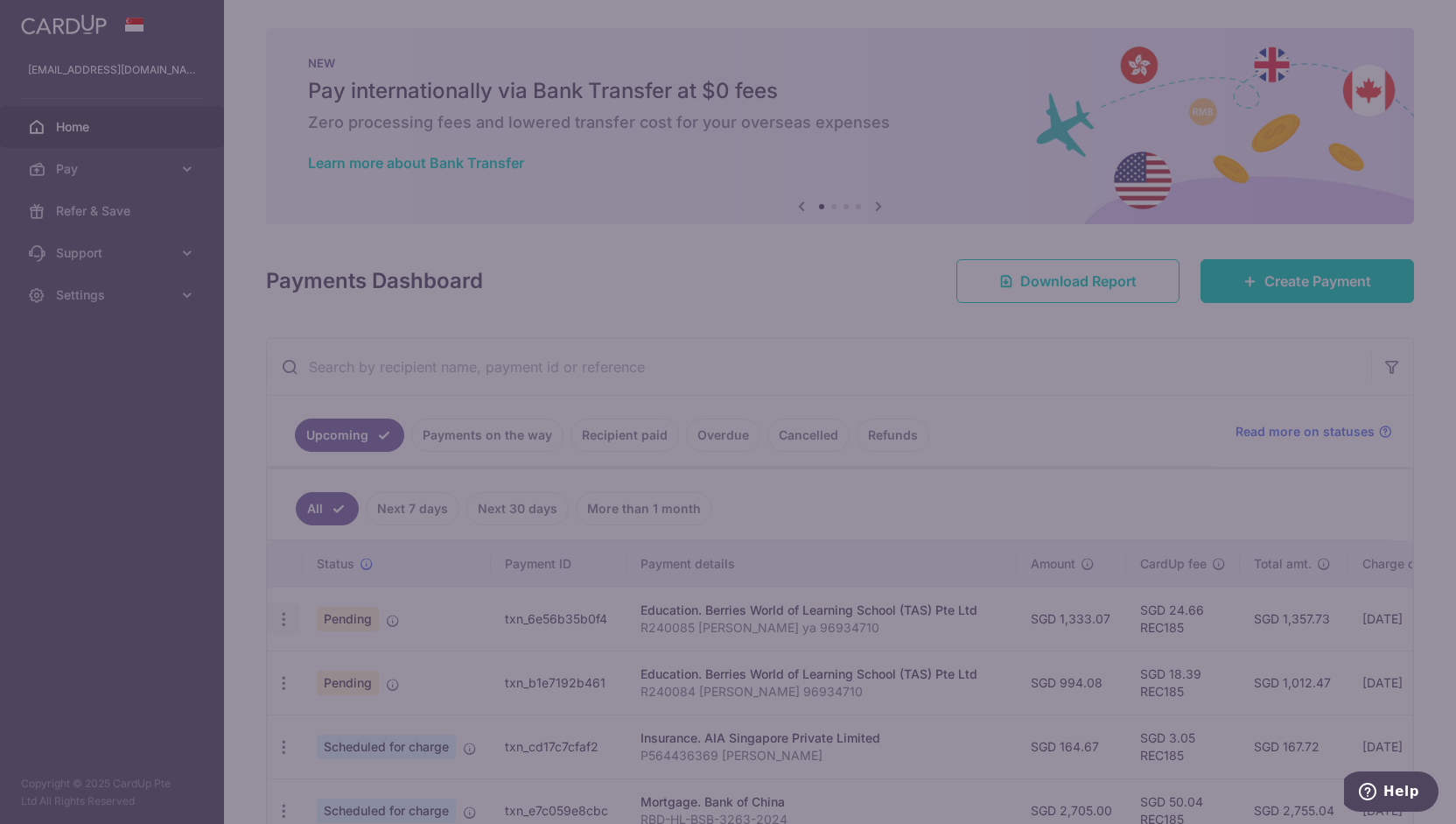
type input "REC185"
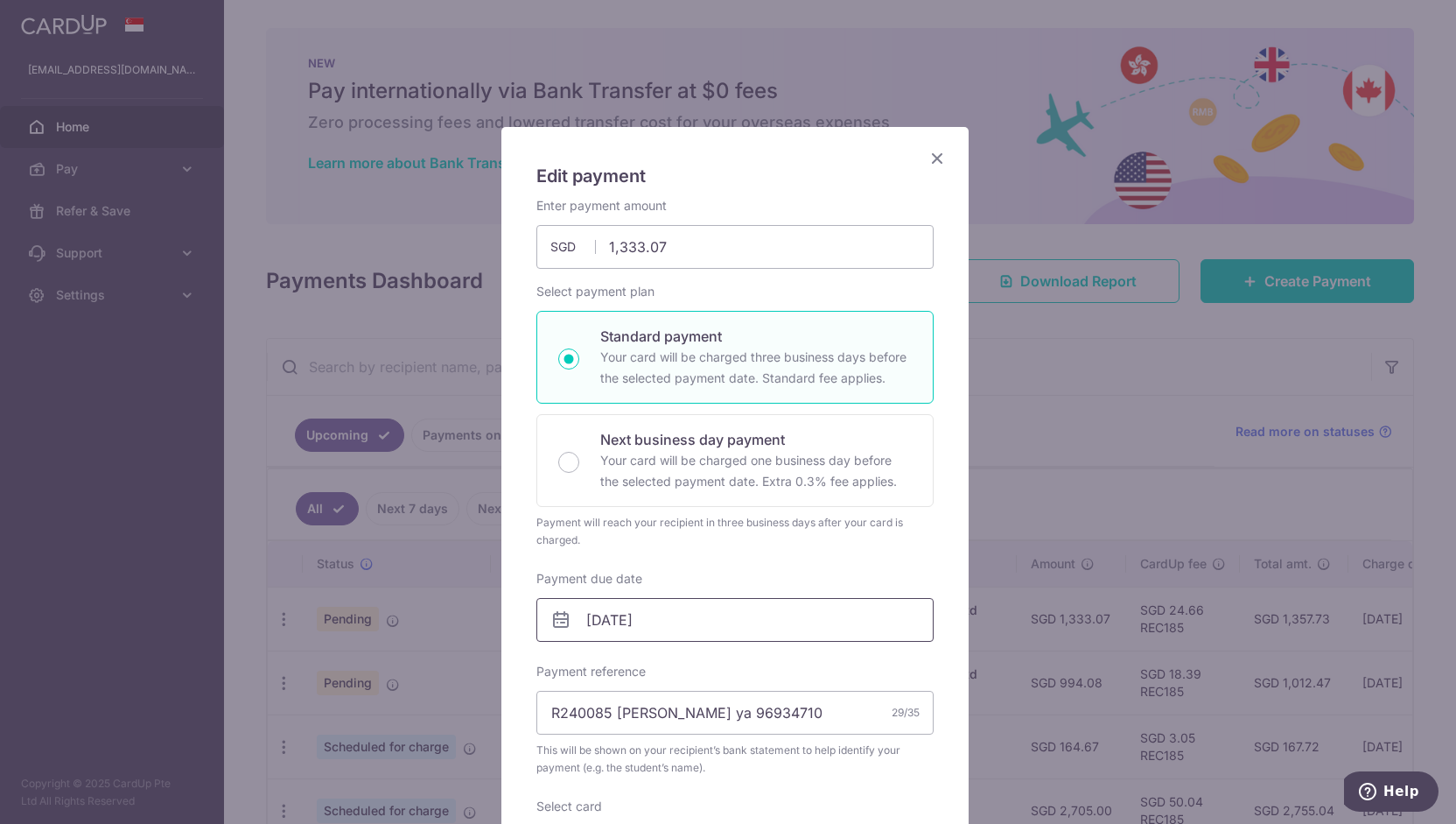
click at [682, 618] on input "[DATE]" at bounding box center [735, 619] width 397 height 44
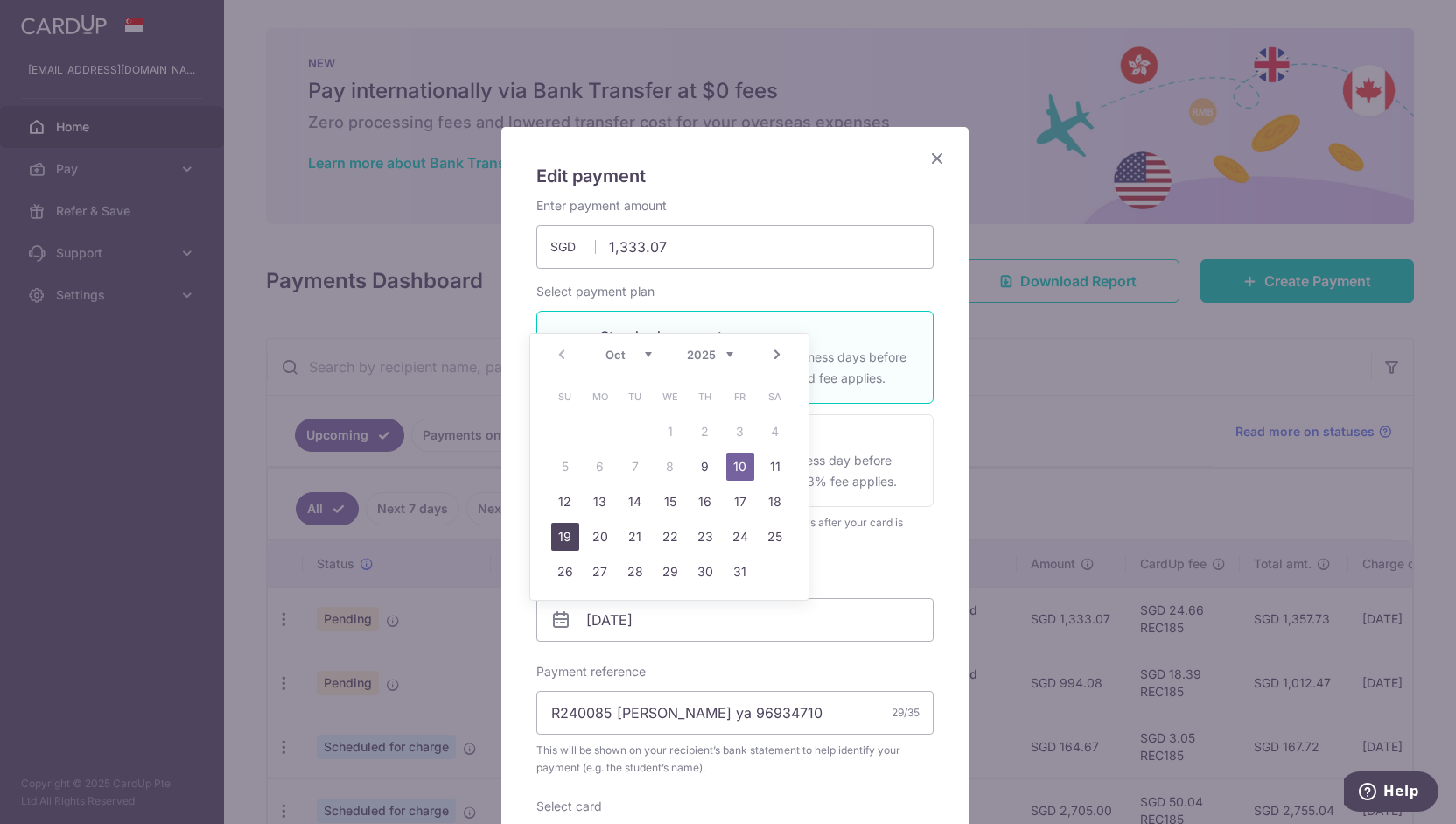
click at [566, 534] on link "19" at bounding box center [565, 536] width 28 height 28
type input "19/10/2025"
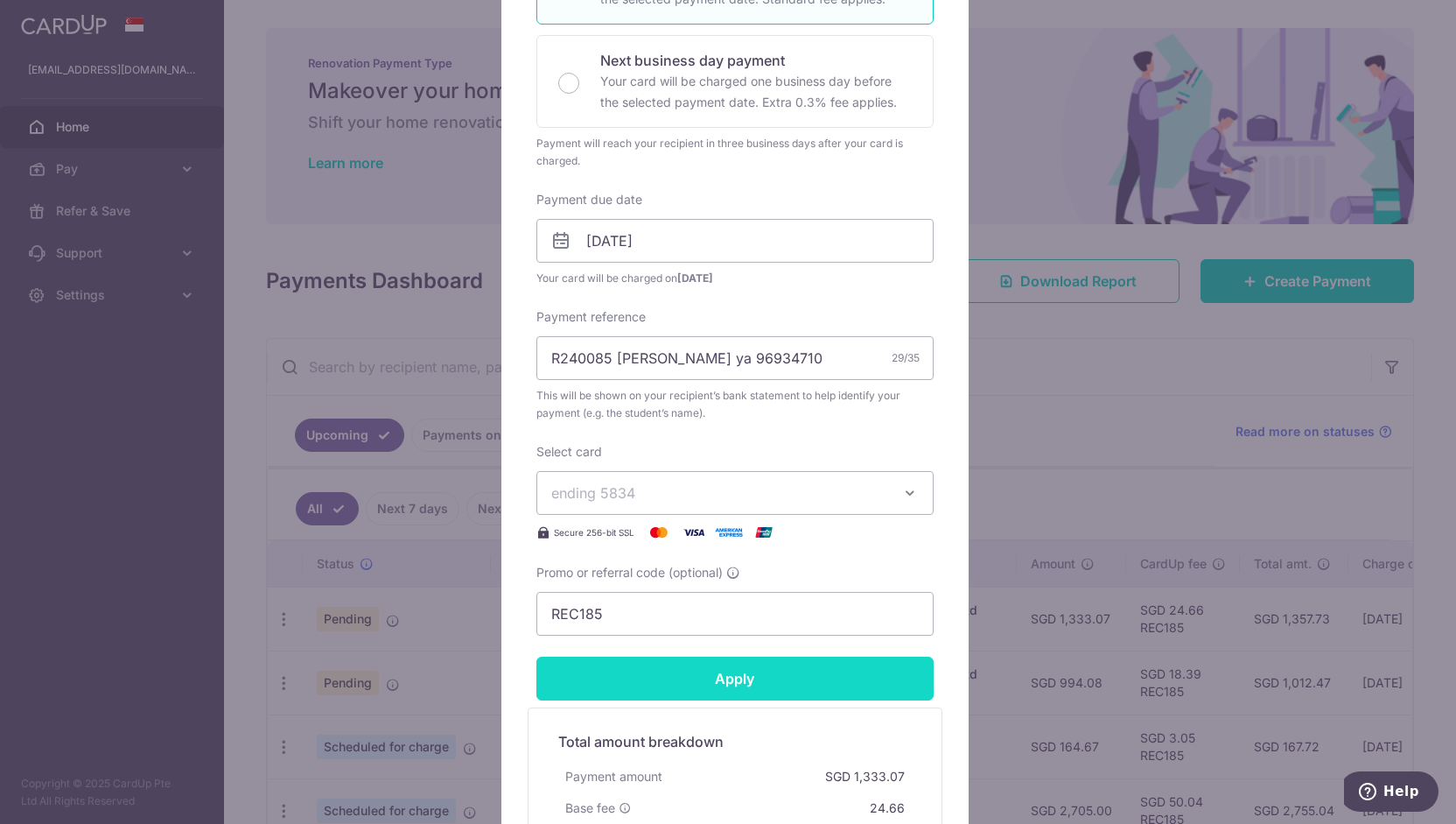
scroll to position [616, 0]
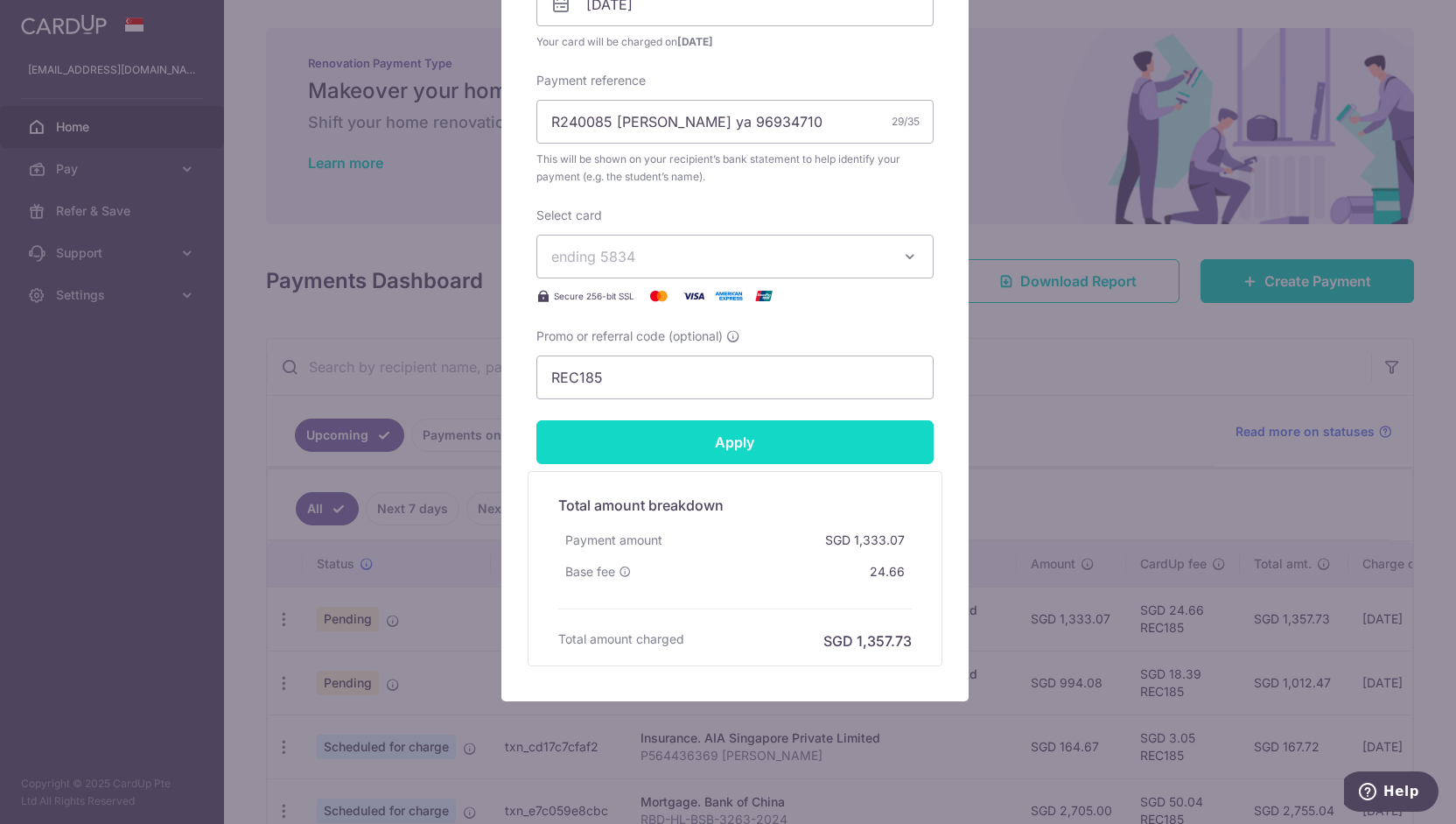
click at [725, 441] on input "Apply" at bounding box center [735, 443] width 397 height 44
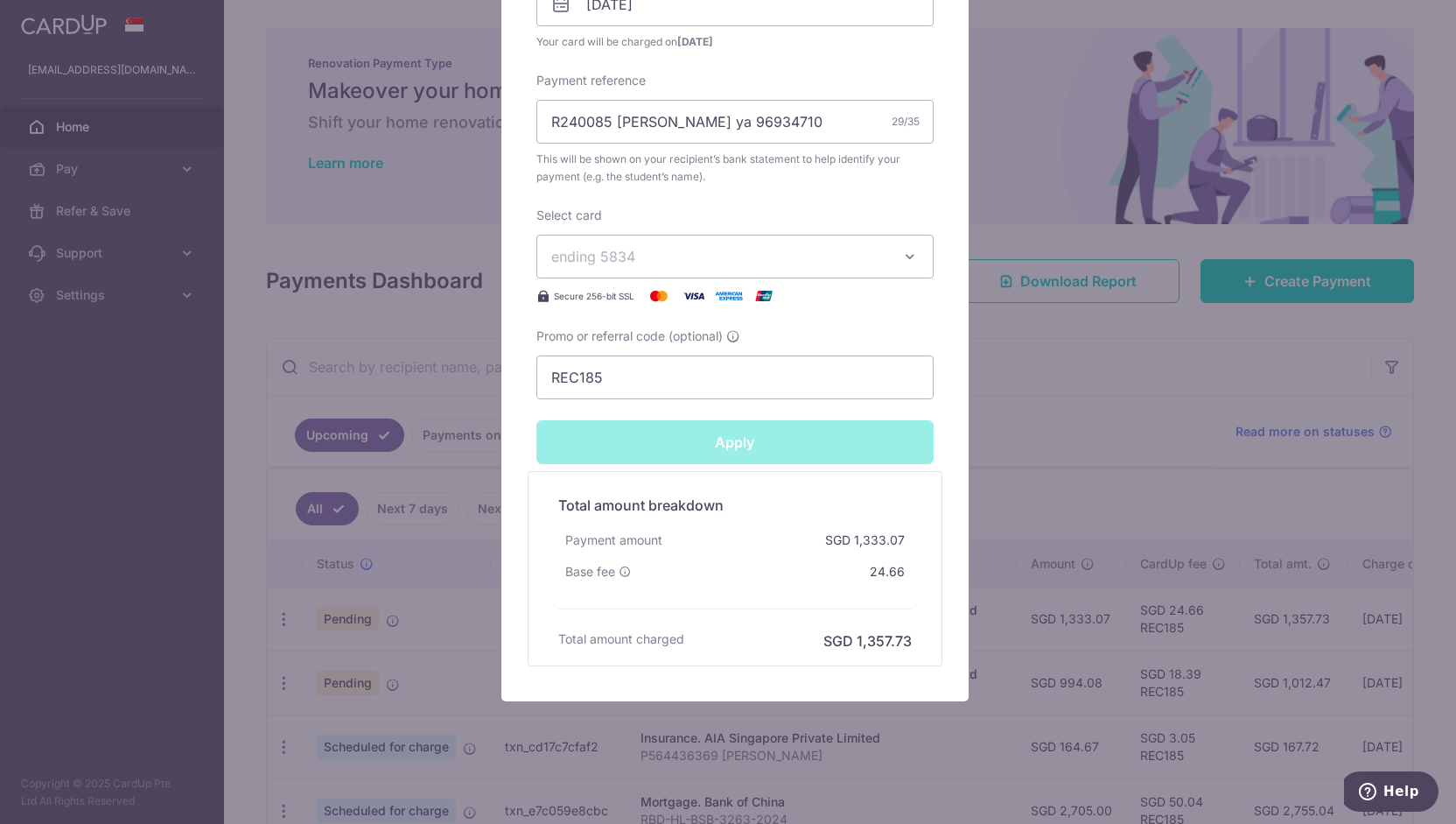
type input "Successfully Applied"
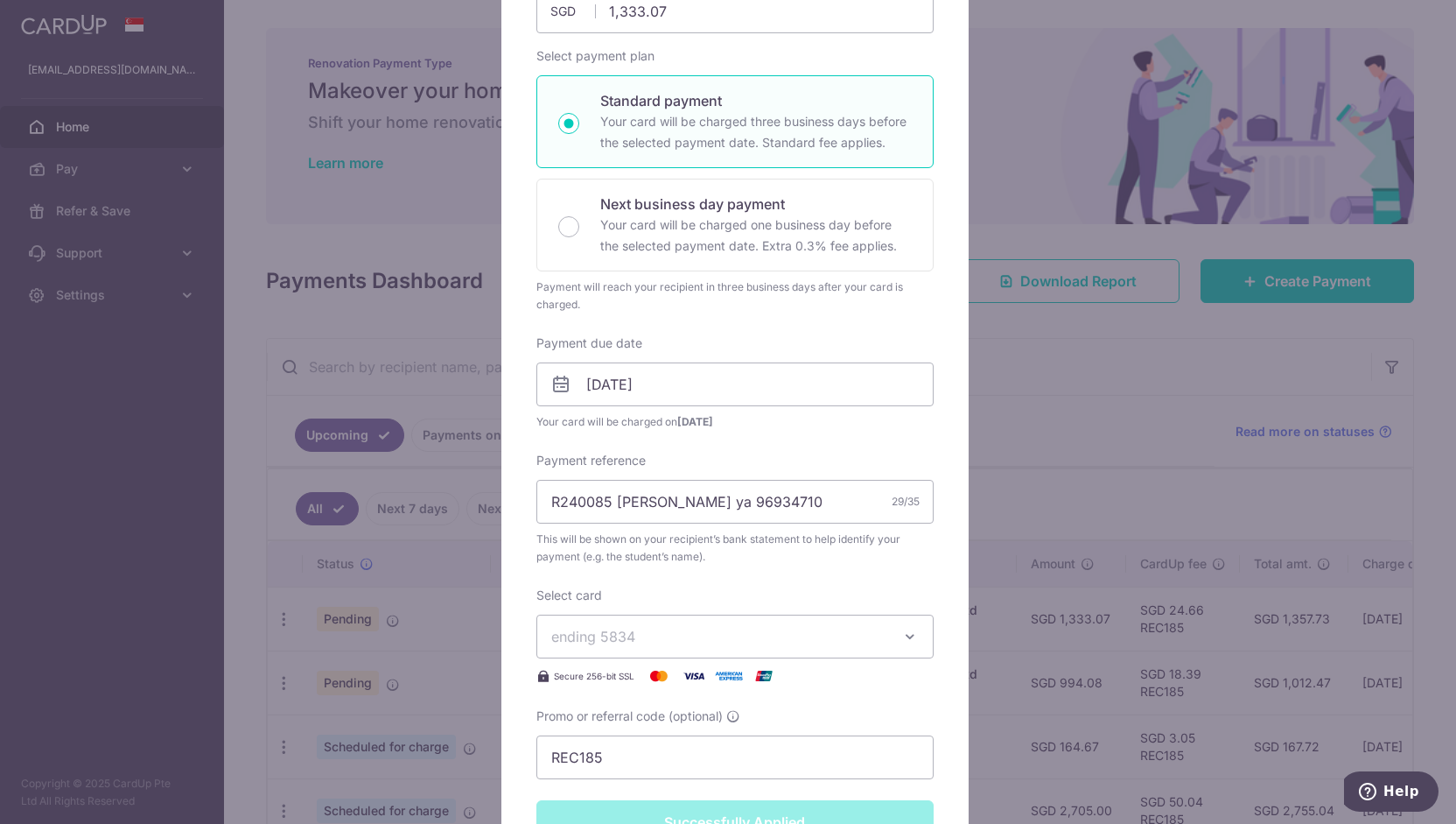
scroll to position [0, 0]
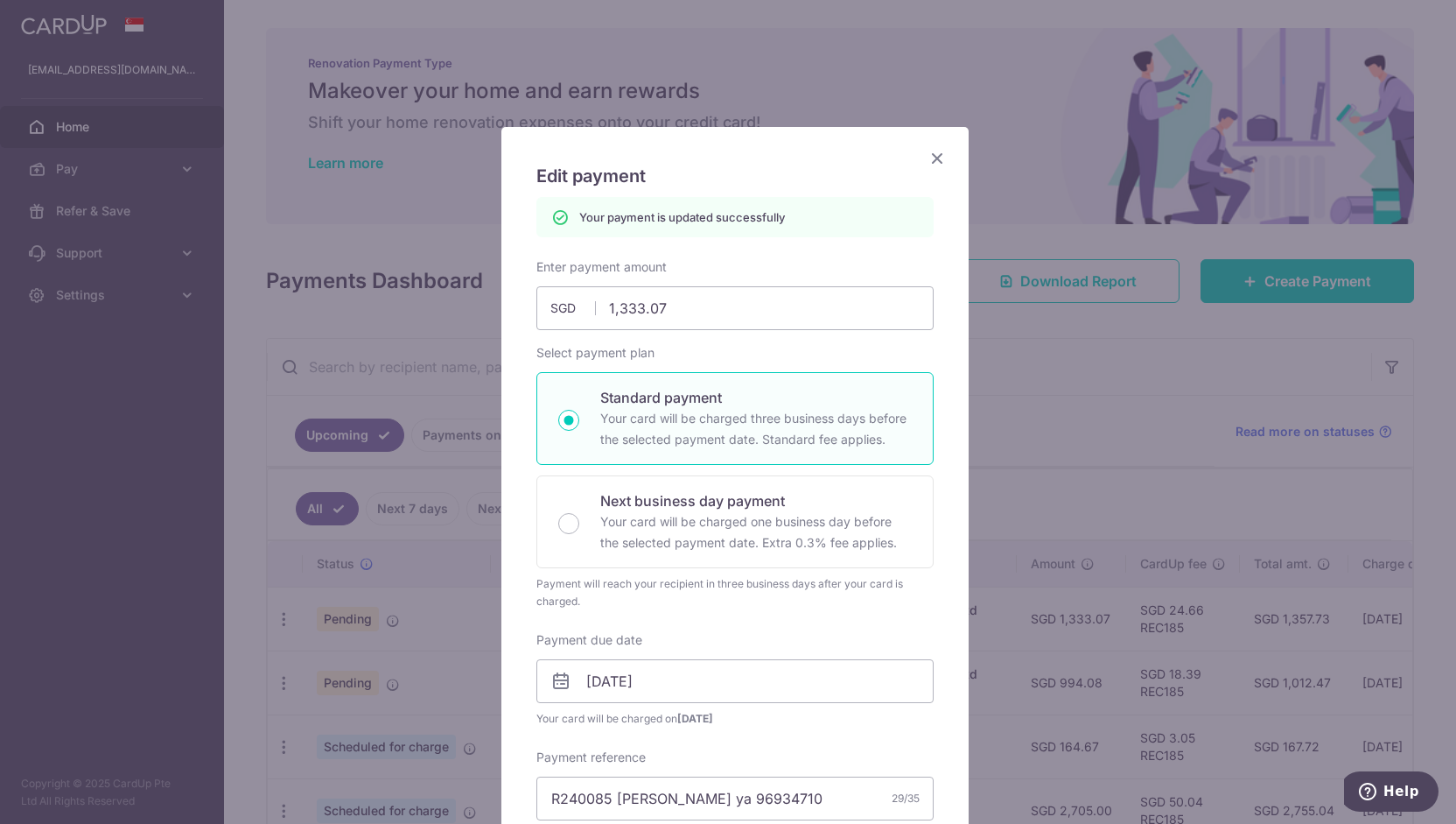
click at [927, 163] on icon "Close" at bounding box center [937, 158] width 21 height 22
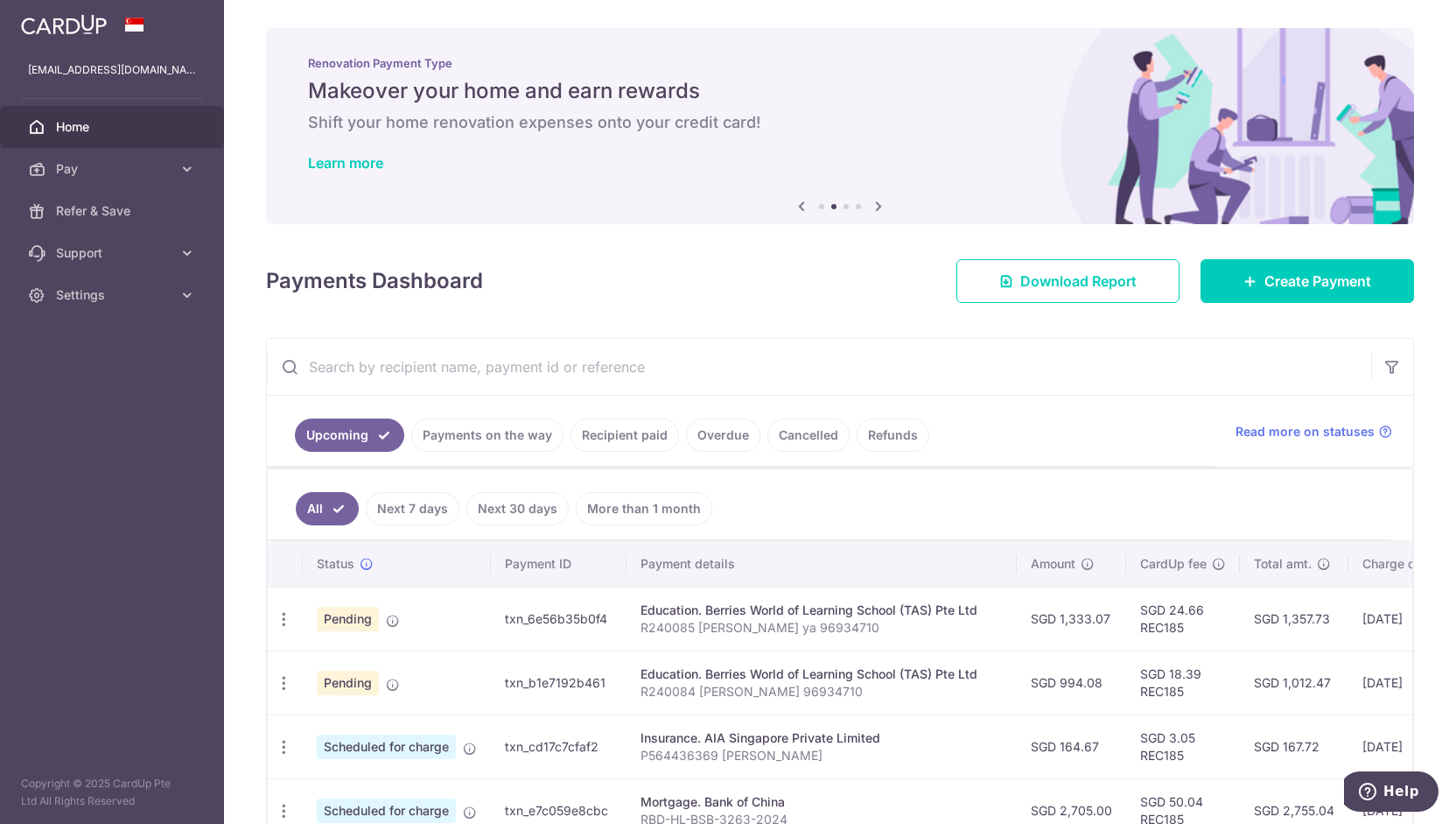
click at [1204, 502] on ul "All Next 7 days Next 30 days More than 1 month" at bounding box center [829, 505] width 1124 height 71
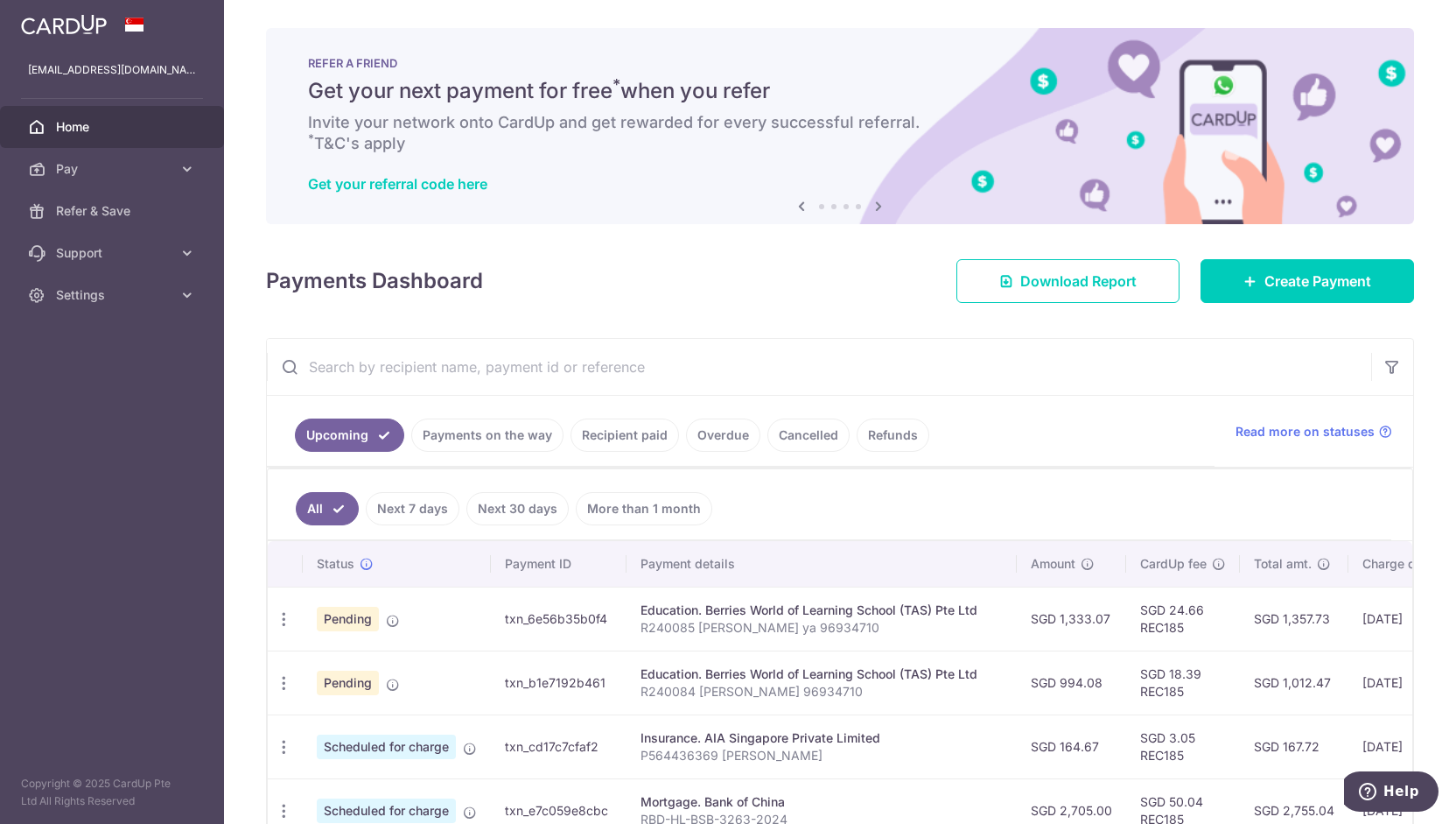
scroll to position [379, 0]
